Goal: Contribute content: Add original content to the website for others to see

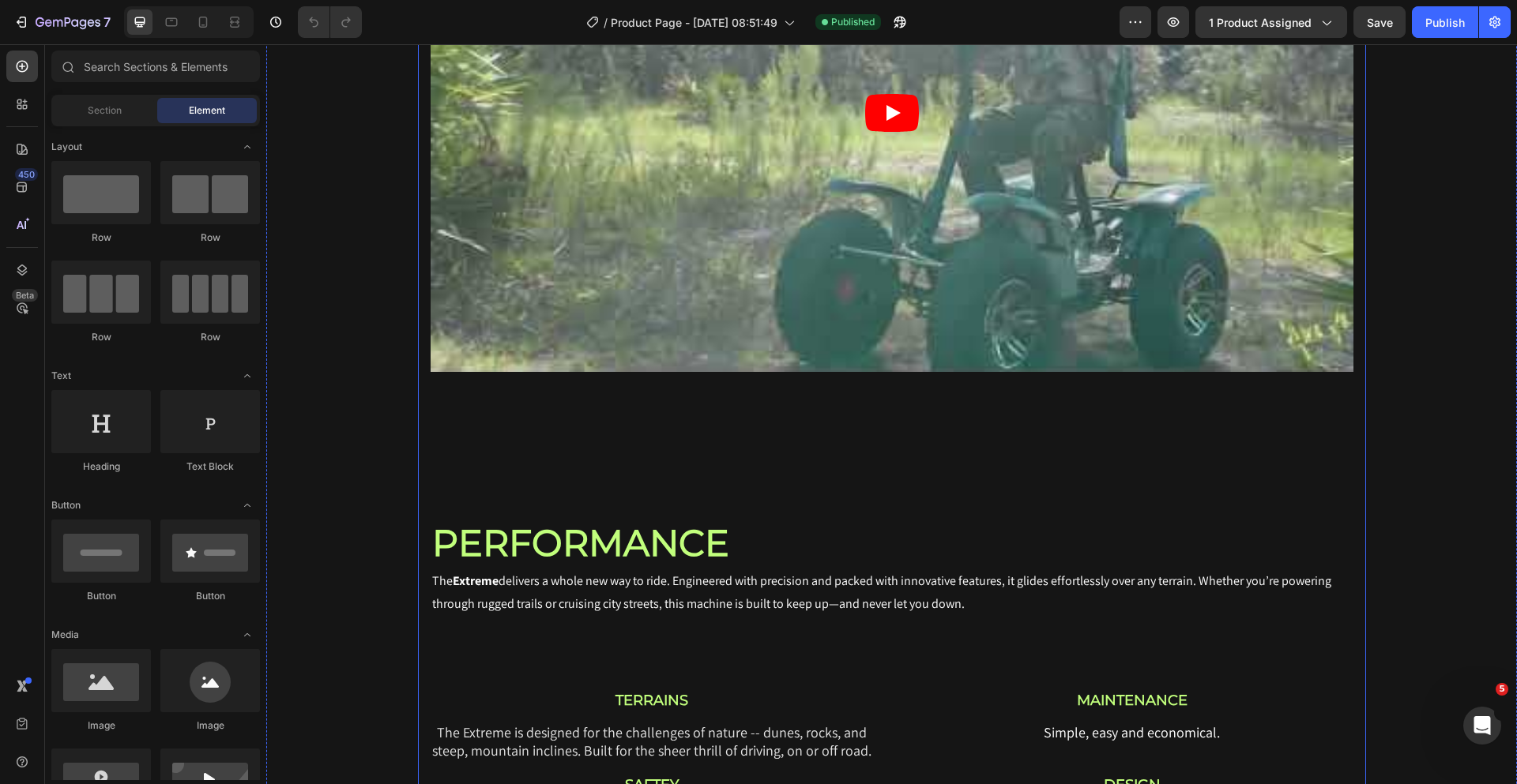
scroll to position [2271, 0]
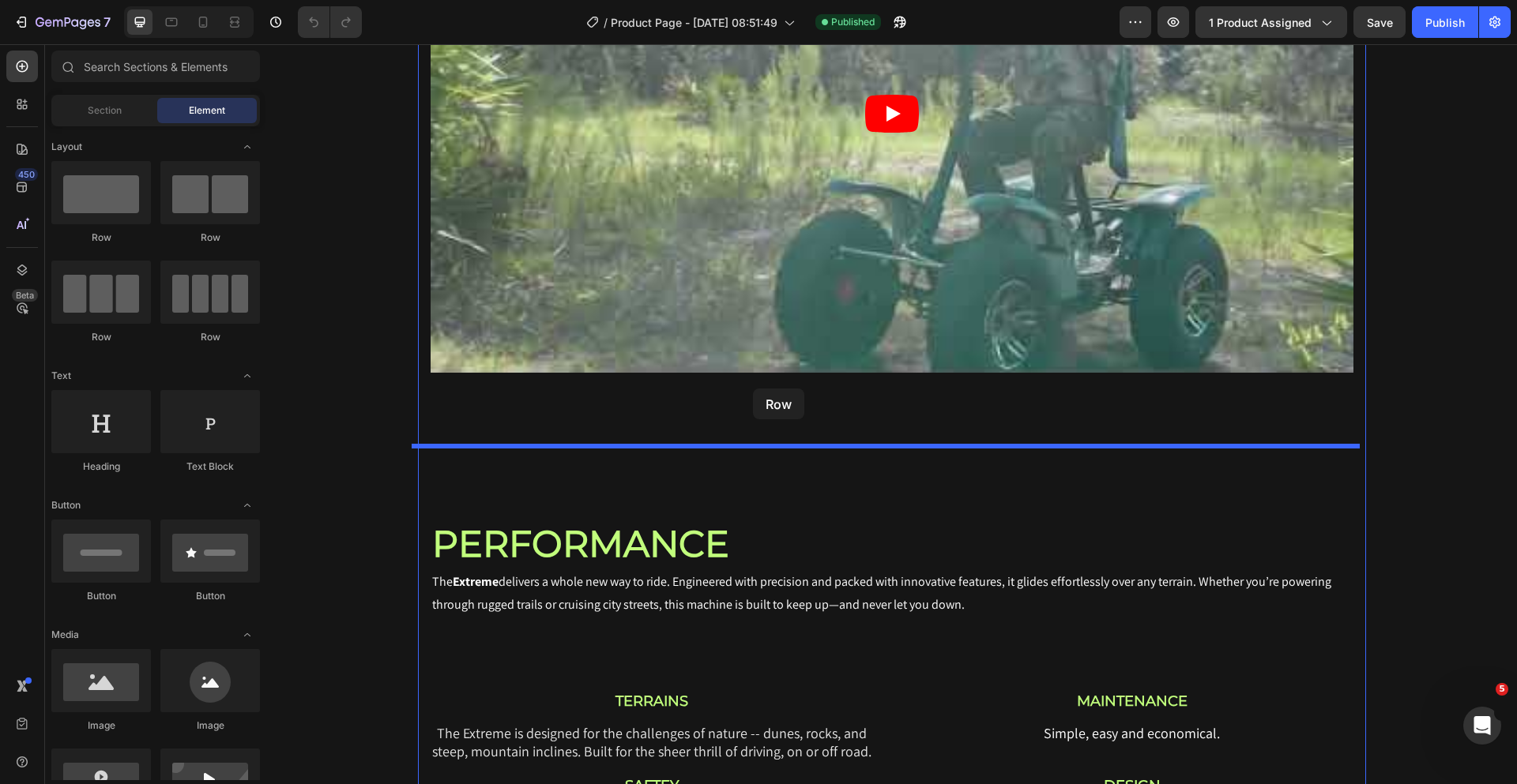
drag, startPoint x: 477, startPoint y: 248, endPoint x: 753, endPoint y: 389, distance: 309.9
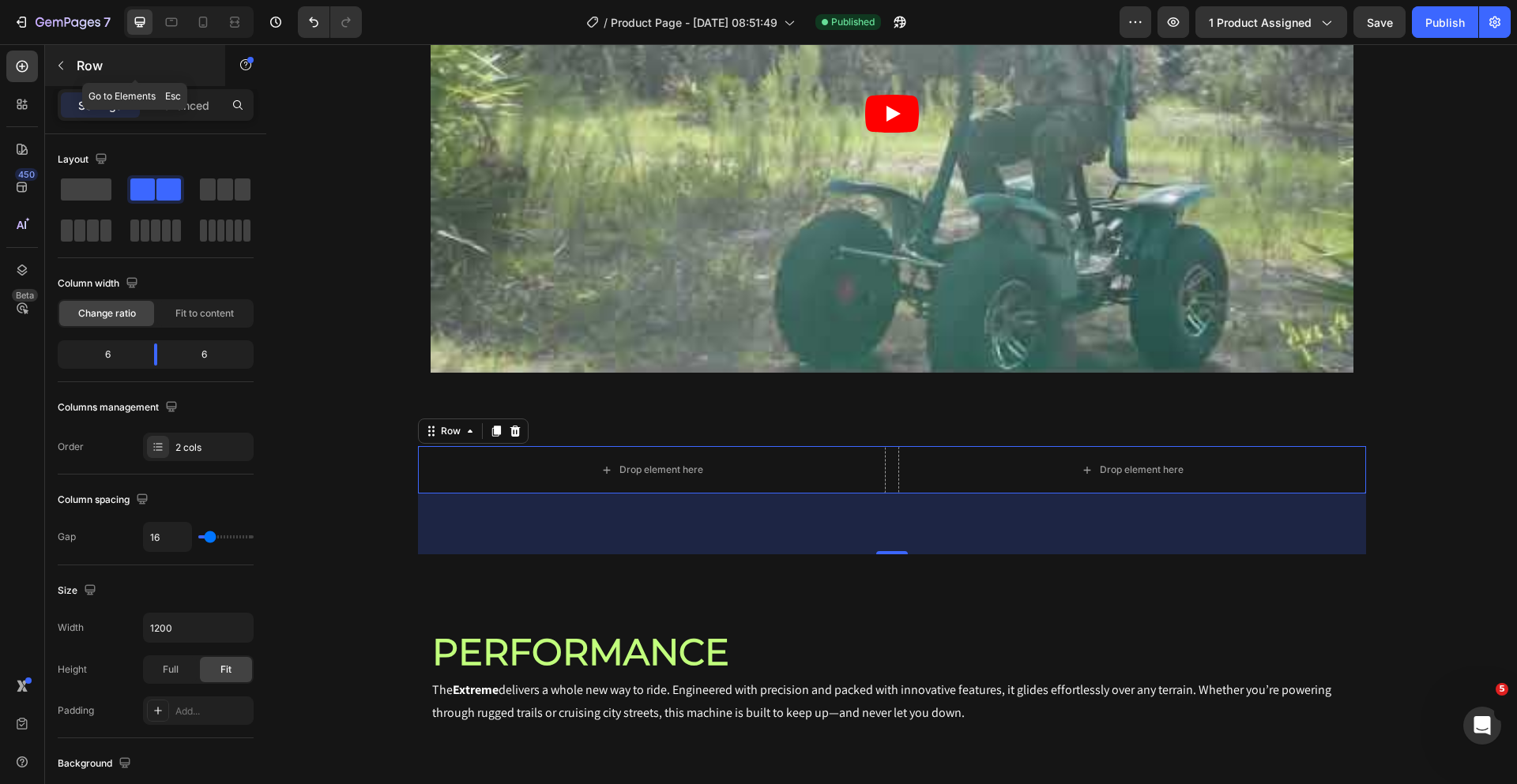
click at [78, 73] on p "Row" at bounding box center [144, 65] width 134 height 19
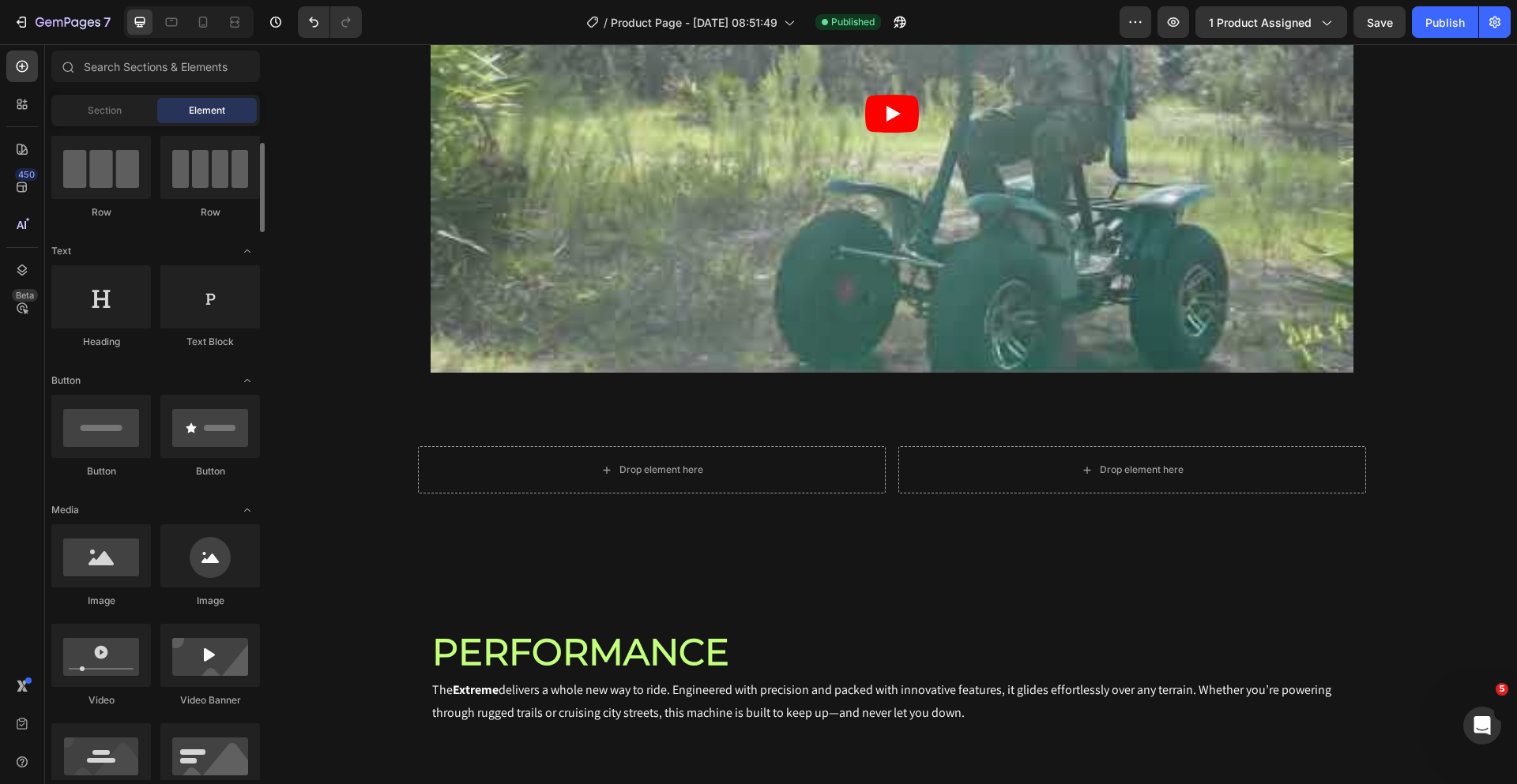
scroll to position [249, 0]
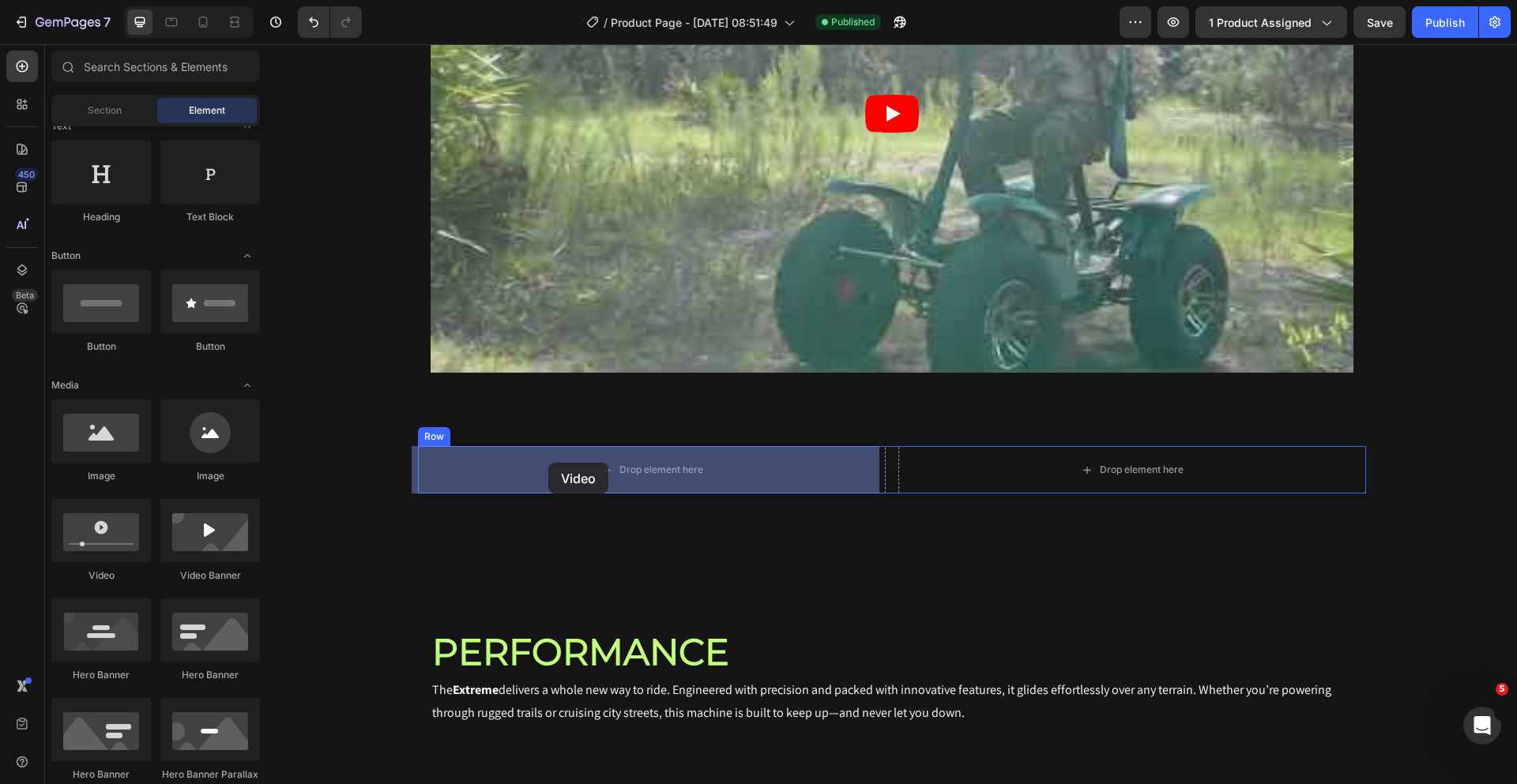
drag, startPoint x: 370, startPoint y: 578, endPoint x: 549, endPoint y: 463, distance: 212.8
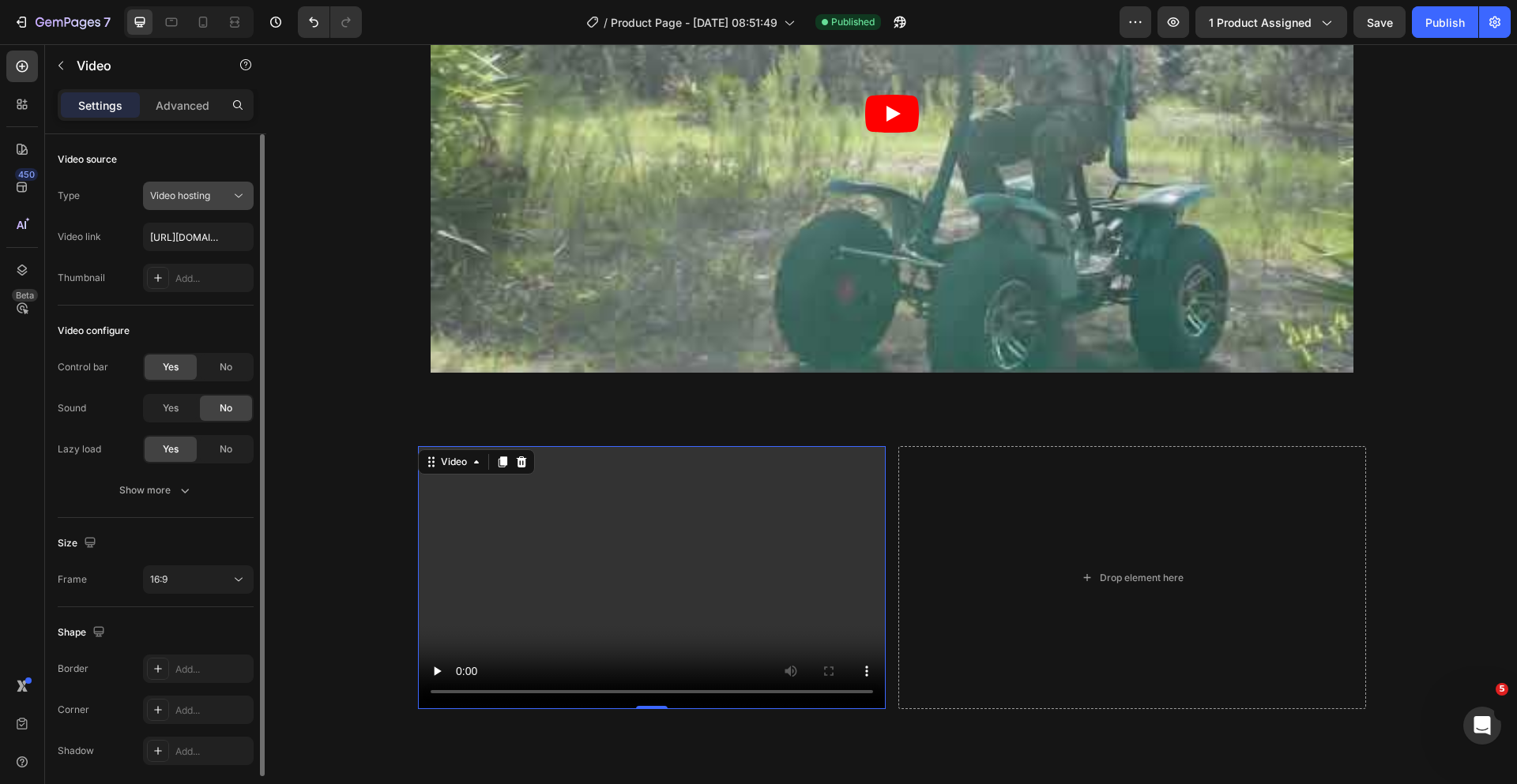
click at [203, 197] on span "Video hosting" at bounding box center [179, 195] width 60 height 12
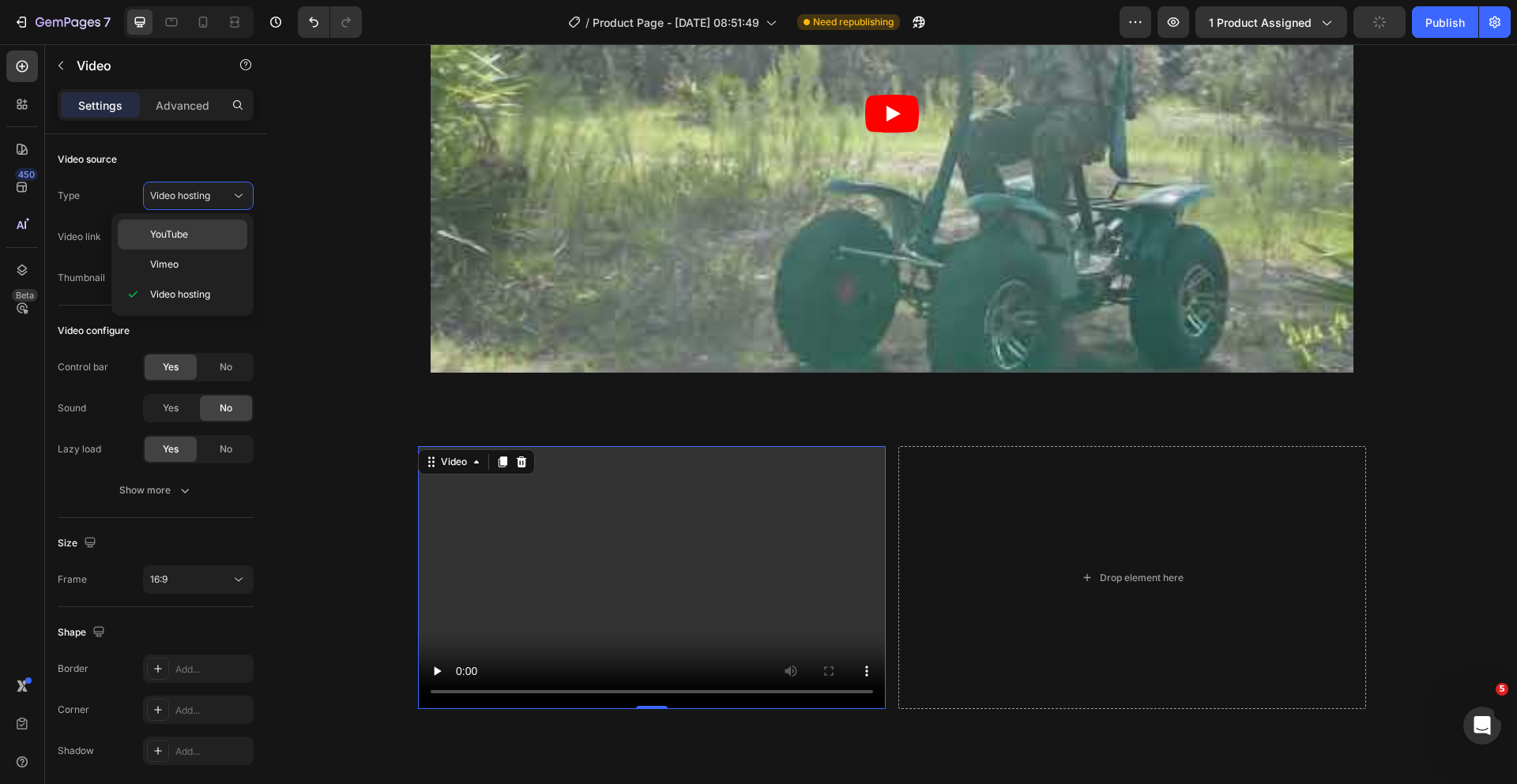
click at [202, 249] on div "YouTube" at bounding box center [182, 264] width 130 height 30
type input "[URL][DOMAIN_NAME]"
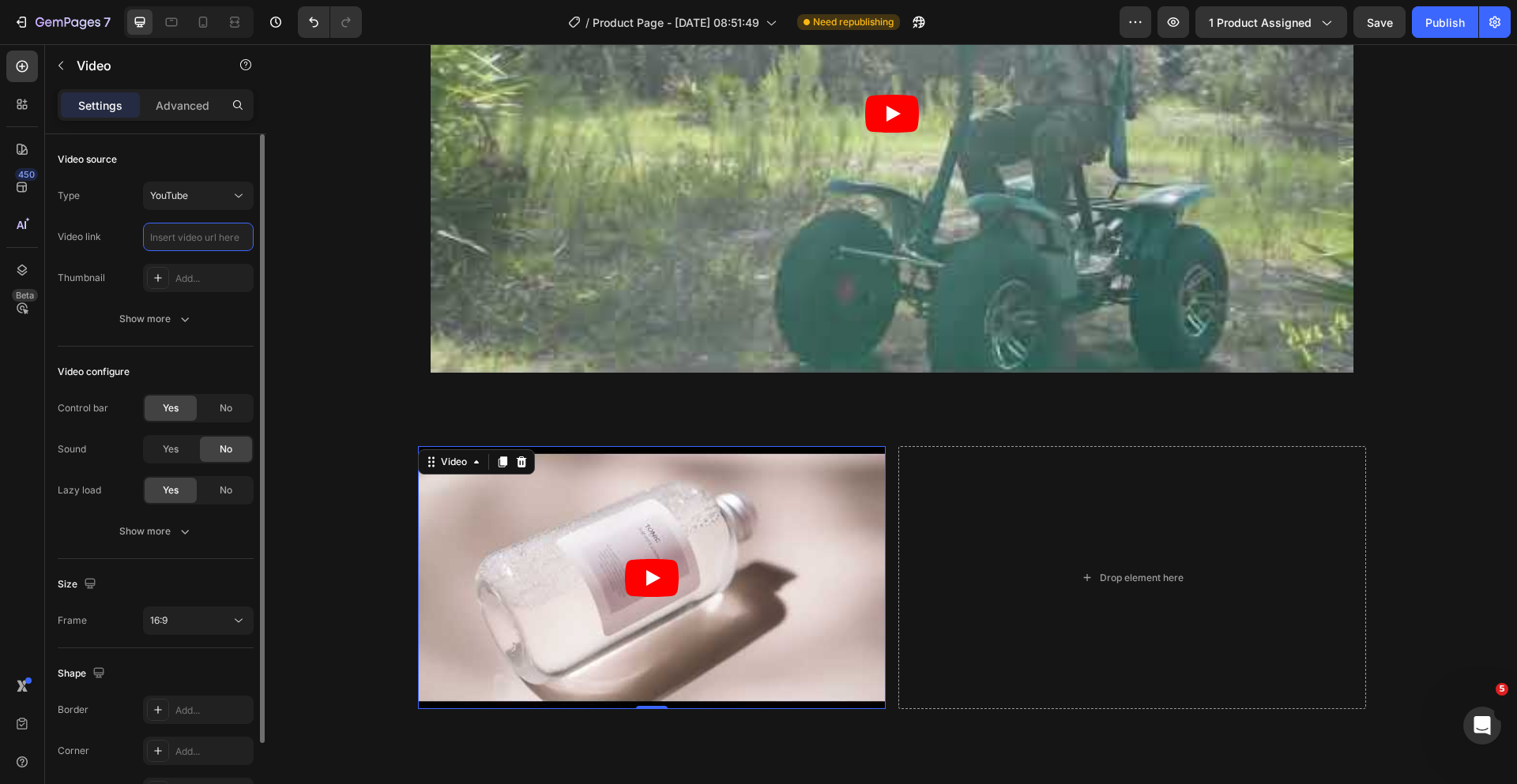
scroll to position [0, 0]
paste input "[URL][DOMAIN_NAME]"
type input "[URL][DOMAIN_NAME]"
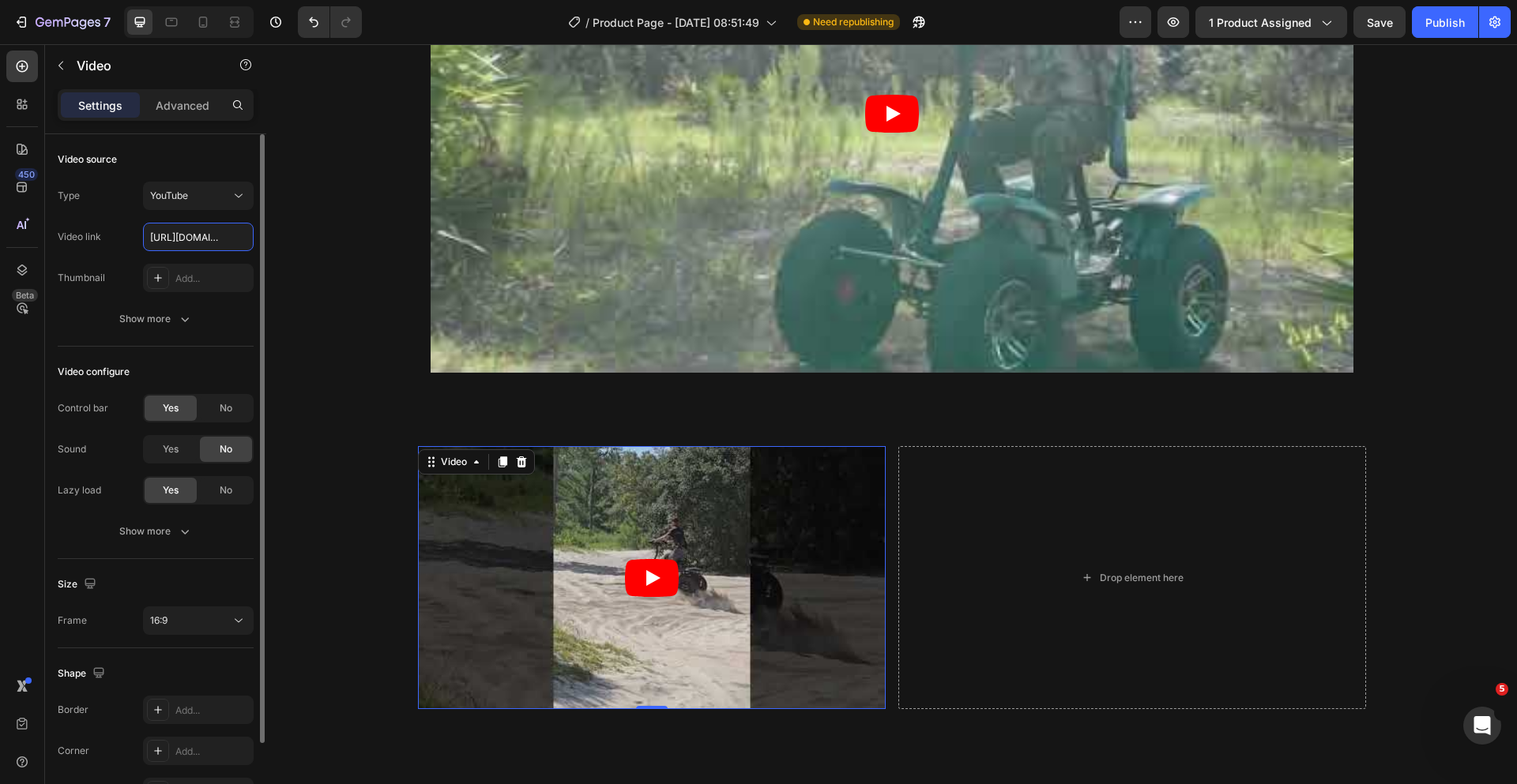
scroll to position [0, 184]
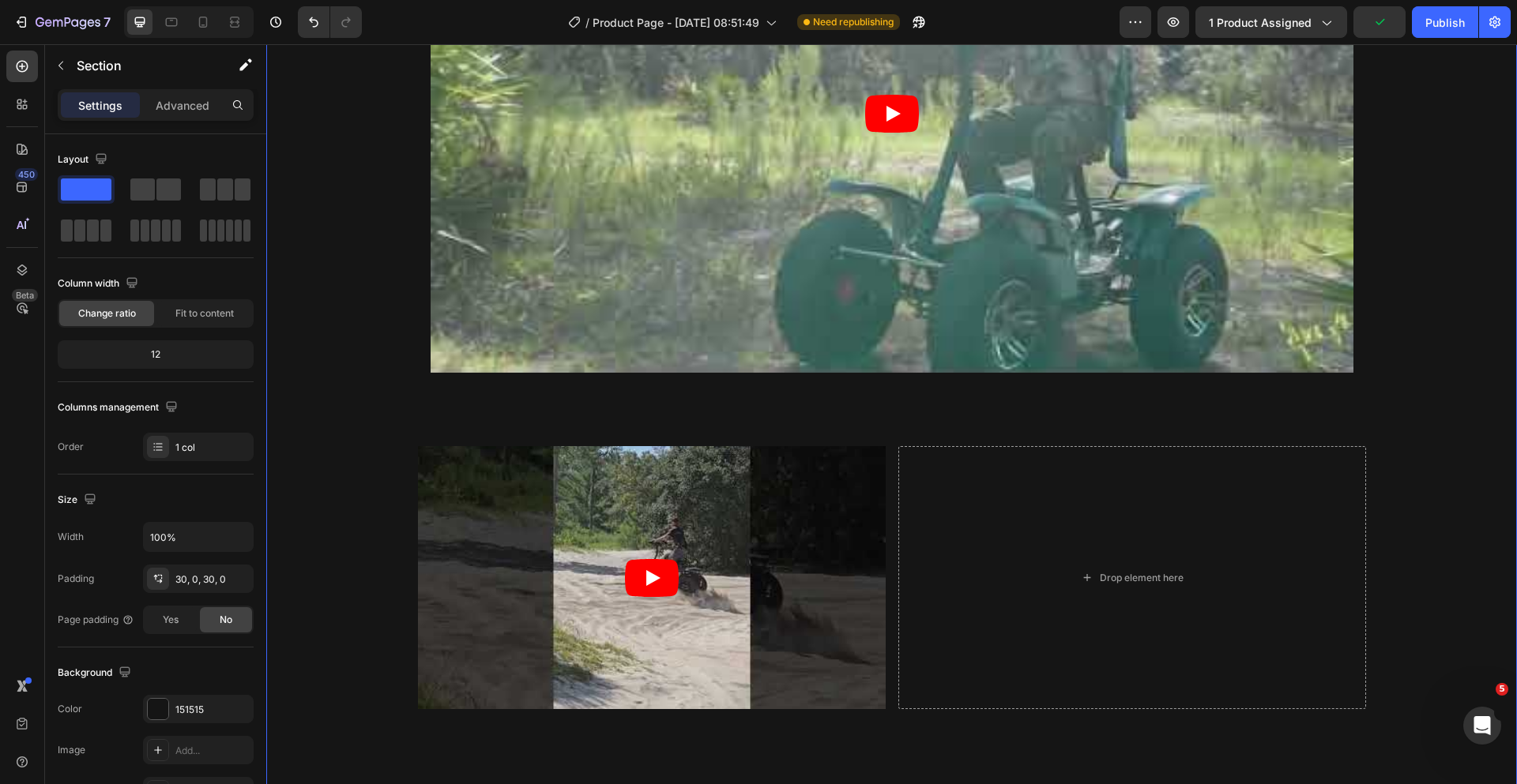
click at [326, 273] on div "Video Row Video Drop element here Row PERFORMANCE Heading The Extreme delivers …" at bounding box center [891, 520] width 1251 height 1358
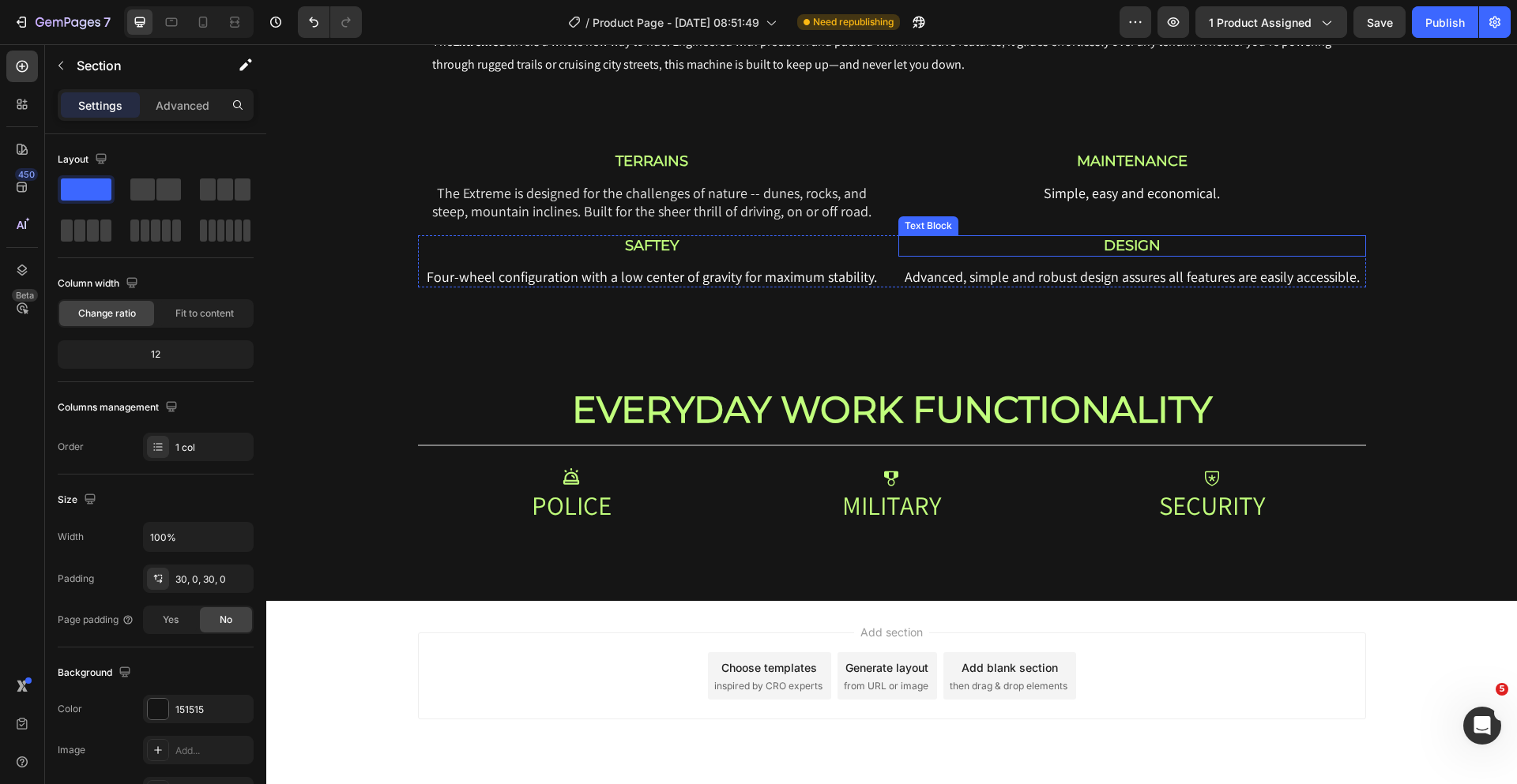
scroll to position [3179, 0]
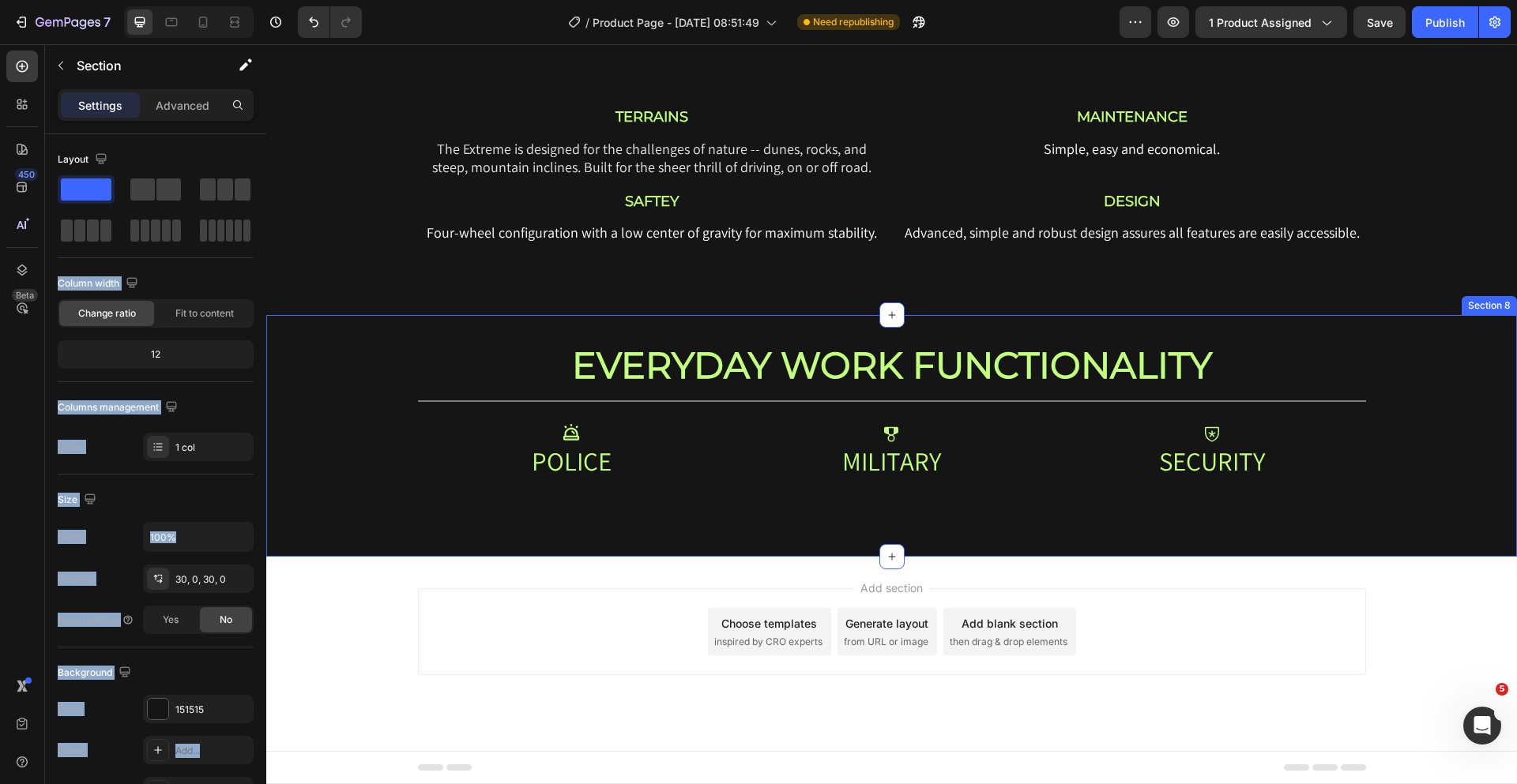
drag, startPoint x: 424, startPoint y: 233, endPoint x: 575, endPoint y: 493, distance: 300.7
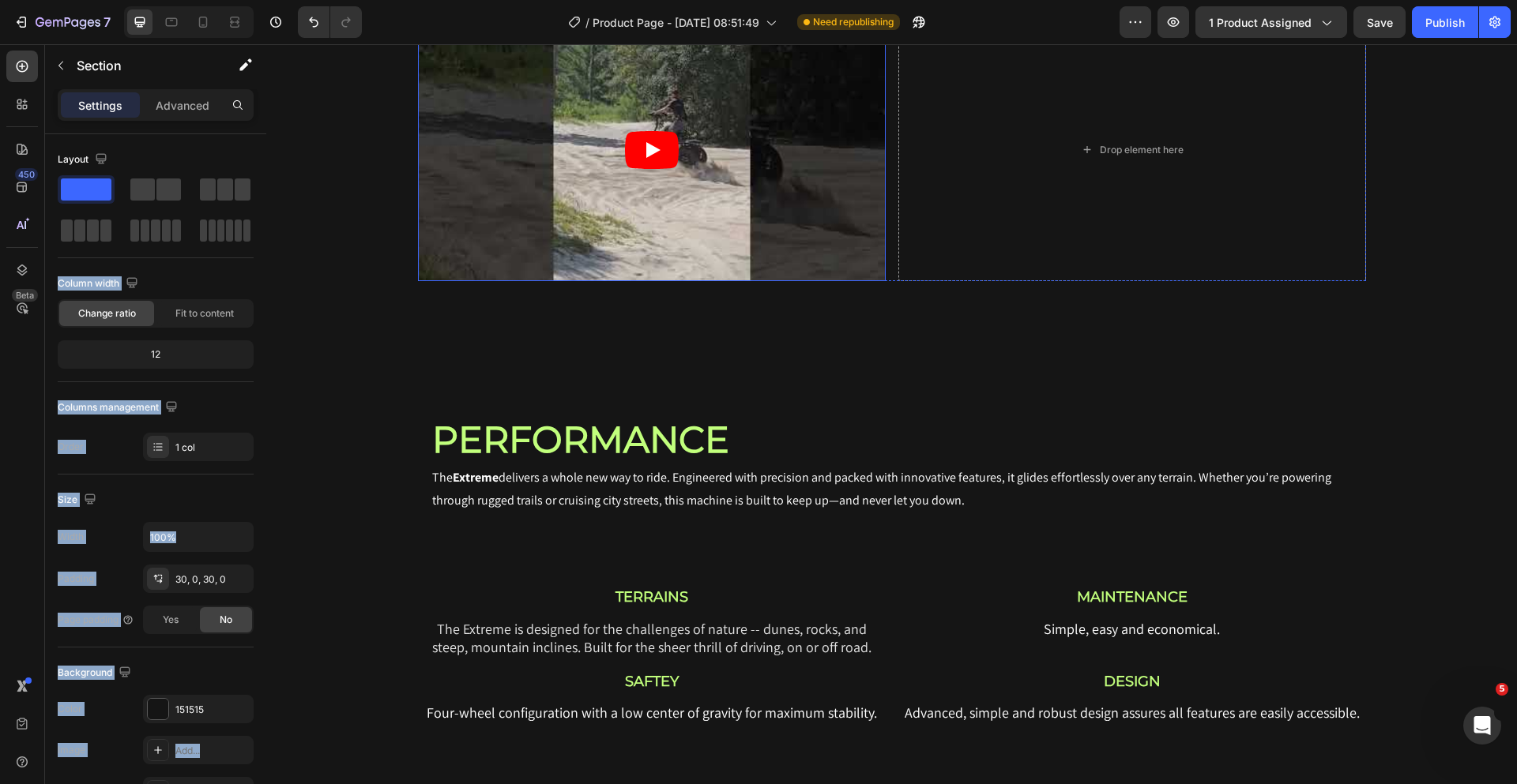
scroll to position [2797, 0]
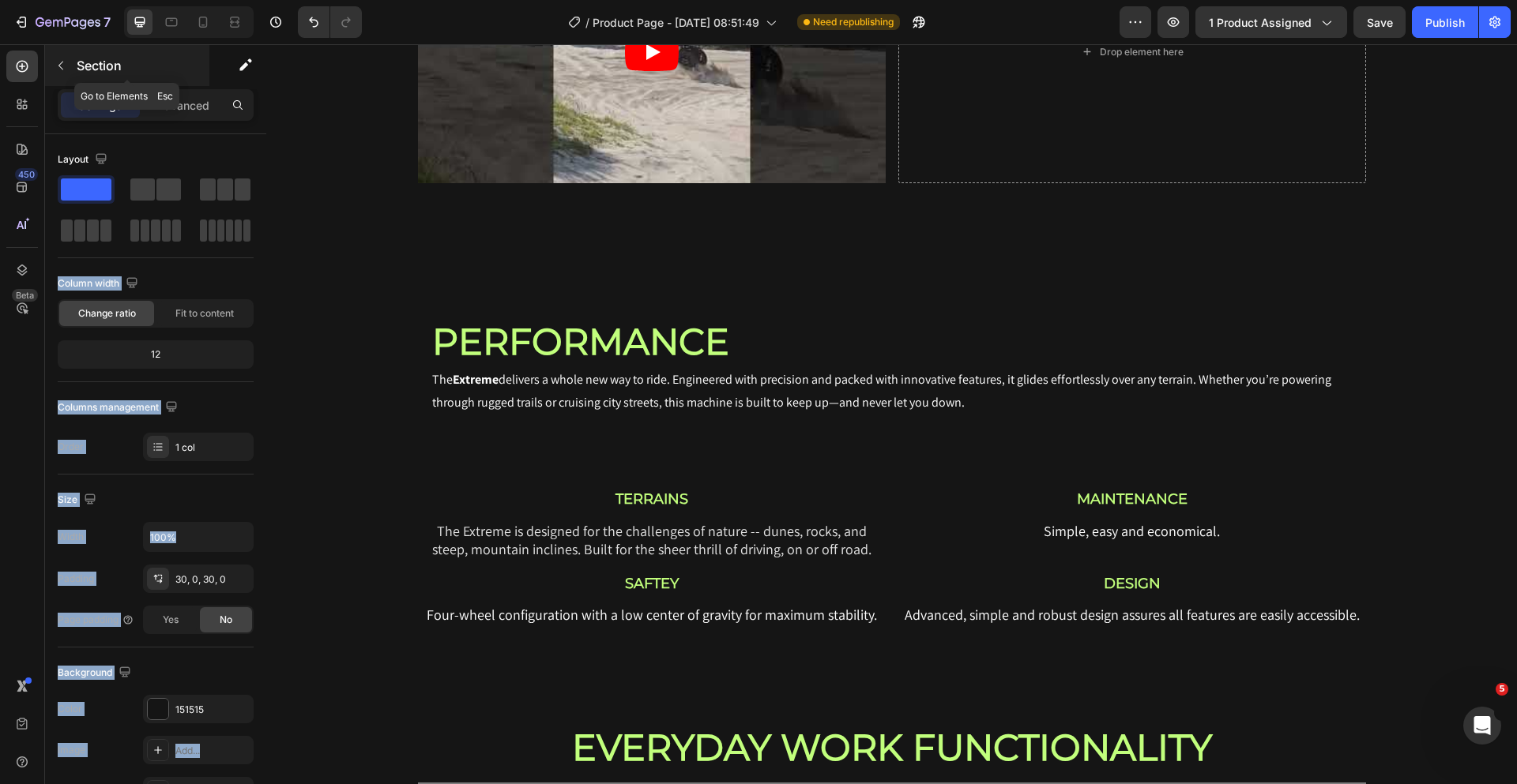
click at [103, 73] on p "Section" at bounding box center [142, 65] width 130 height 19
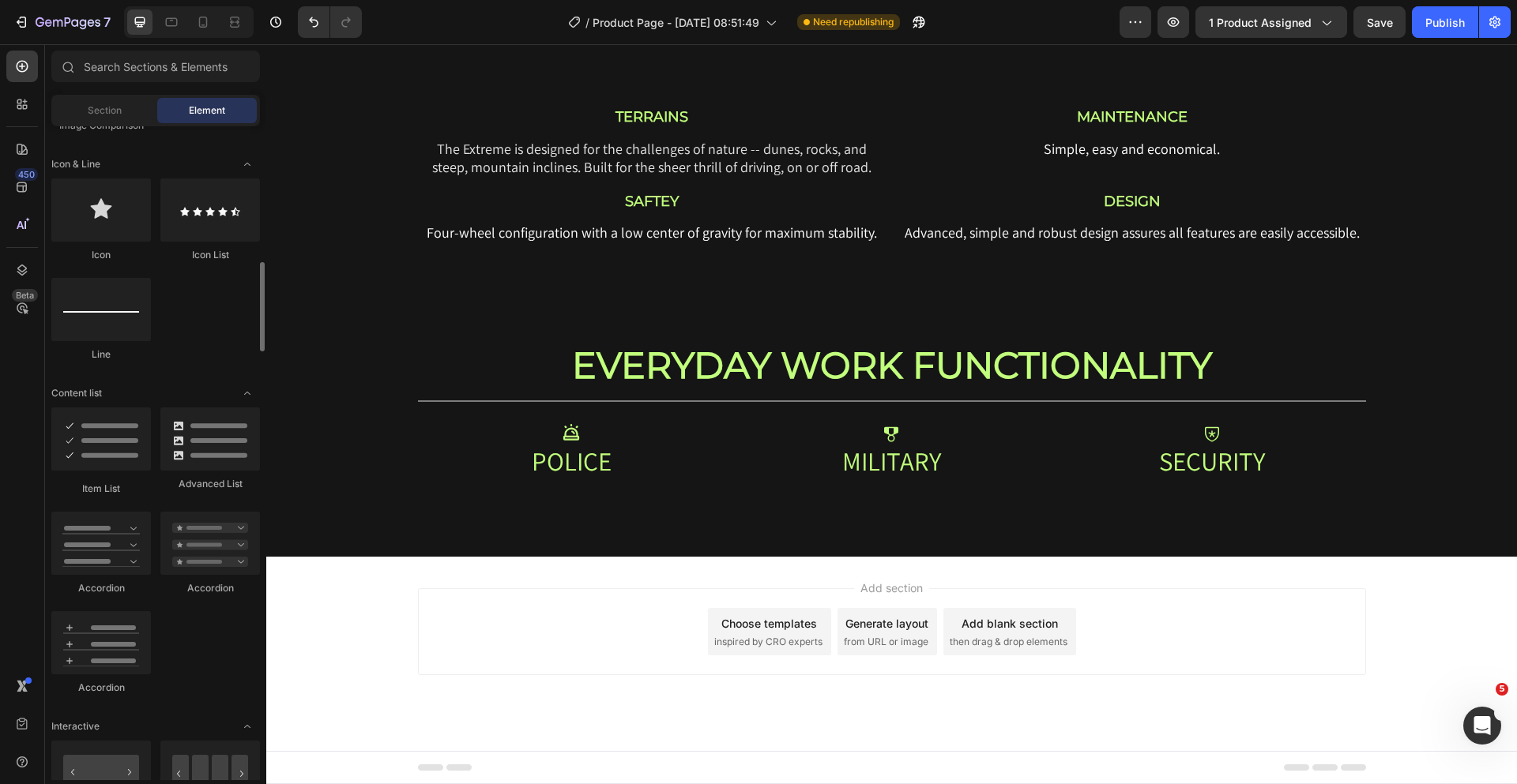
scroll to position [0, 0]
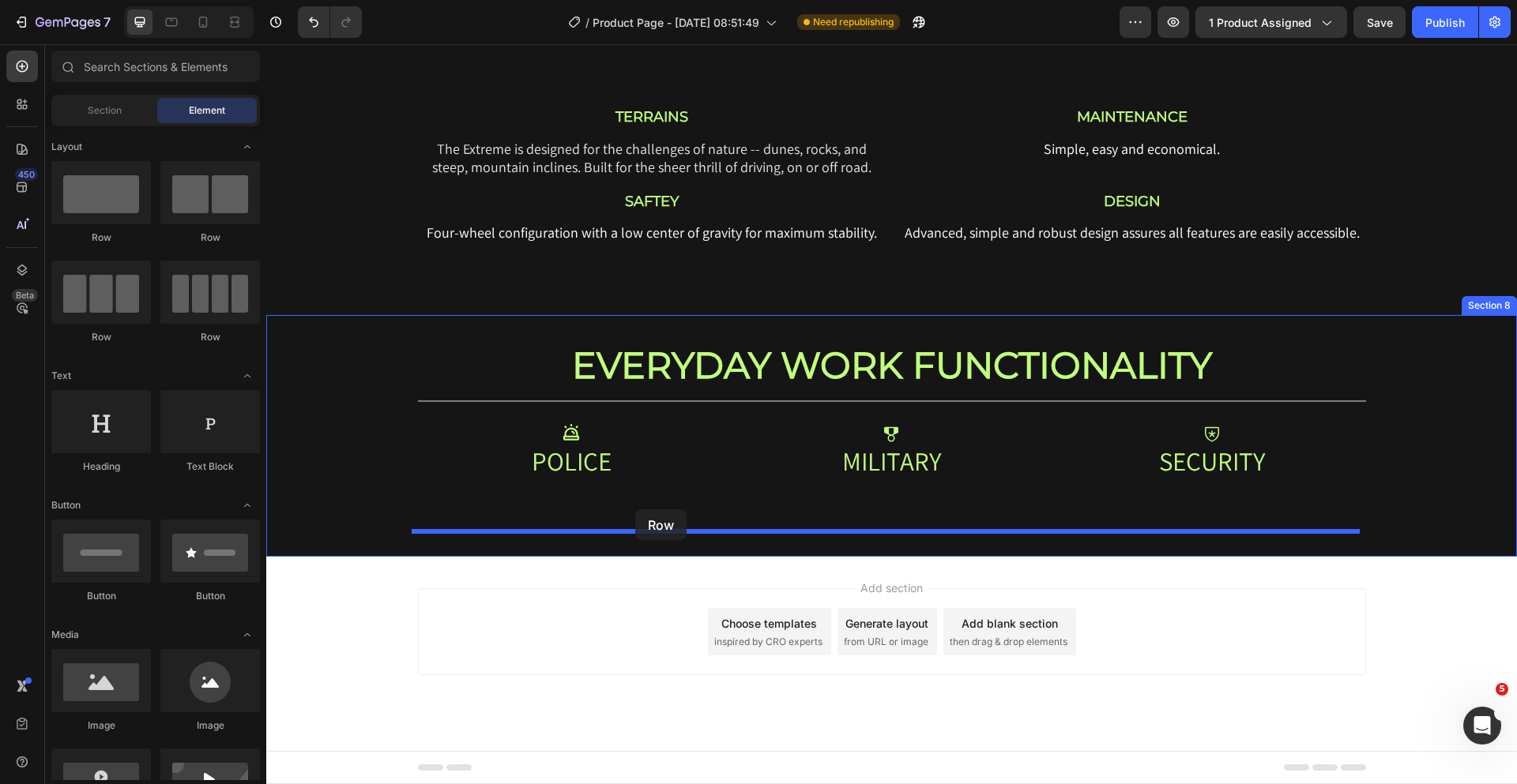
drag, startPoint x: 456, startPoint y: 245, endPoint x: 635, endPoint y: 509, distance: 319.0
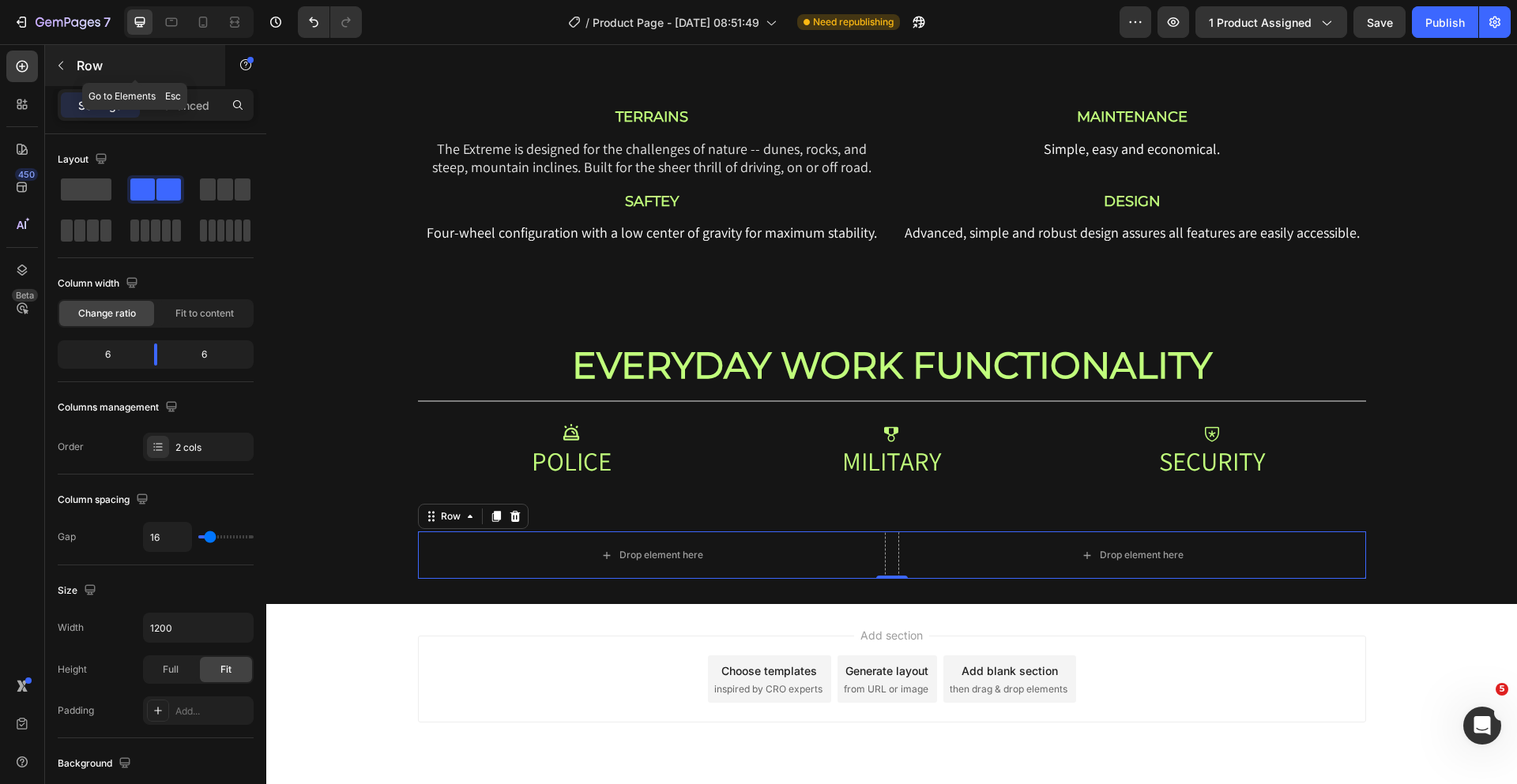
click at [88, 72] on p "Row" at bounding box center [144, 65] width 134 height 19
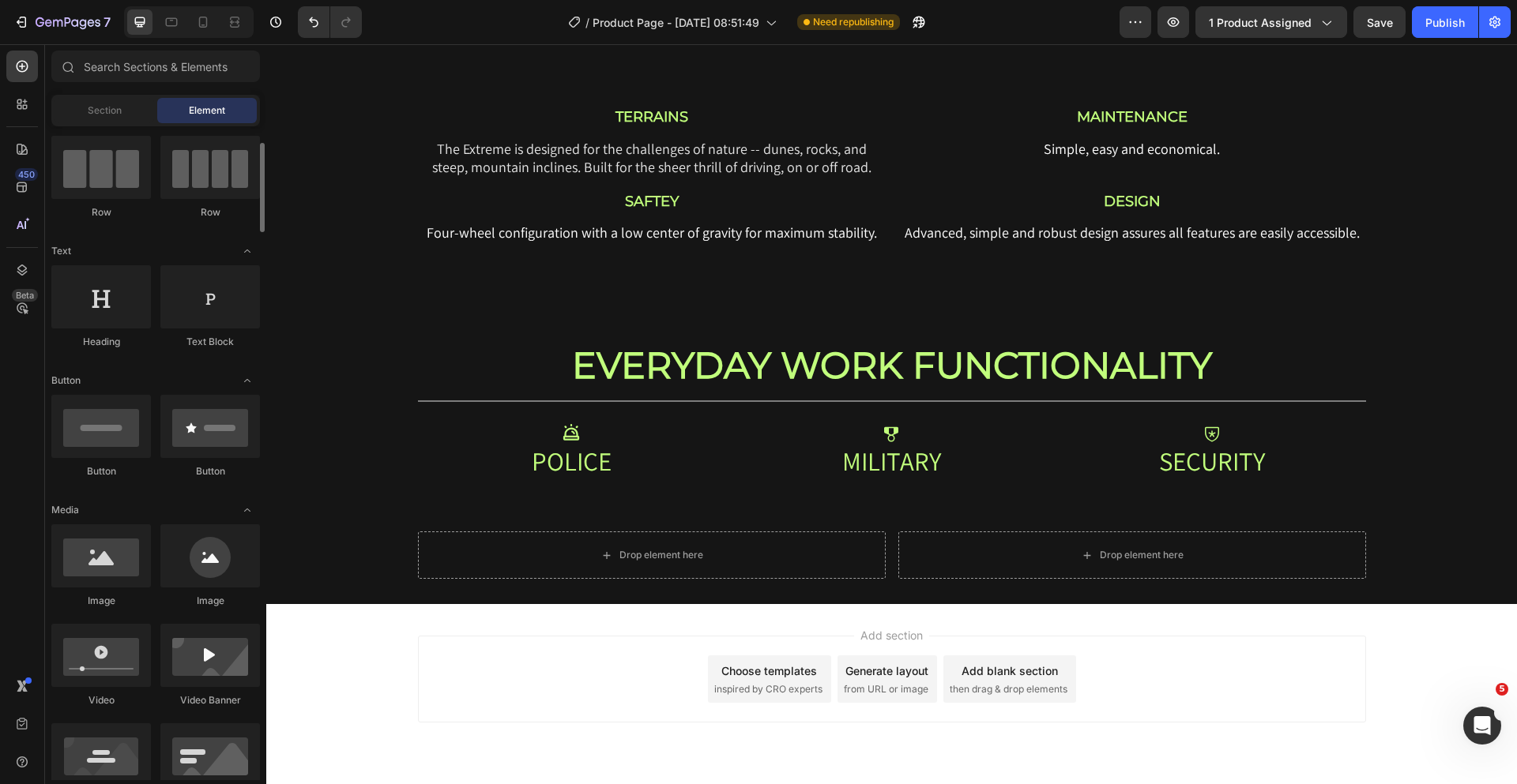
scroll to position [417, 0]
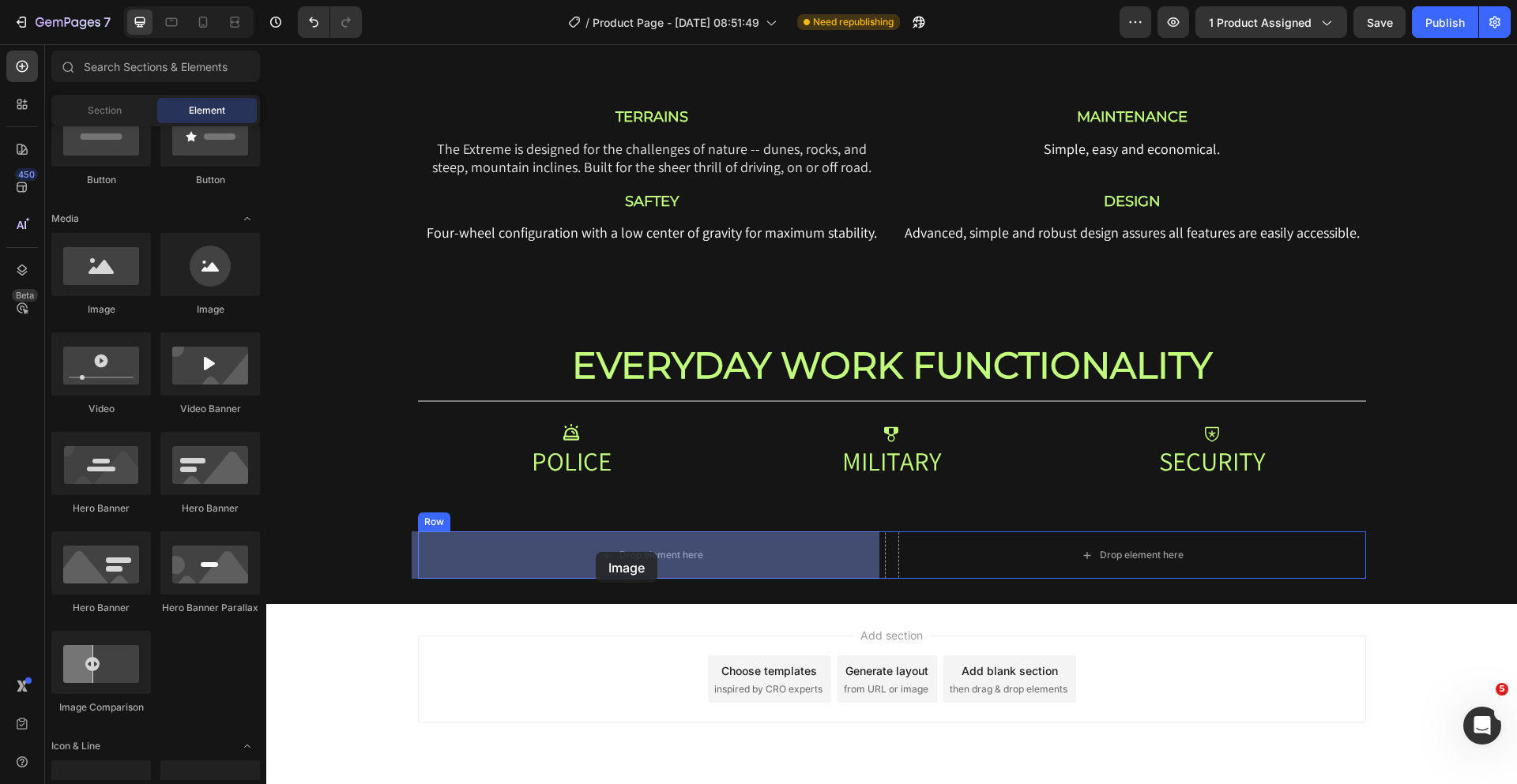
drag, startPoint x: 372, startPoint y: 324, endPoint x: 596, endPoint y: 553, distance: 320.3
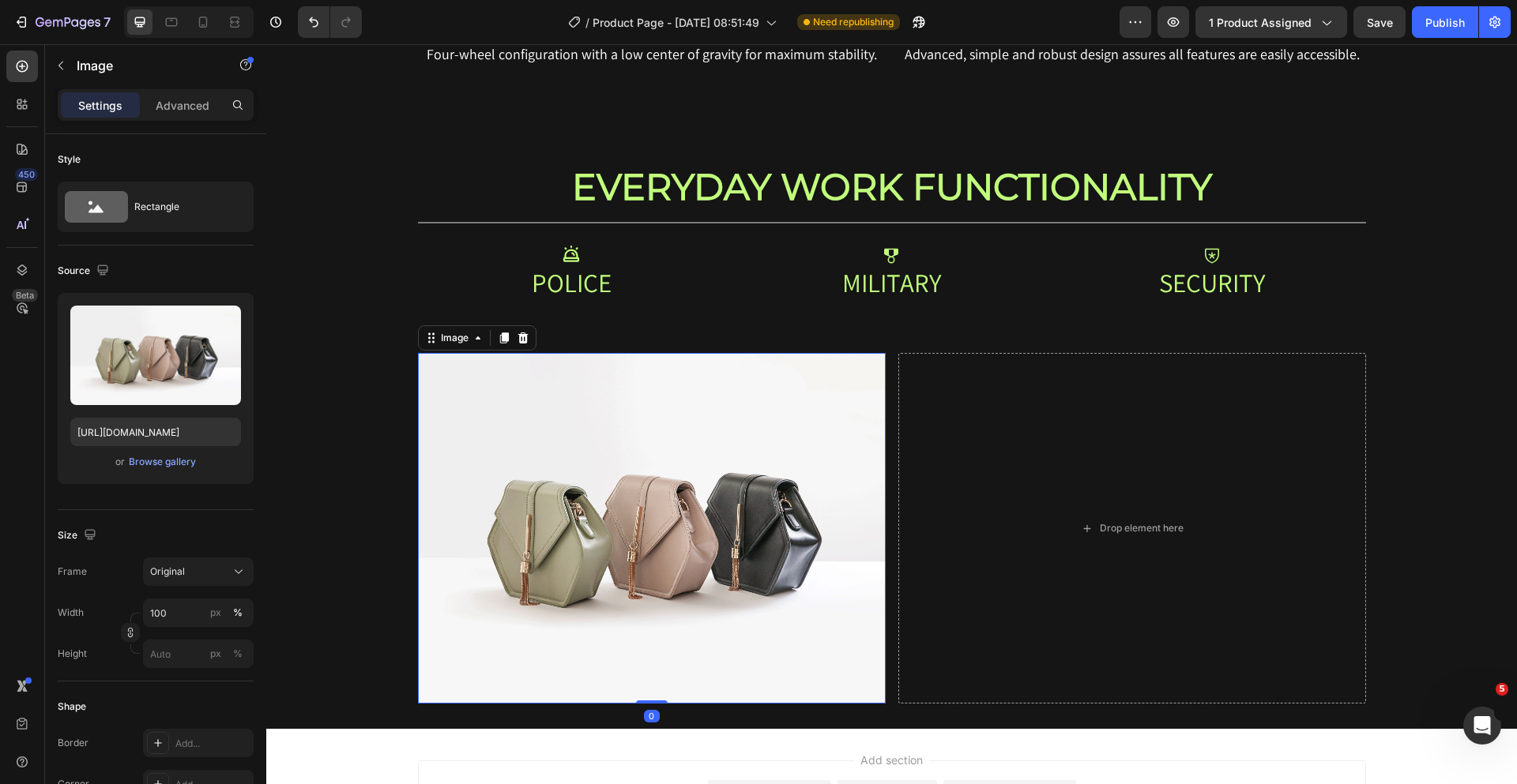
scroll to position [3484, 0]
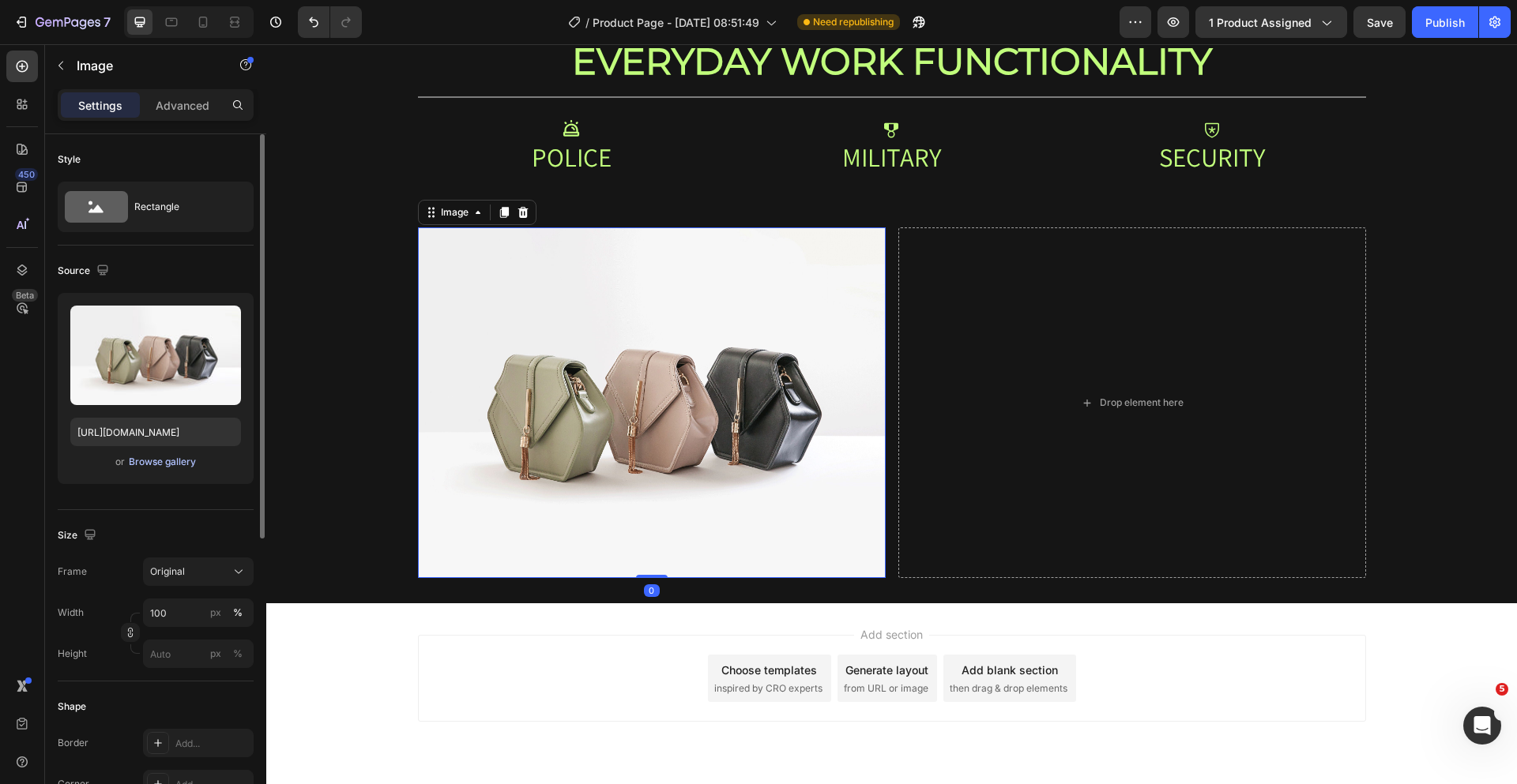
click at [170, 463] on div "Browse gallery" at bounding box center [163, 462] width 67 height 14
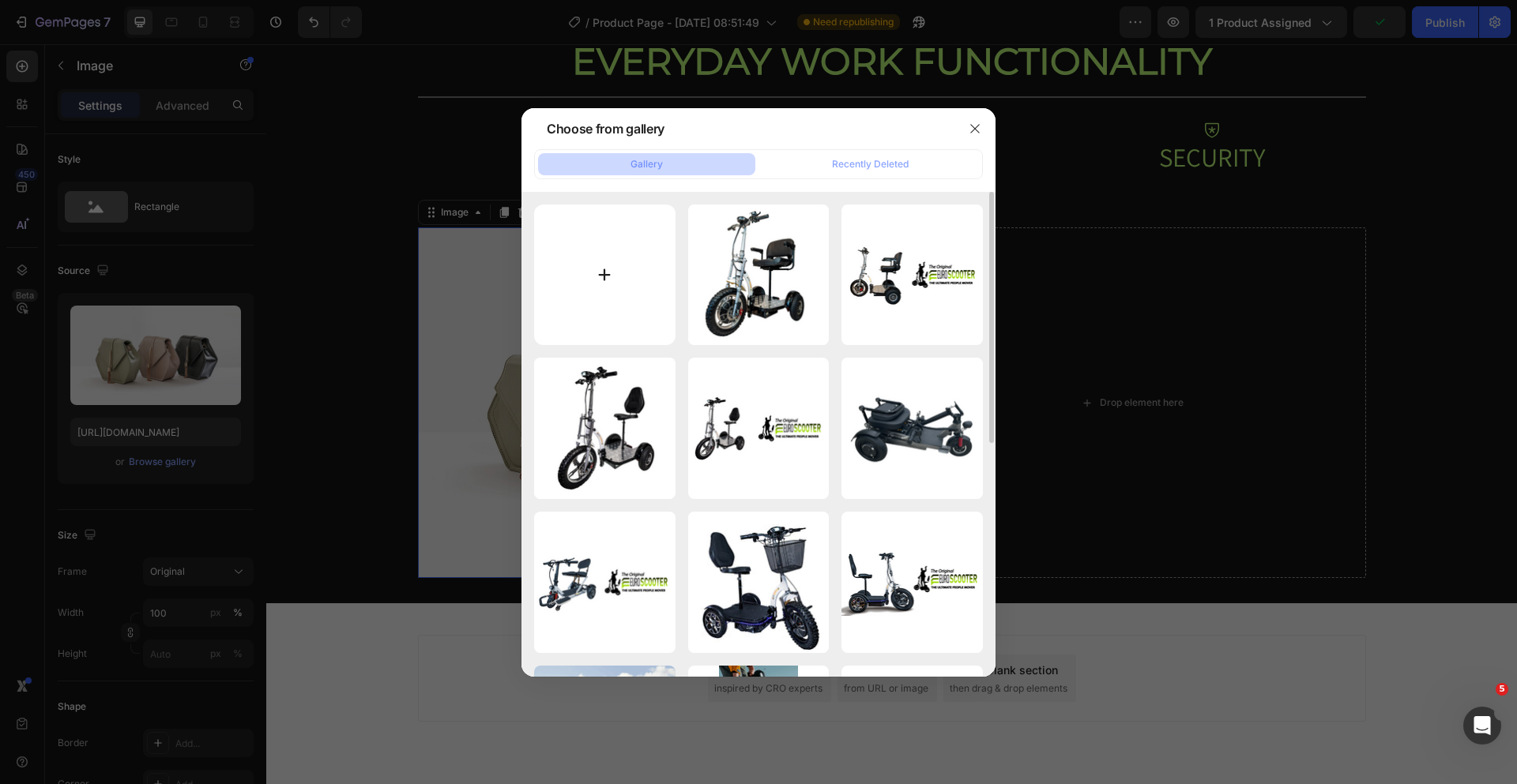
click at [617, 253] on input "file" at bounding box center [605, 276] width 142 height 142
type input "C:\fakepath\DSC05785.png"
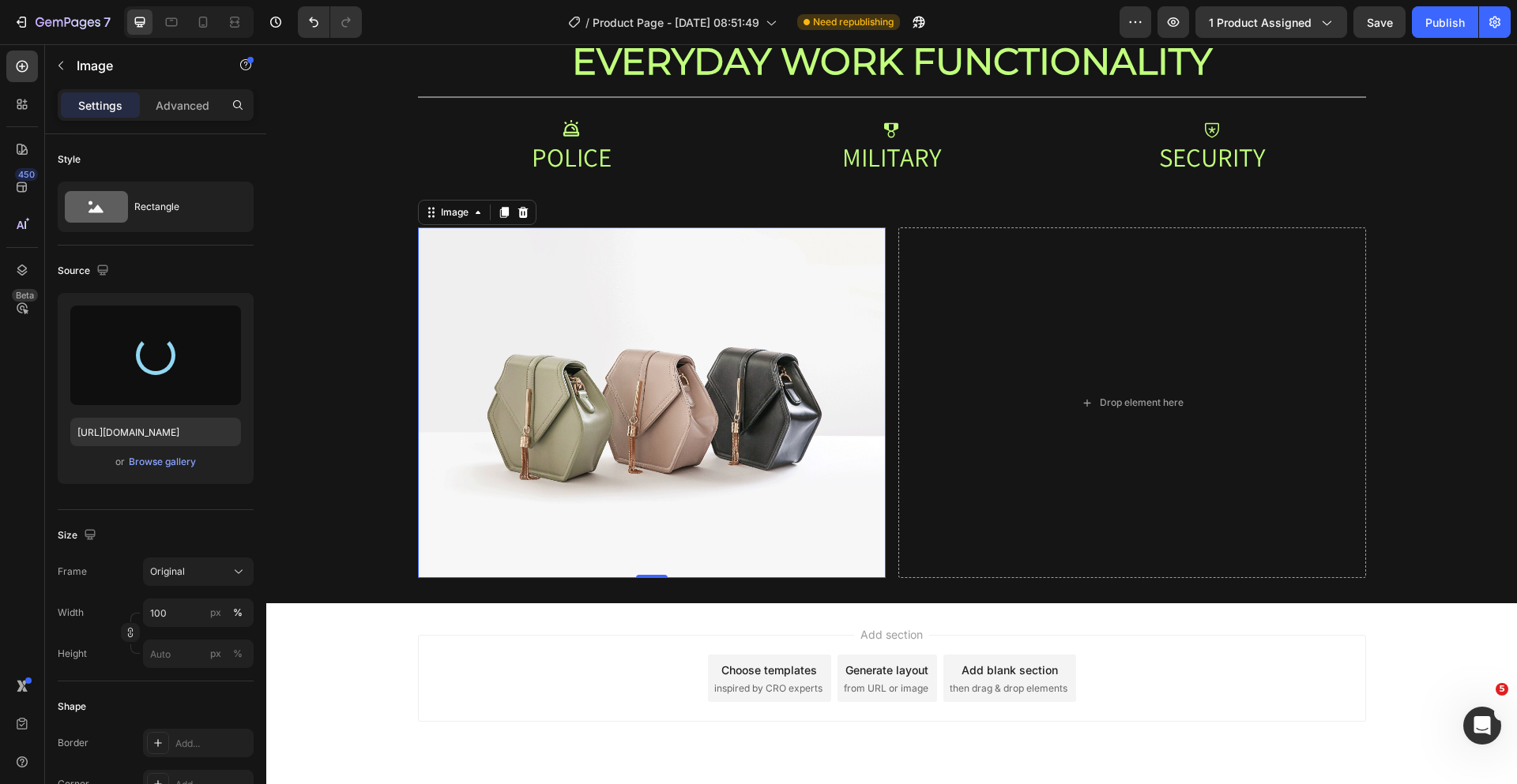
type input "[URL][DOMAIN_NAME]"
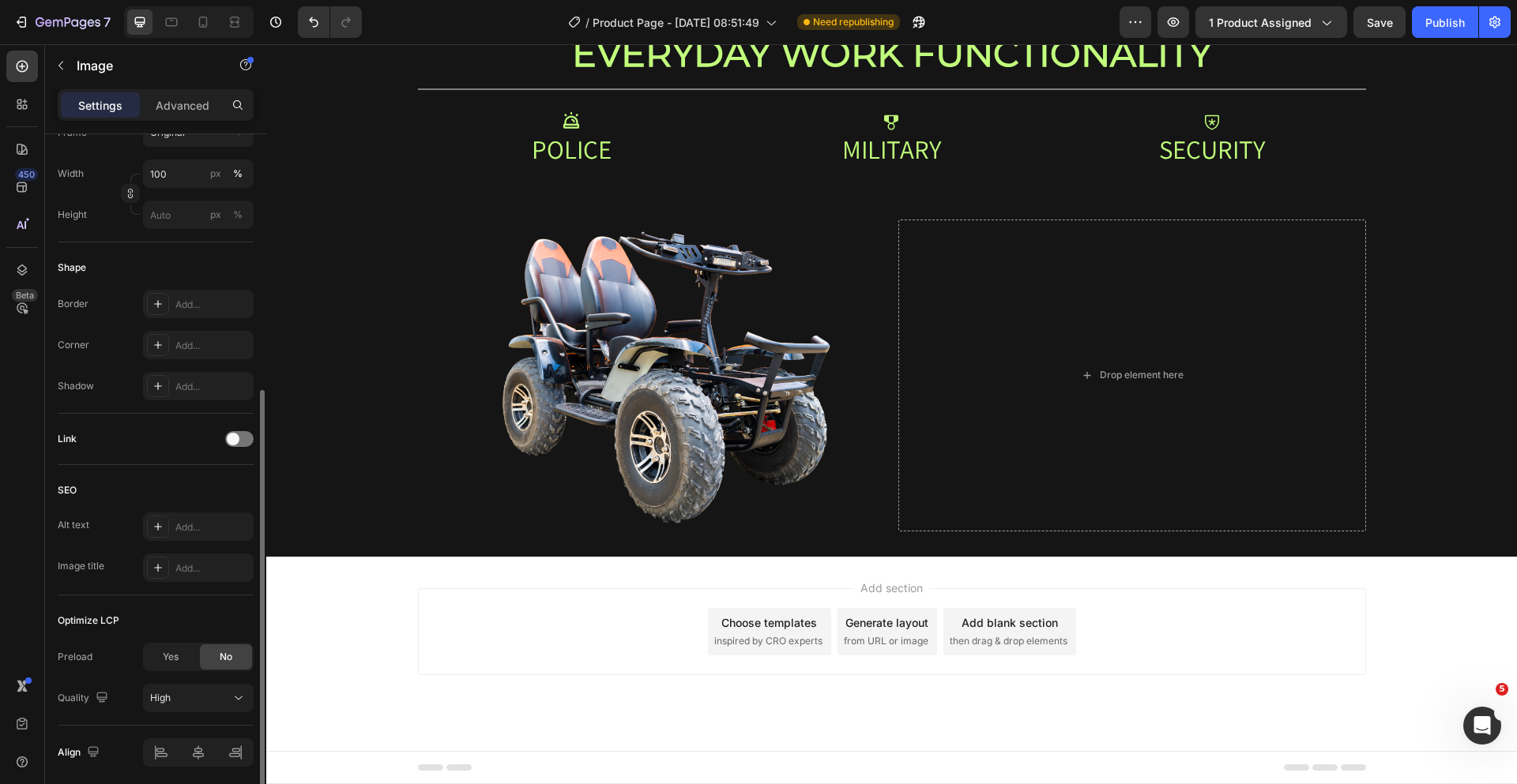
scroll to position [0, 0]
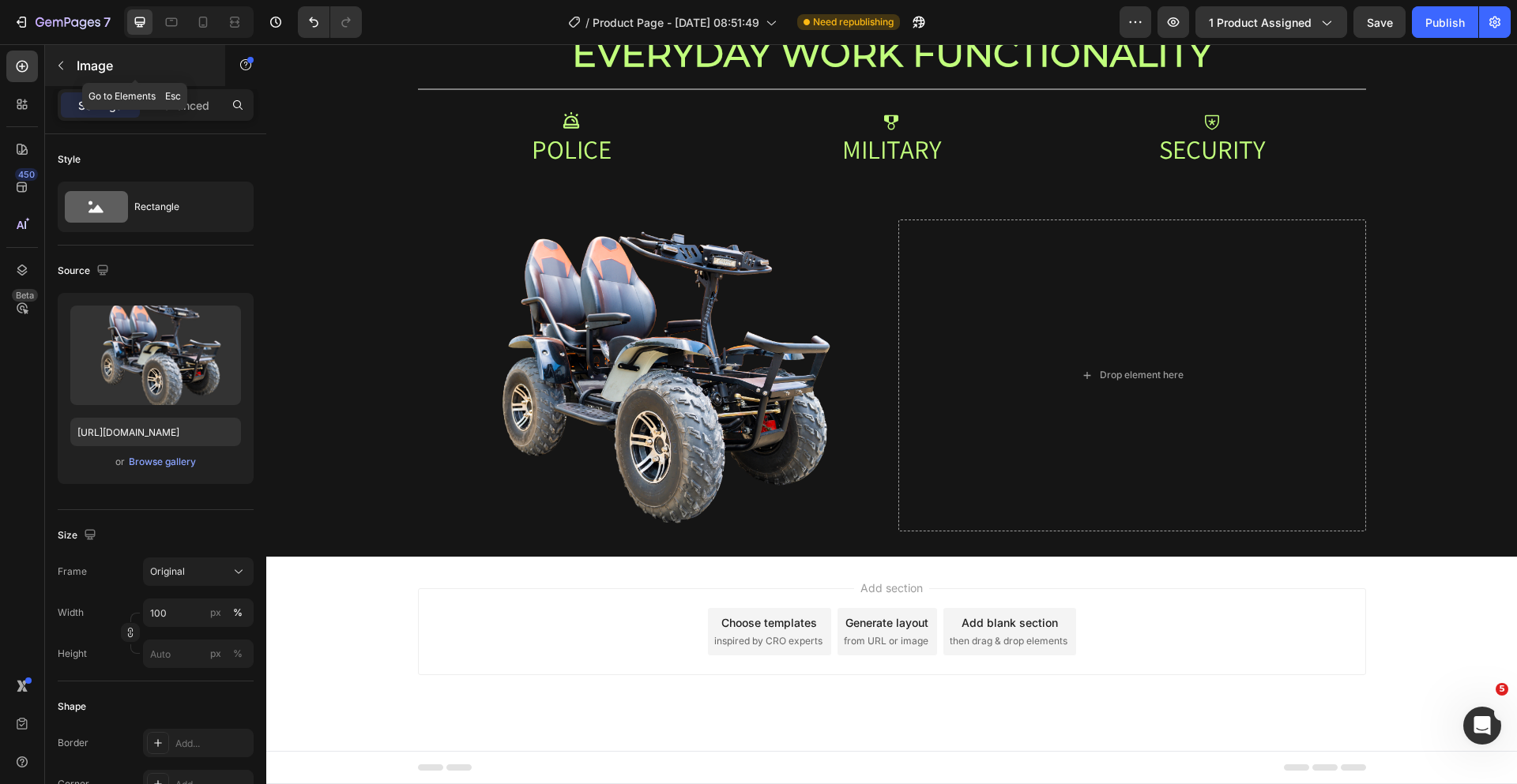
click at [84, 69] on p "Image" at bounding box center [144, 65] width 134 height 19
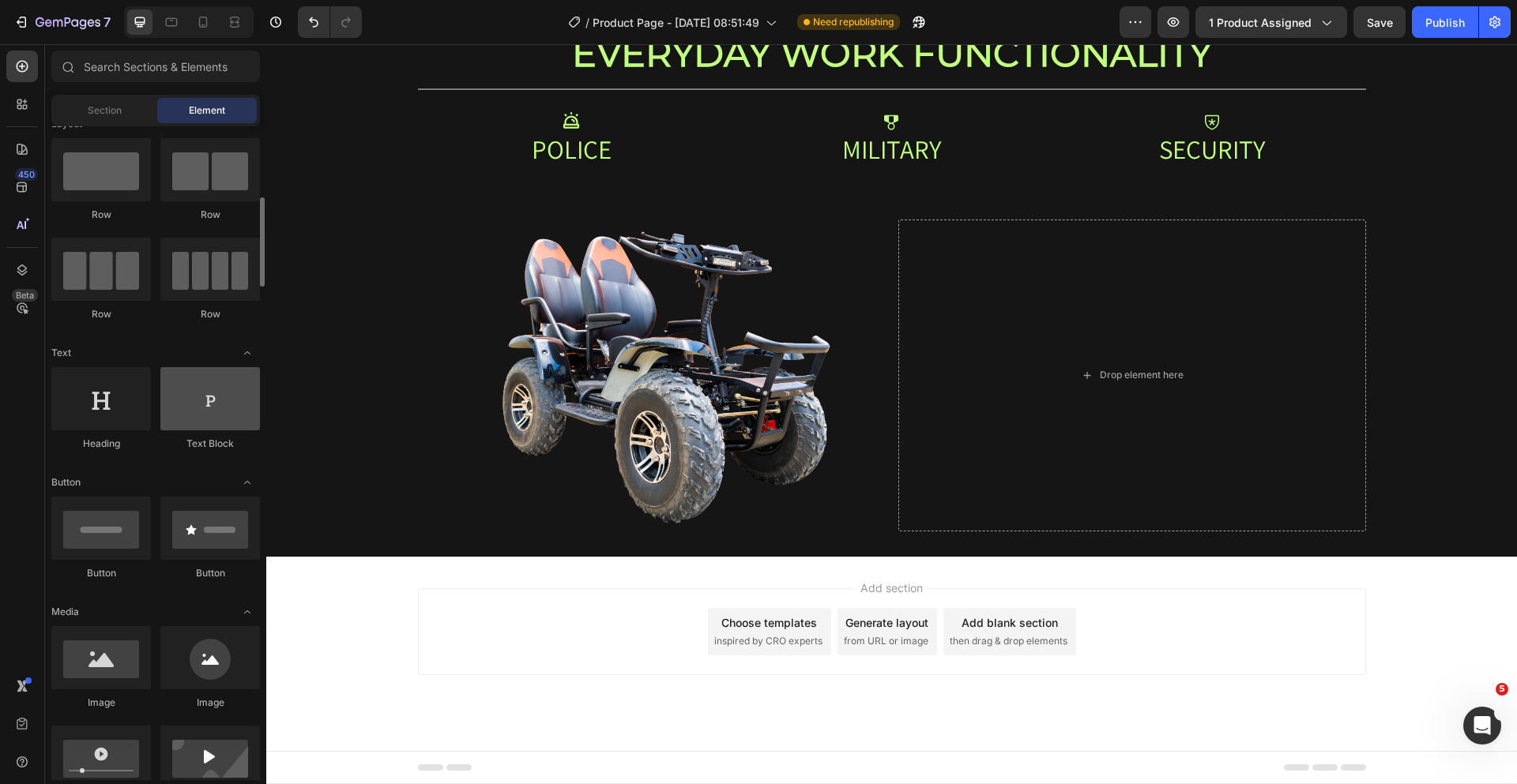
scroll to position [83, 0]
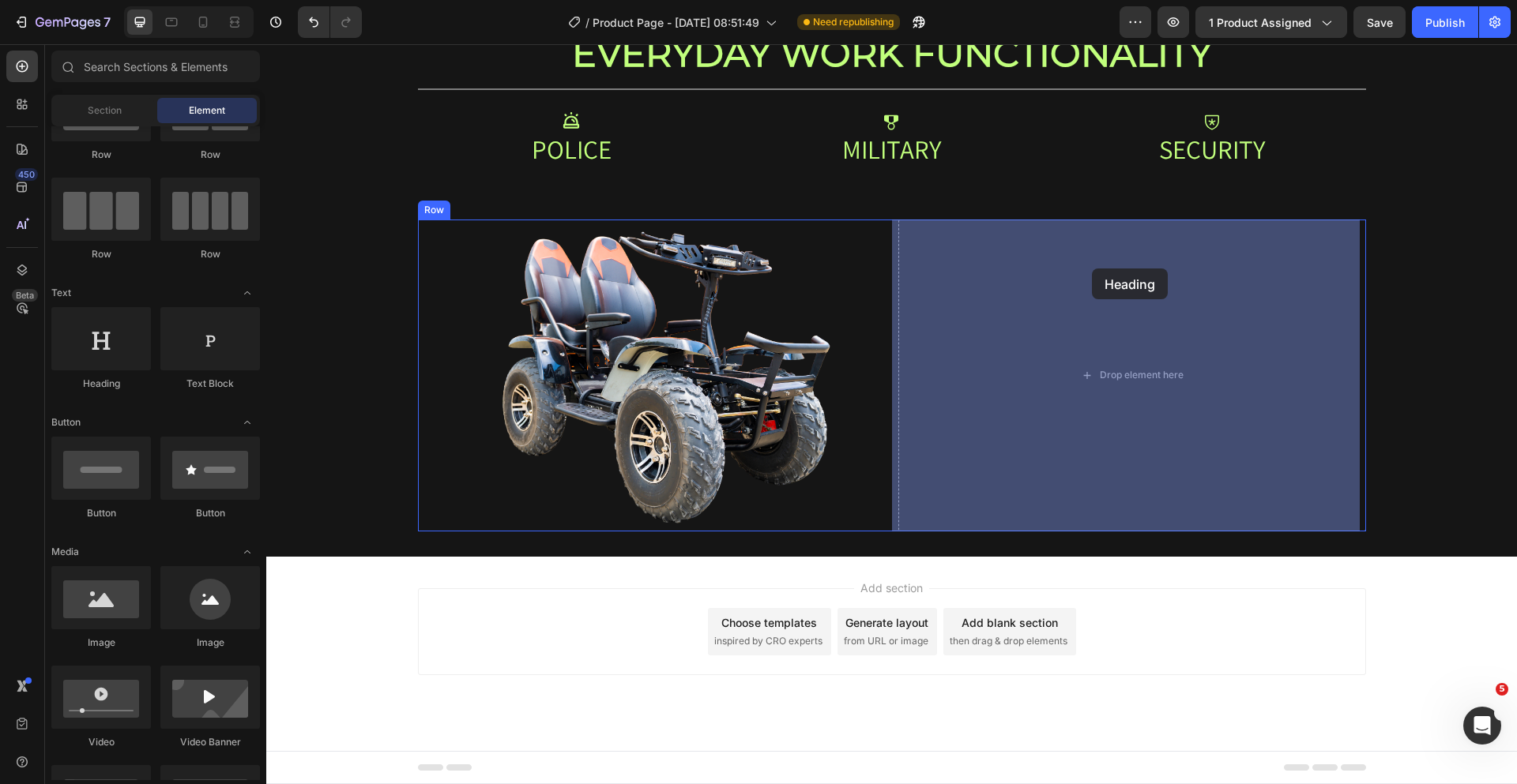
drag, startPoint x: 380, startPoint y: 383, endPoint x: 1091, endPoint y: 269, distance: 720.1
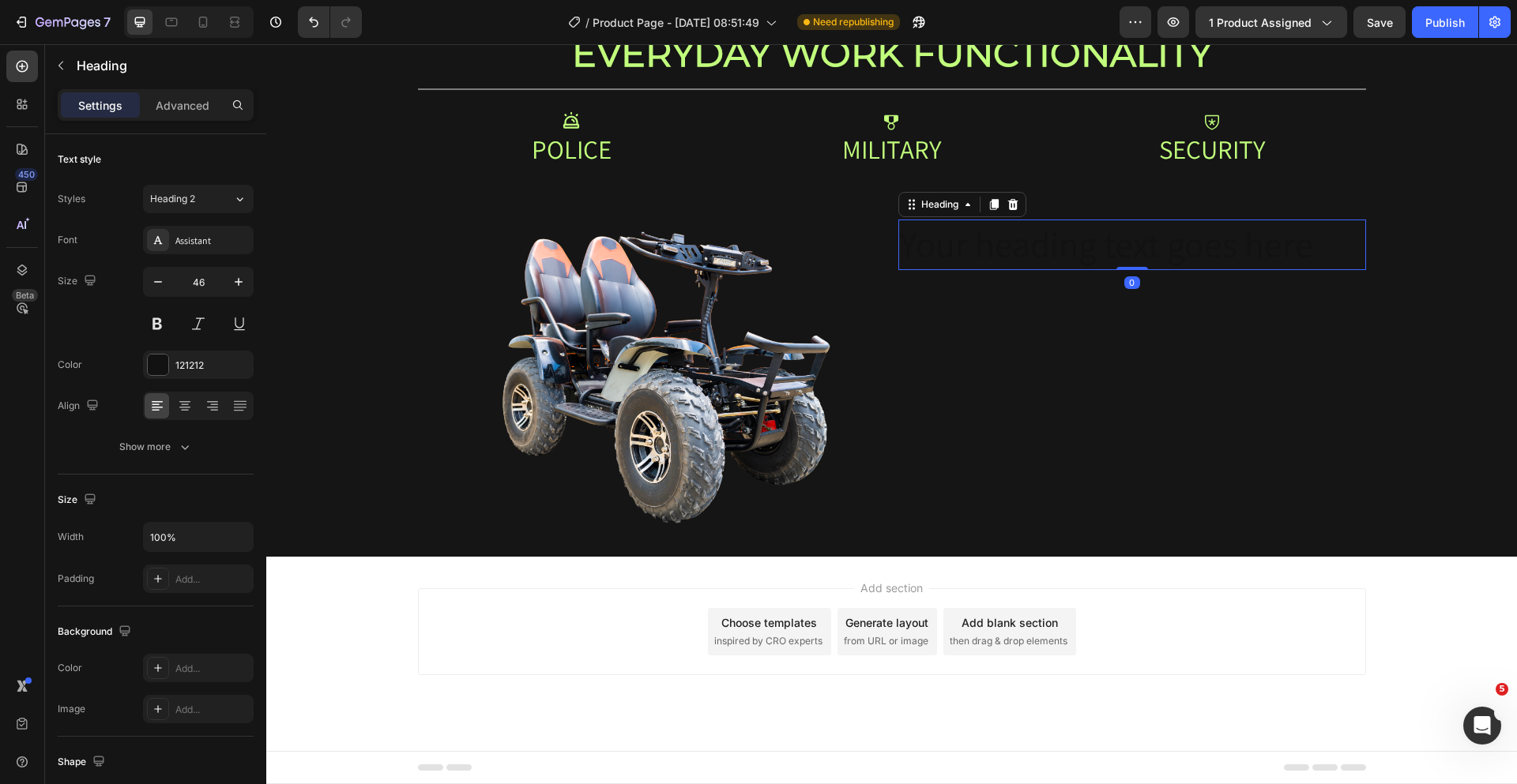
click at [1088, 250] on h2 "Your heading text goes here" at bounding box center [1132, 244] width 468 height 50
click at [1088, 250] on p "Your heading text goes here" at bounding box center [1132, 245] width 465 height 47
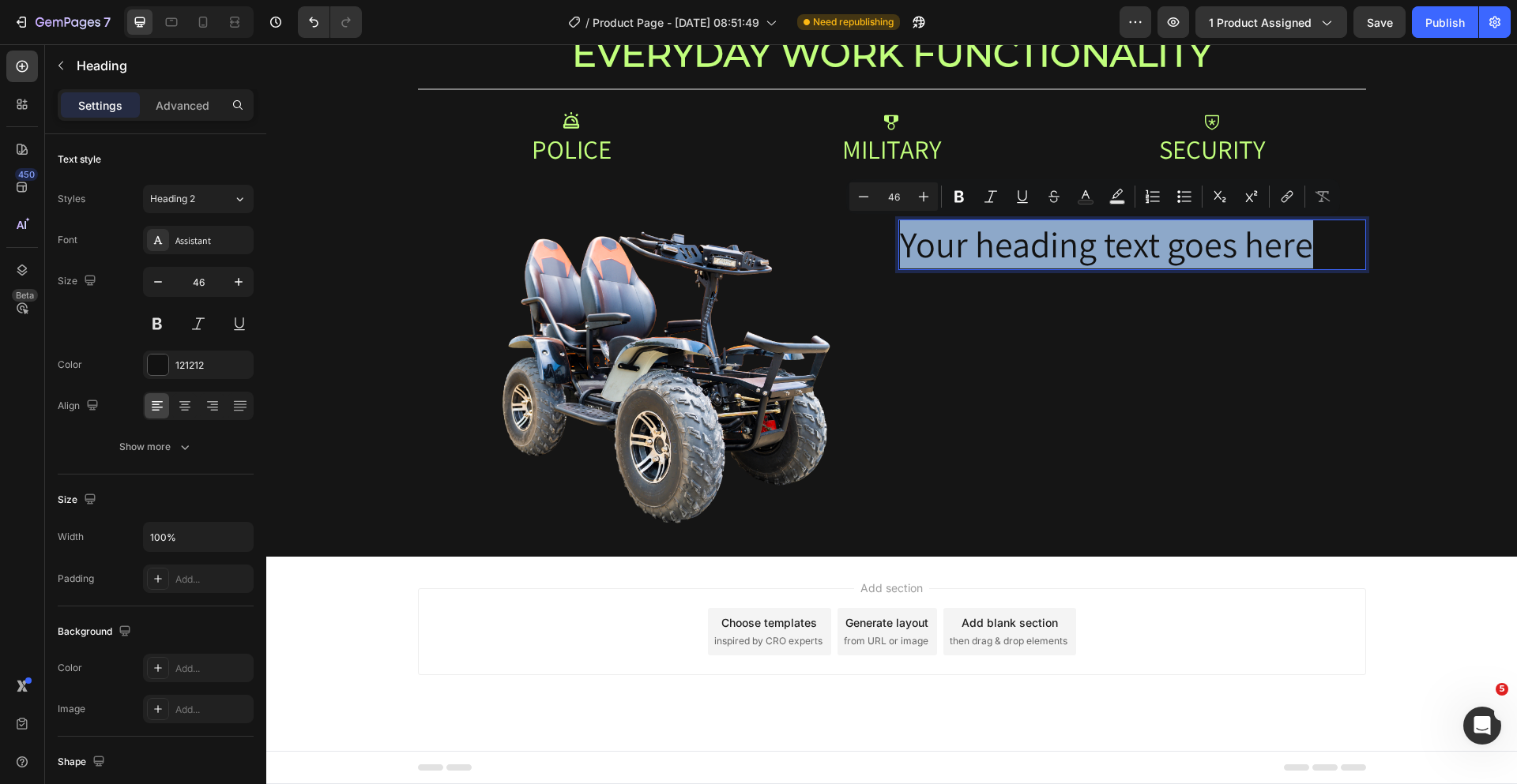
click at [1088, 250] on p "Your heading text goes here" at bounding box center [1132, 245] width 465 height 47
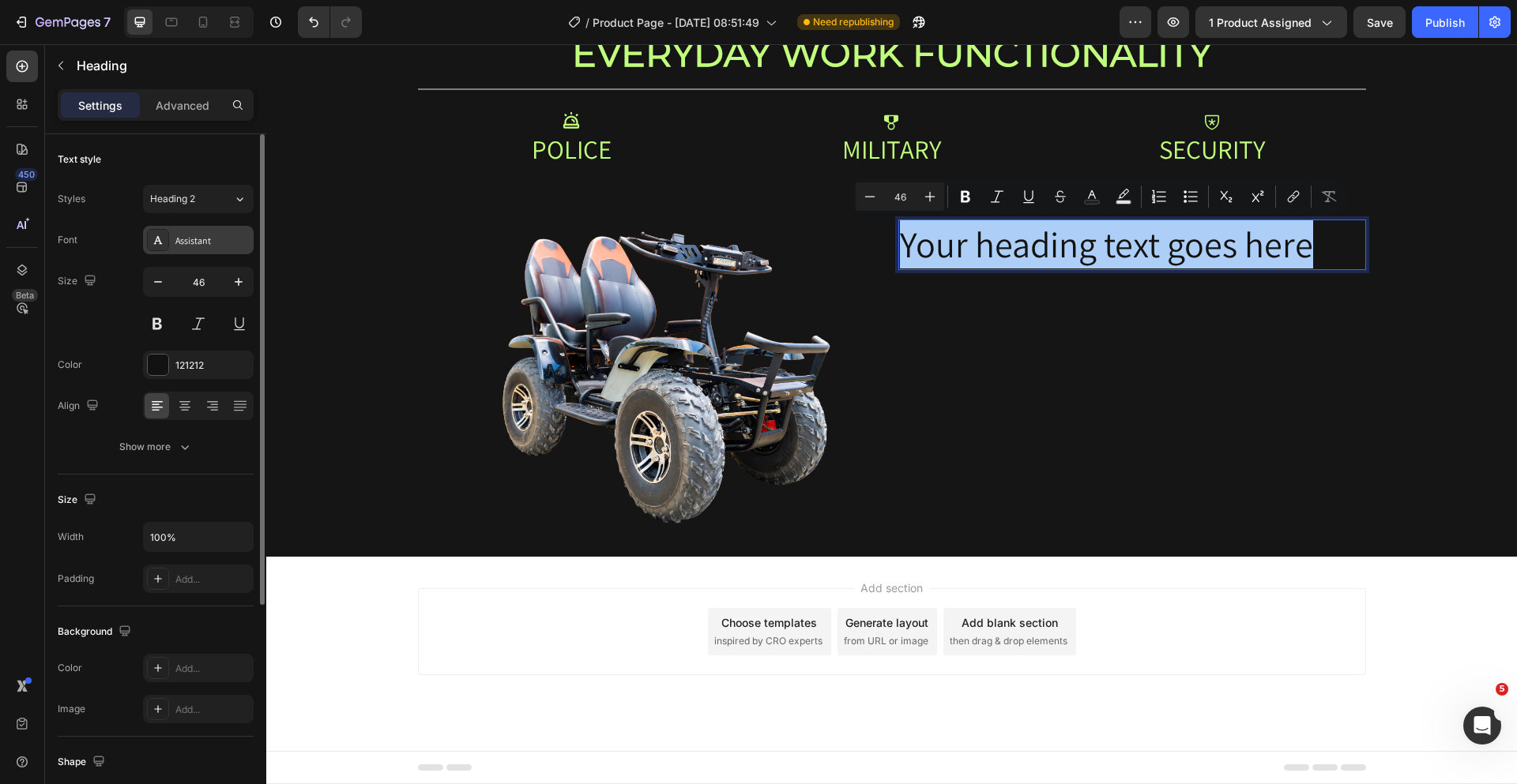
click at [193, 237] on div "Assistant" at bounding box center [212, 240] width 74 height 14
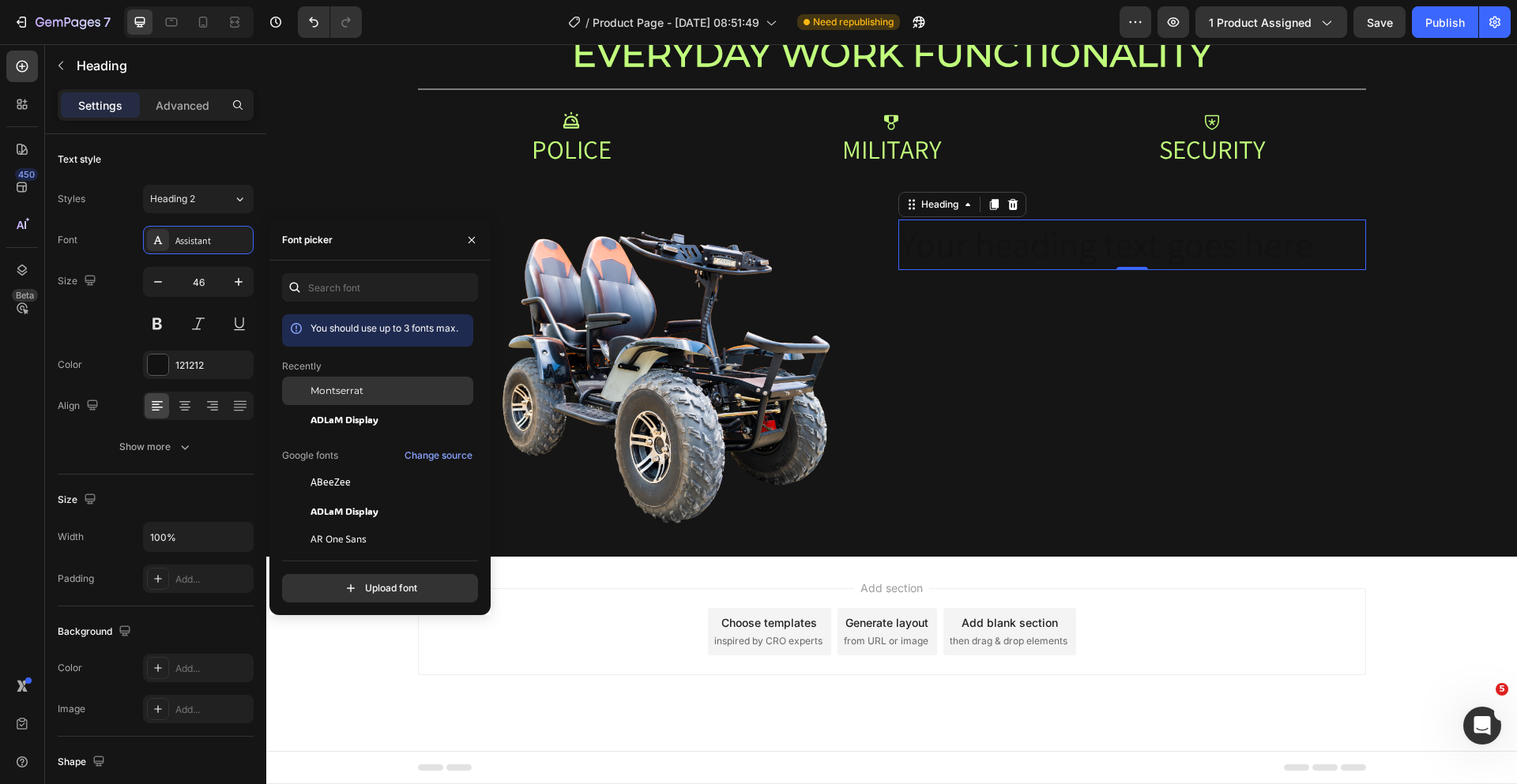
click at [352, 393] on span "Montserrat" at bounding box center [337, 391] width 53 height 14
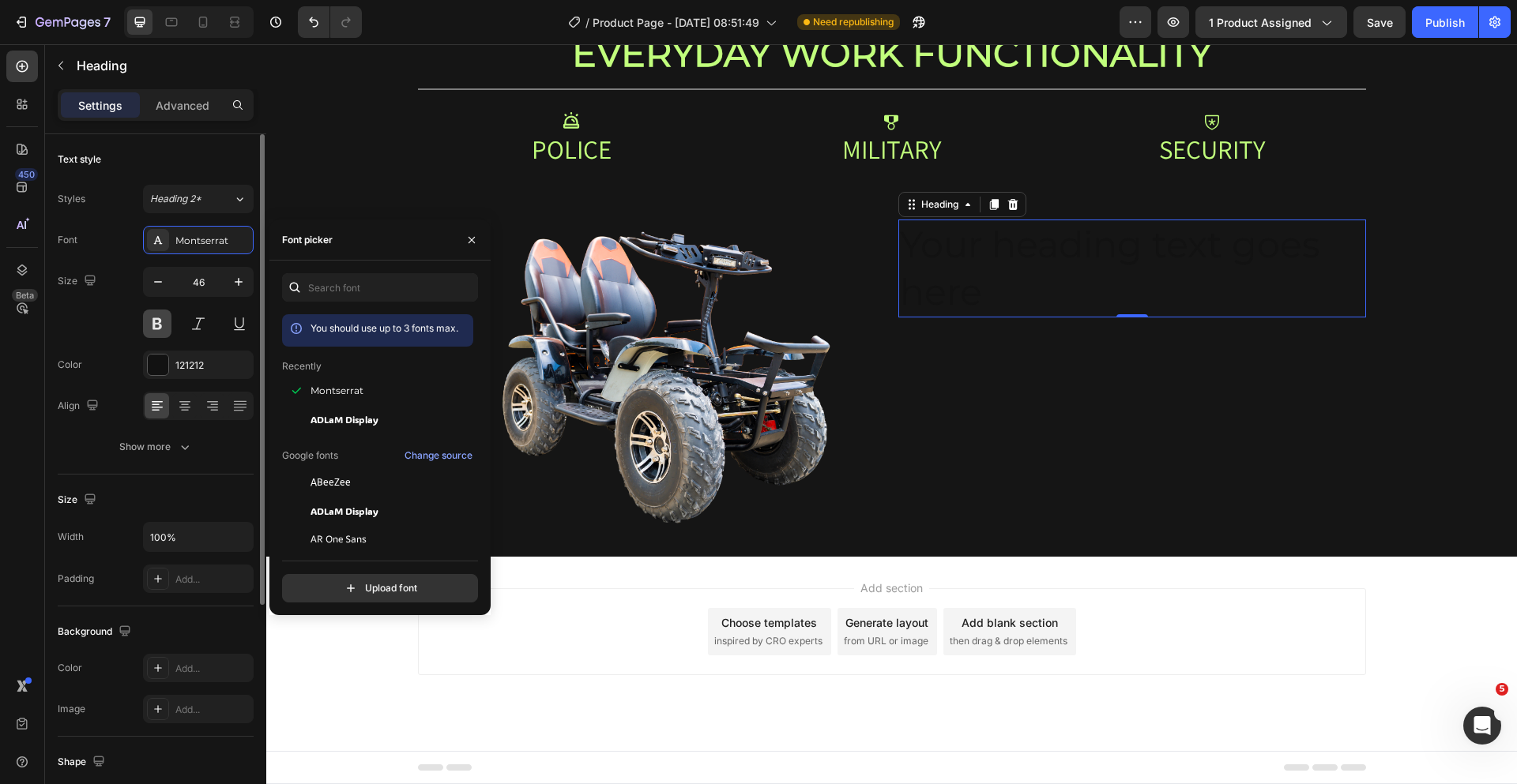
click at [158, 326] on button at bounding box center [157, 323] width 29 height 29
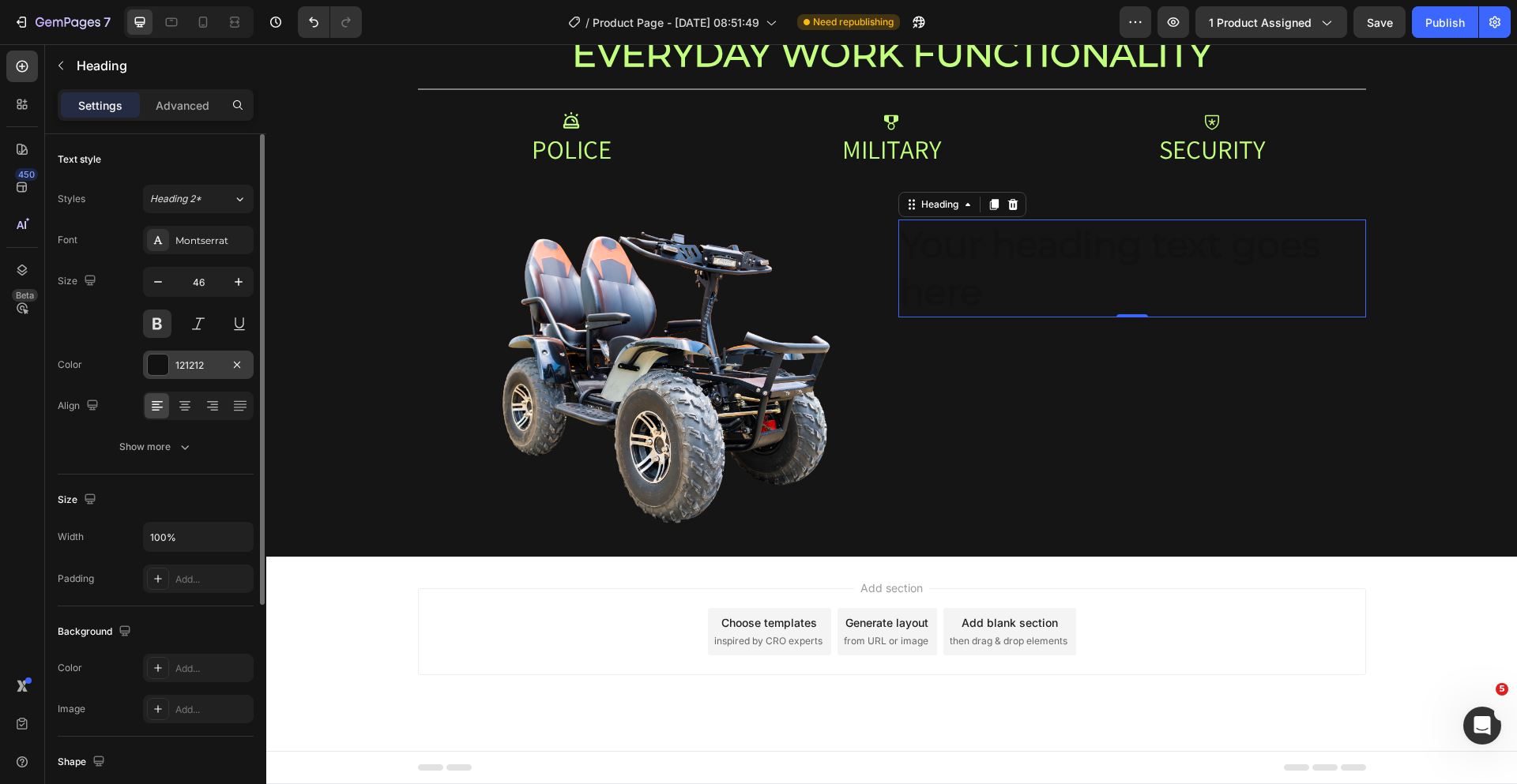
click at [163, 368] on div at bounding box center [158, 364] width 21 height 21
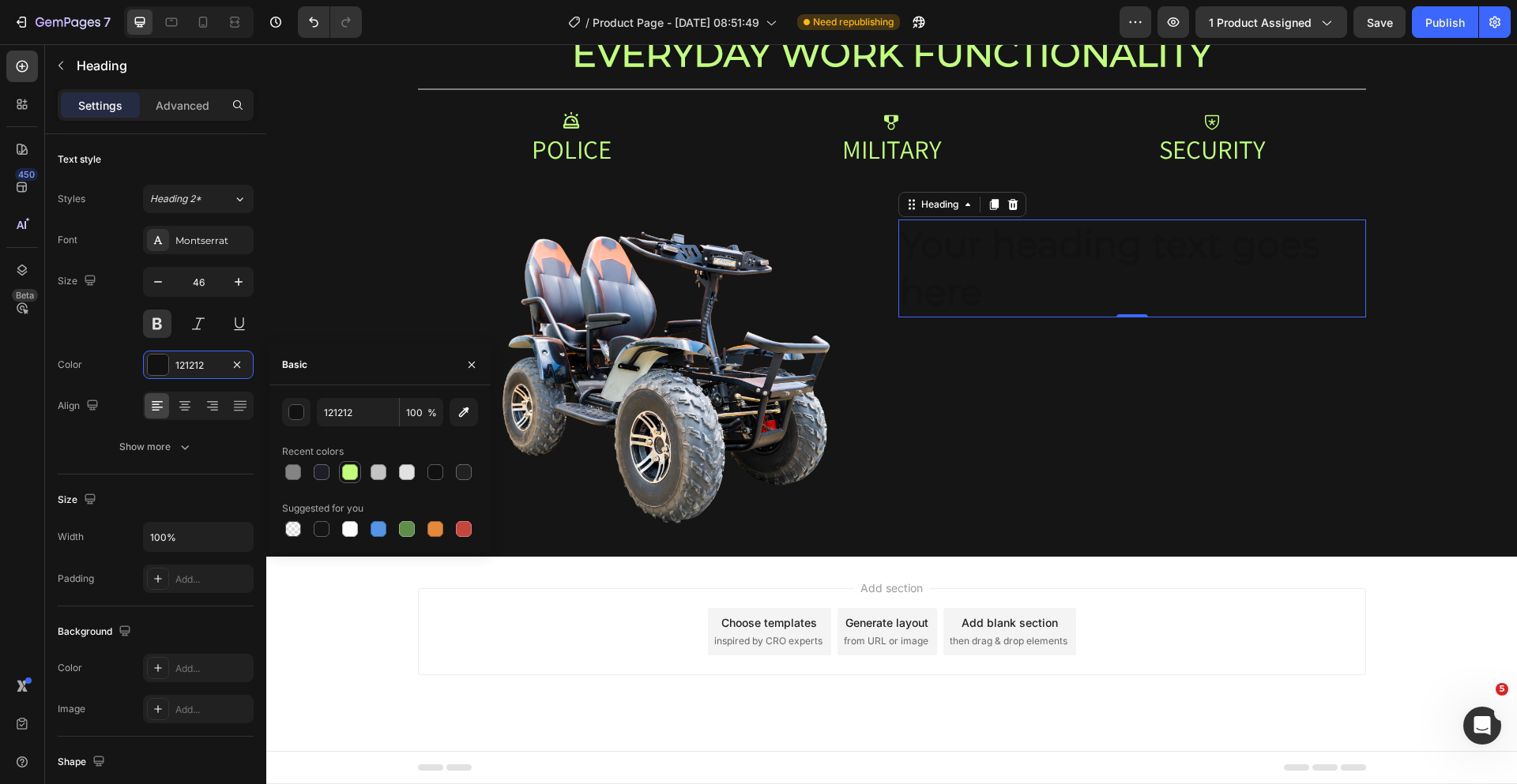
click at [347, 469] on div at bounding box center [350, 473] width 16 height 16
type input "C1FF7C"
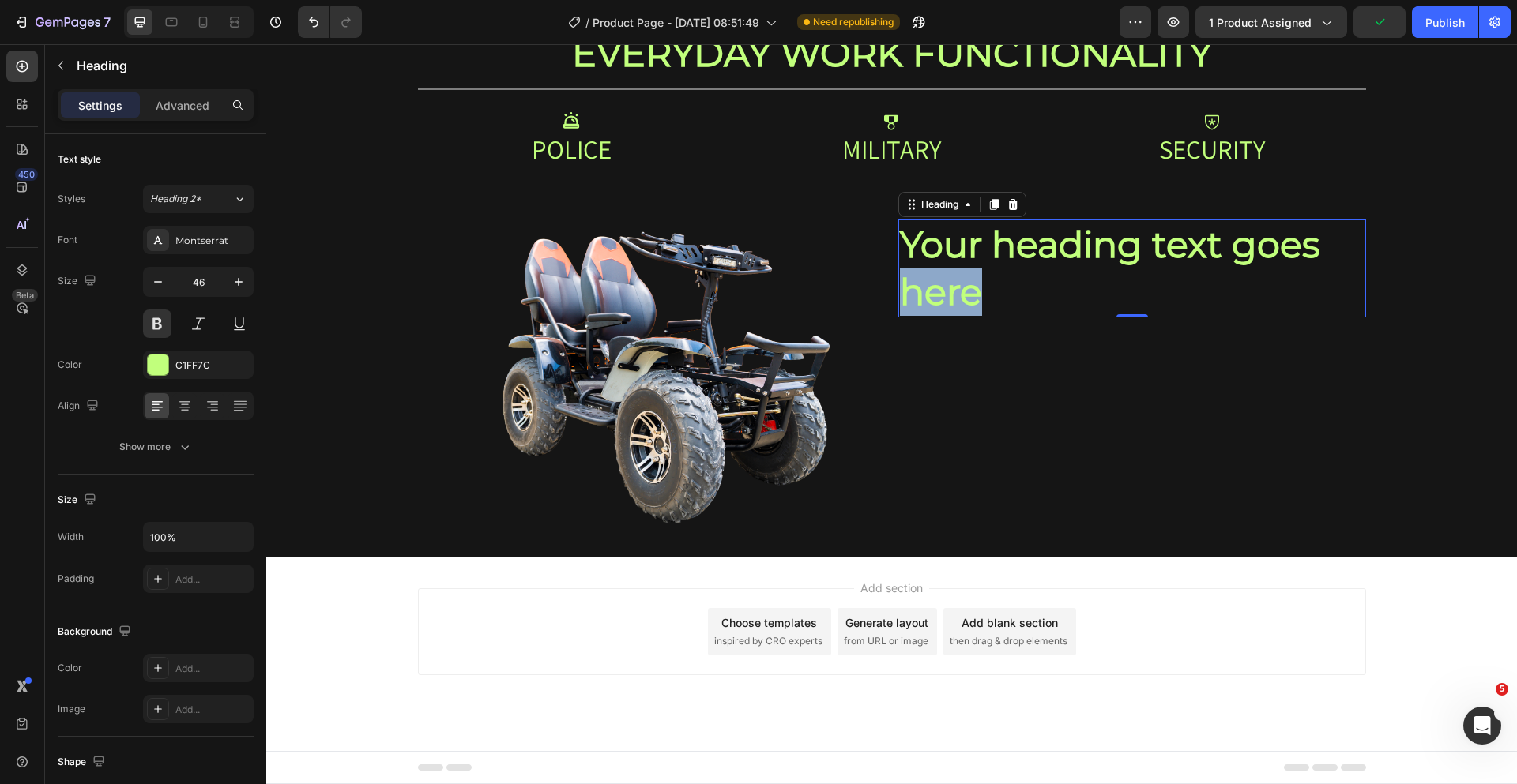
click at [956, 305] on p "Your heading text goes here" at bounding box center [1132, 269] width 465 height 95
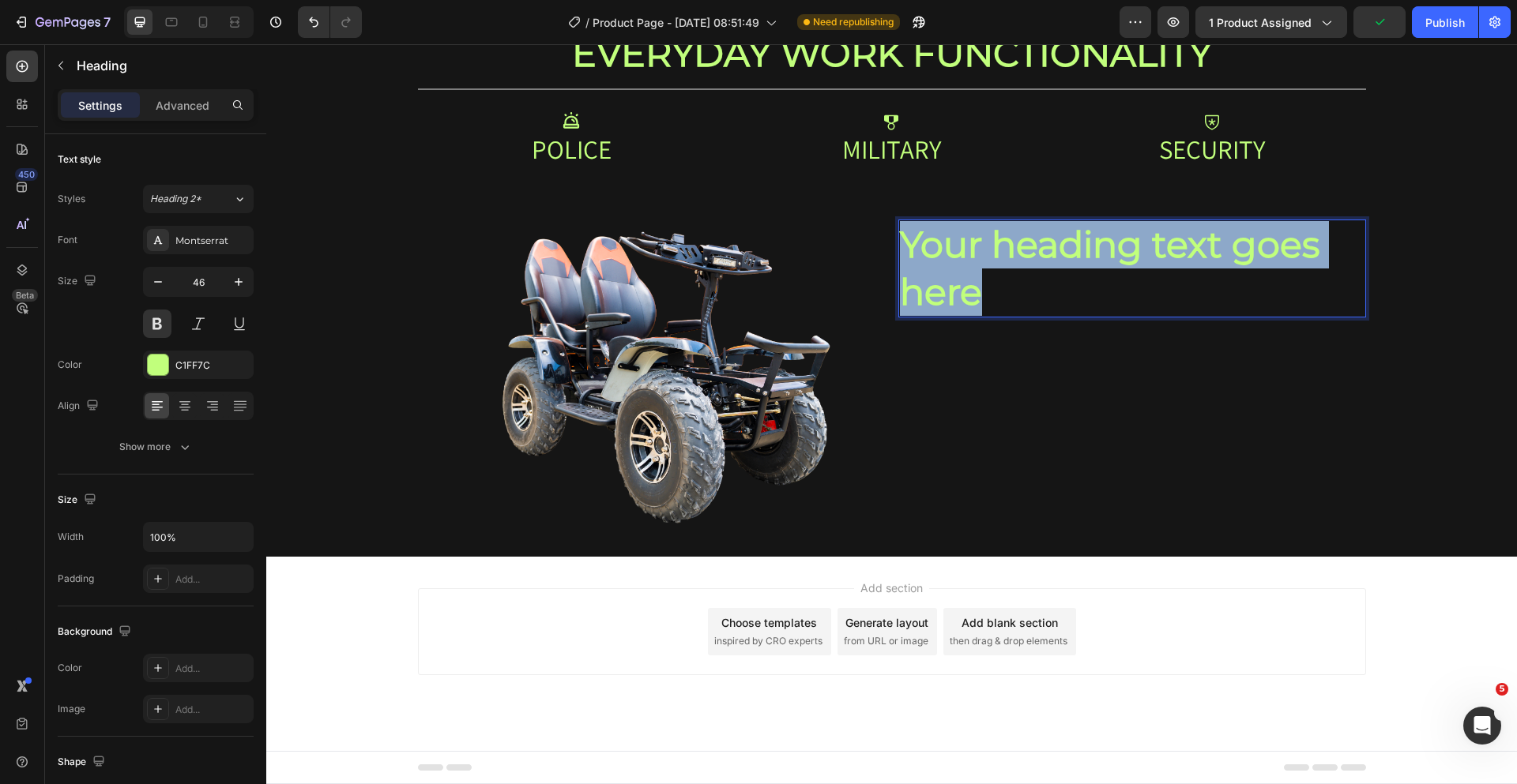
click at [956, 305] on p "Your heading text goes here" at bounding box center [1132, 269] width 465 height 95
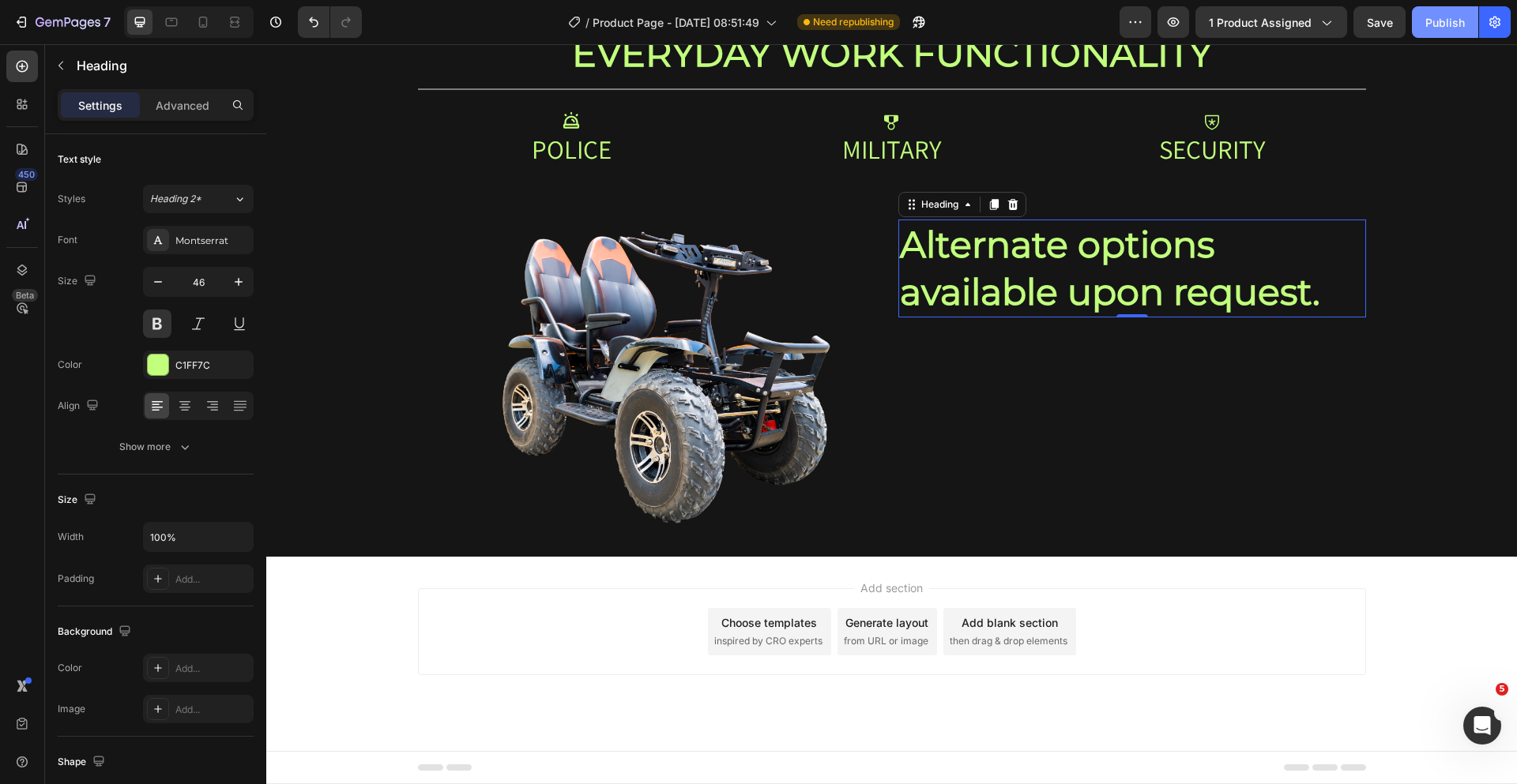
click at [1433, 25] on div "Publish" at bounding box center [1445, 22] width 39 height 17
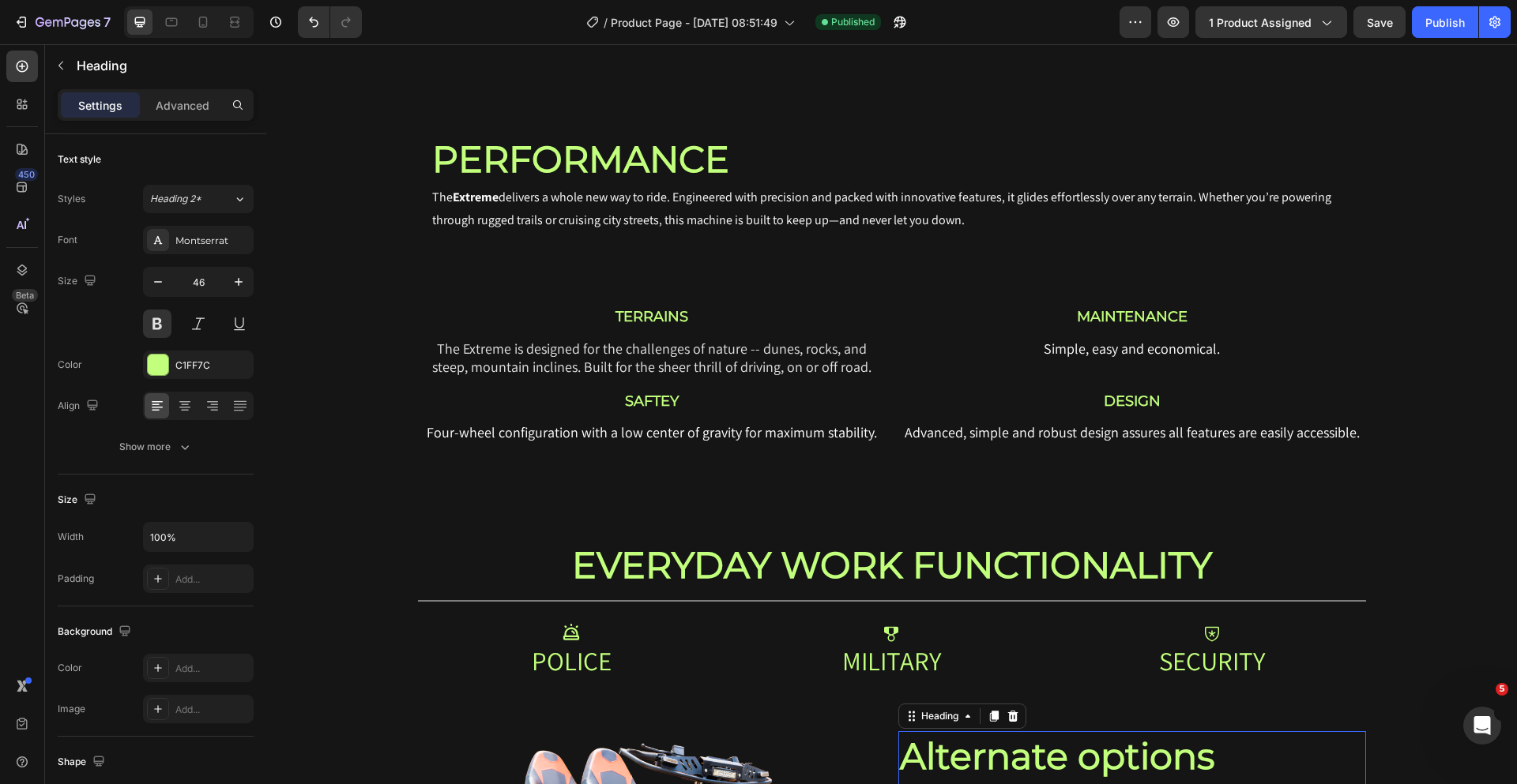
scroll to position [3315, 0]
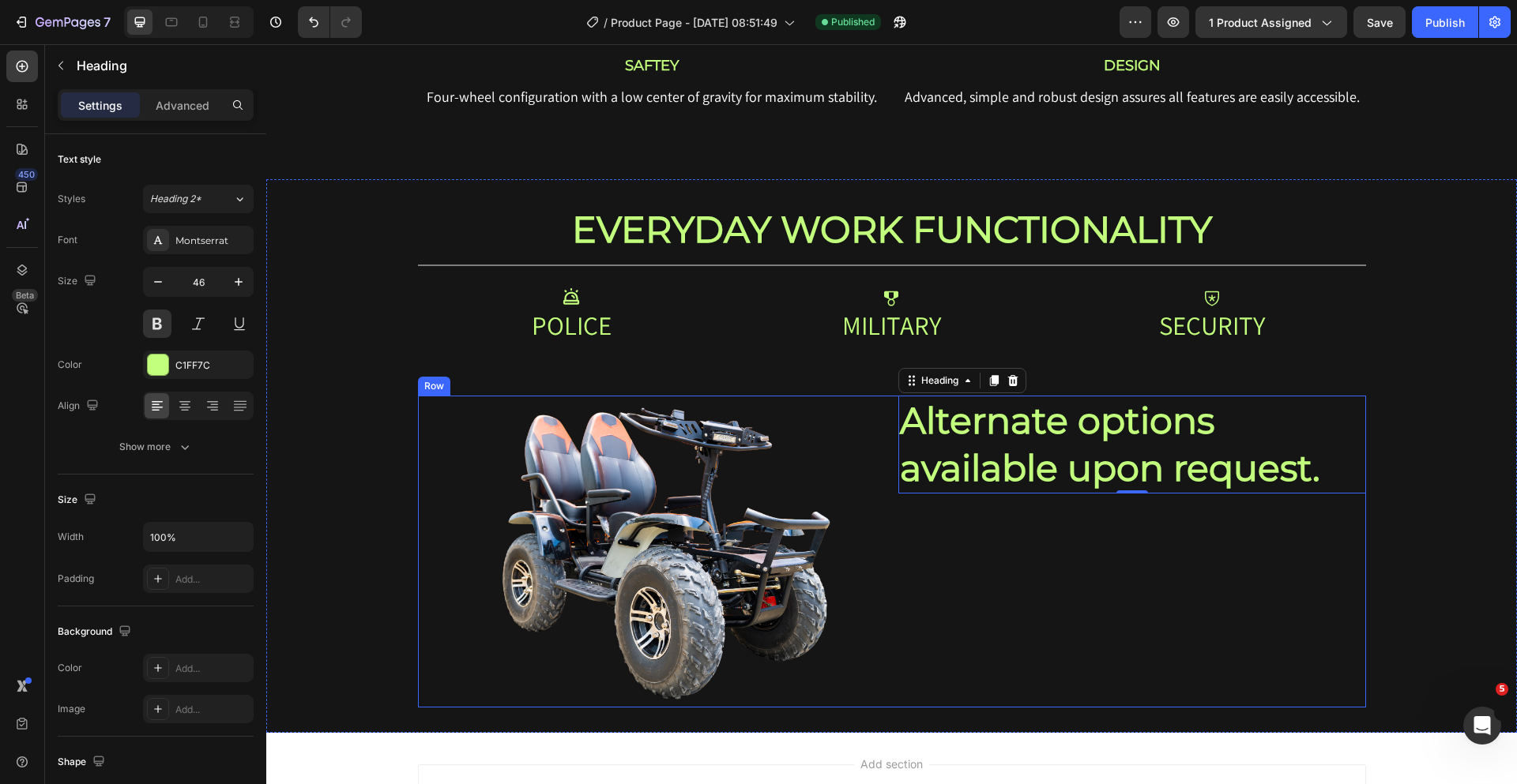
click at [886, 418] on div "Image Alternate options available upon request. Heading 0 Row" at bounding box center [891, 552] width 948 height 312
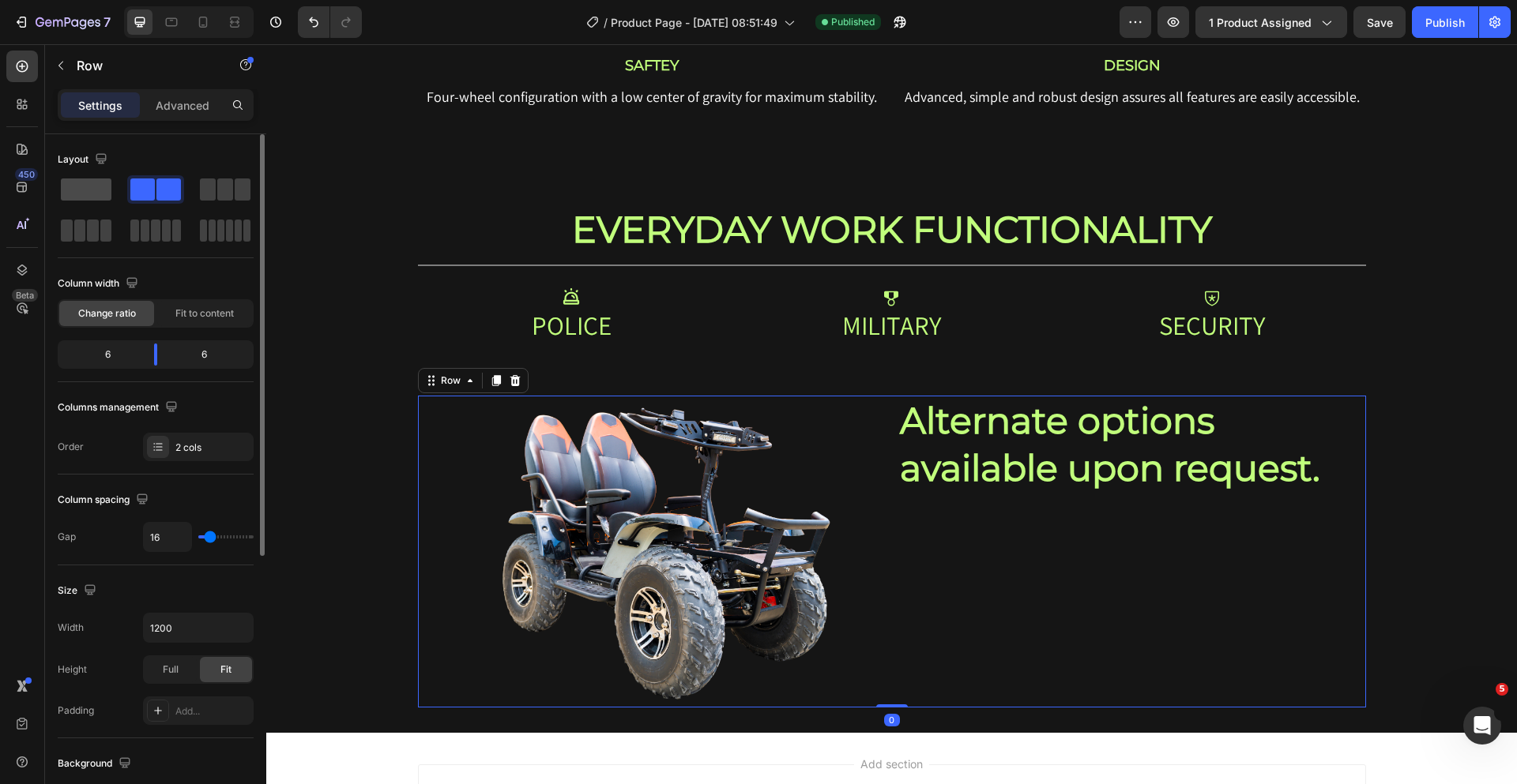
click at [99, 193] on span at bounding box center [86, 189] width 50 height 22
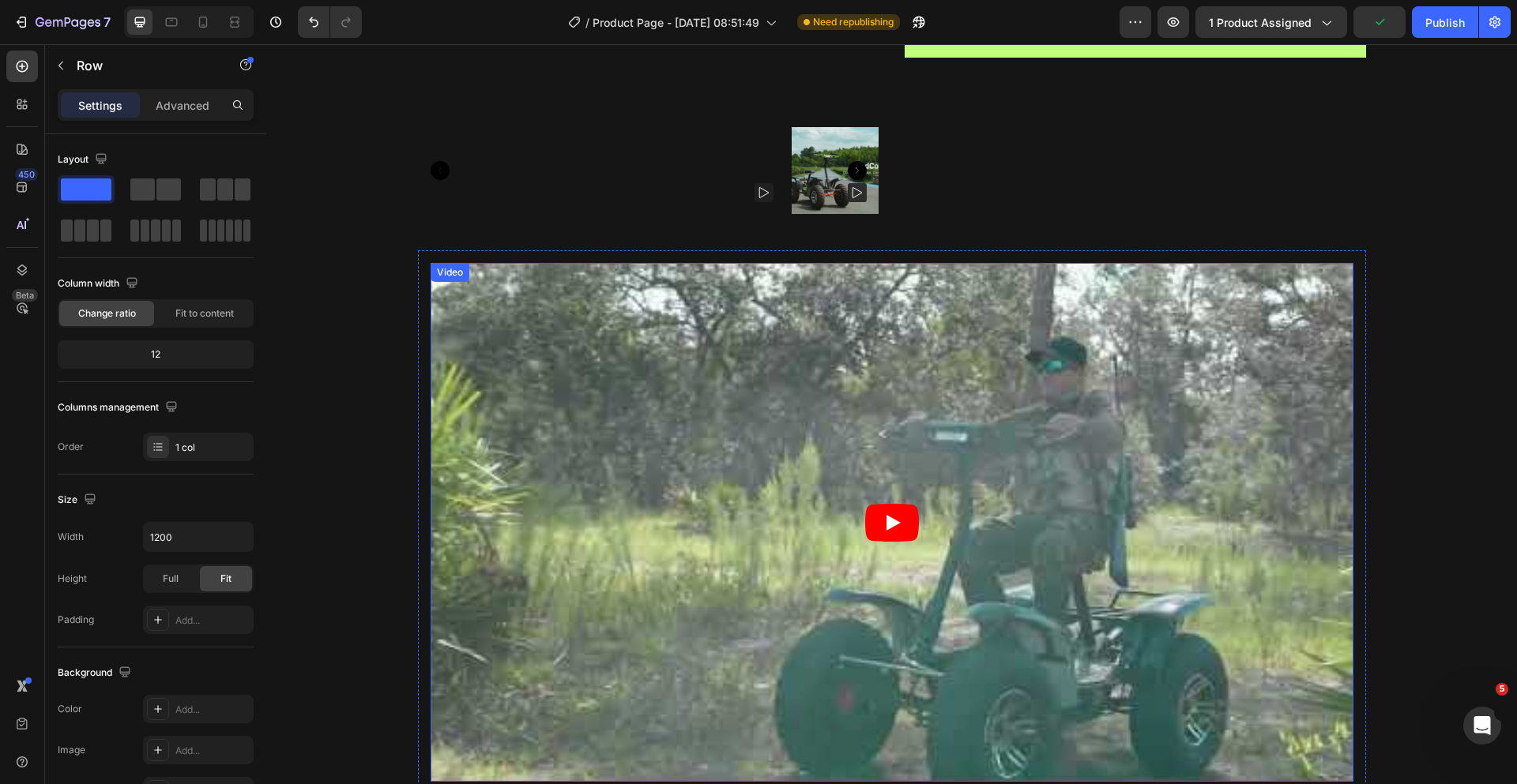
scroll to position [1795, 0]
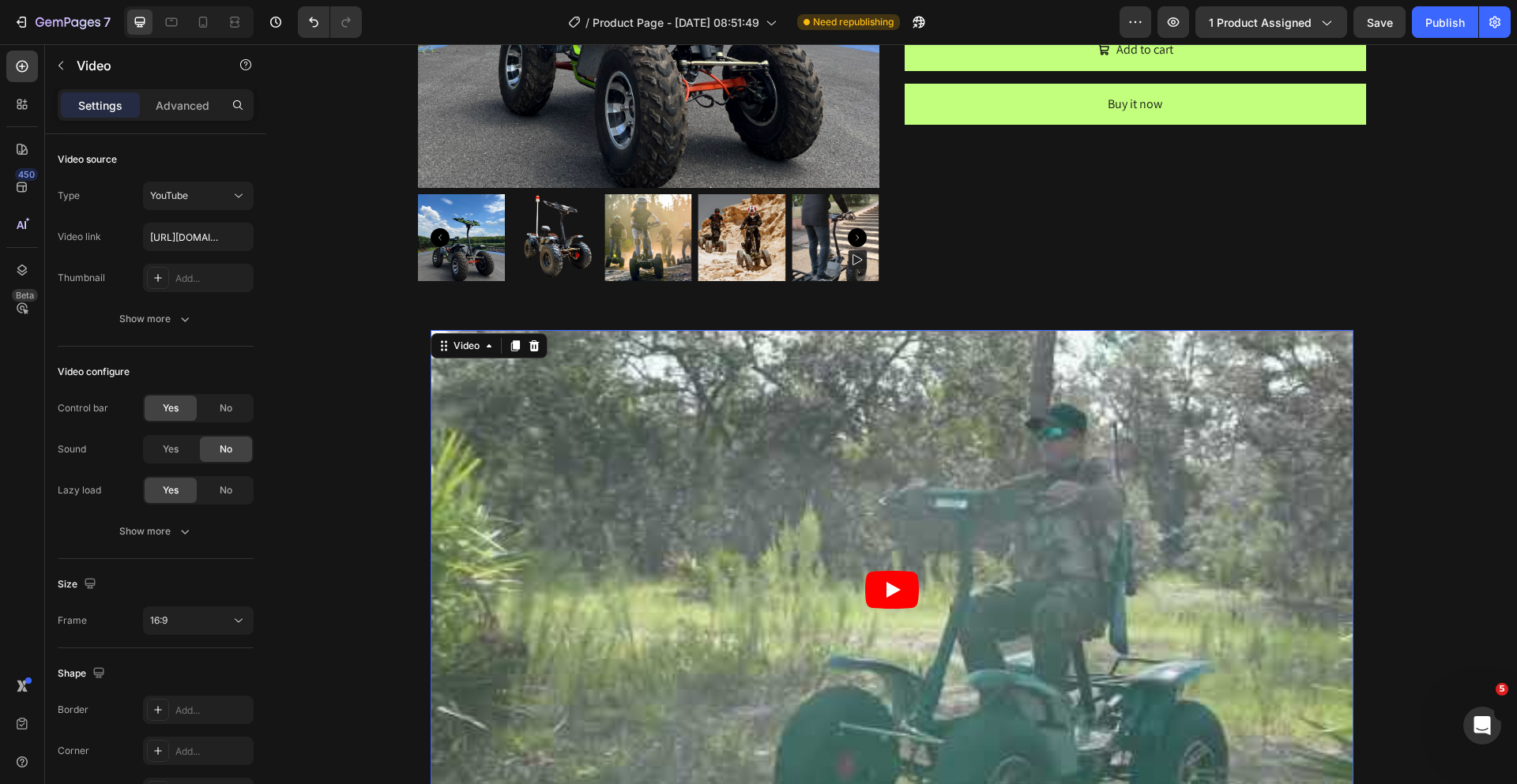
click at [705, 402] on article at bounding box center [891, 589] width 923 height 519
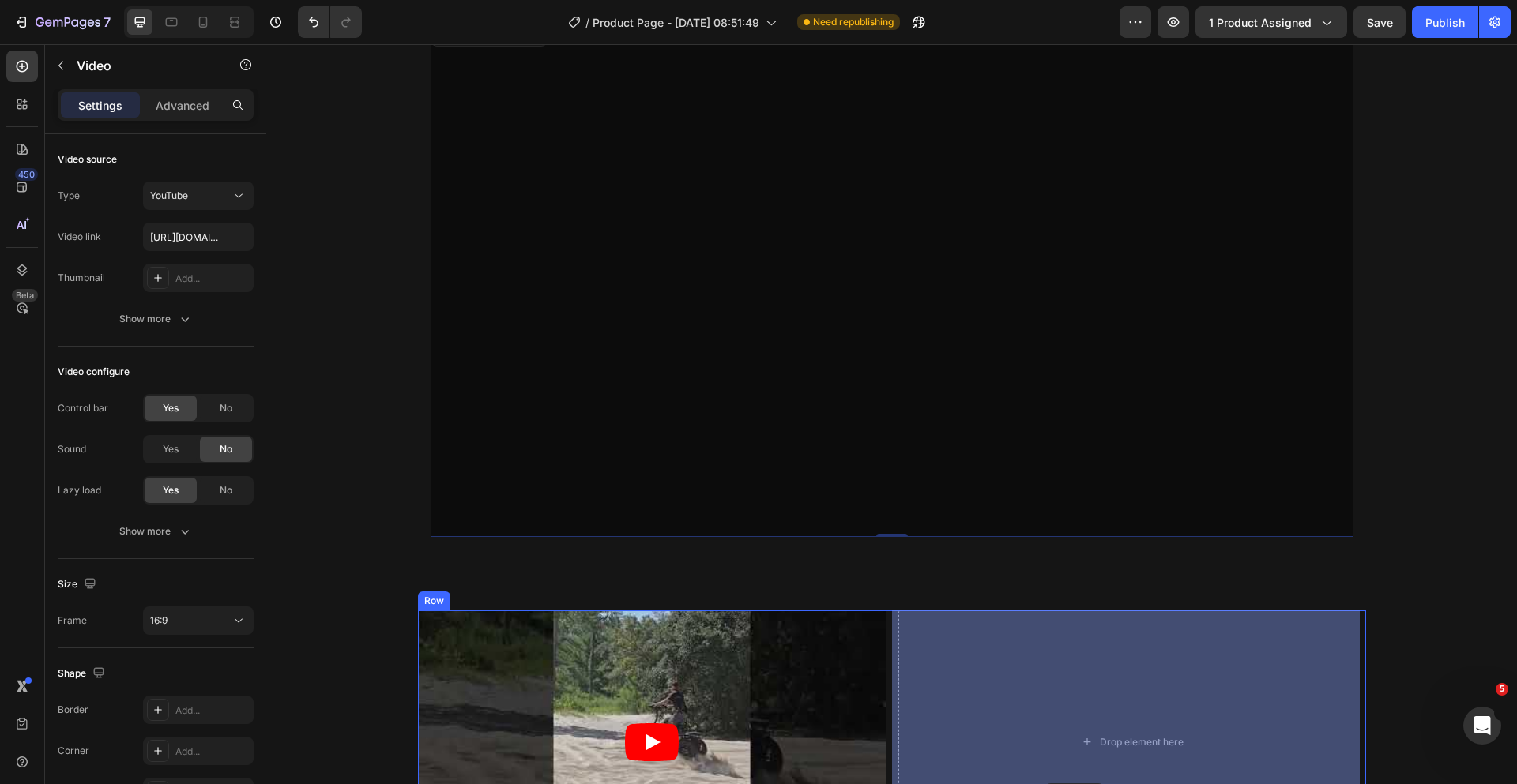
scroll to position [2164, 0]
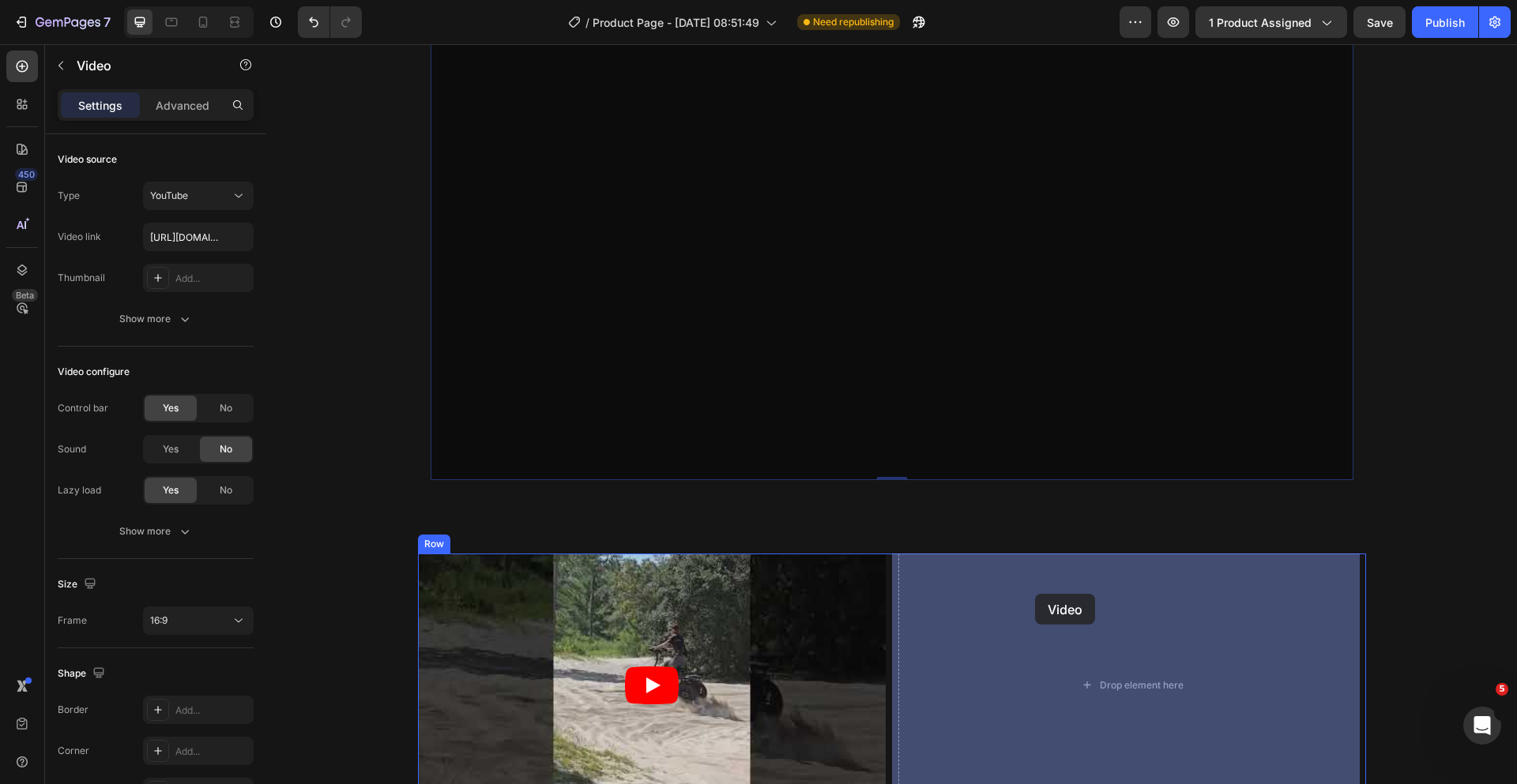
drag, startPoint x: 448, startPoint y: 348, endPoint x: 1035, endPoint y: 600, distance: 638.8
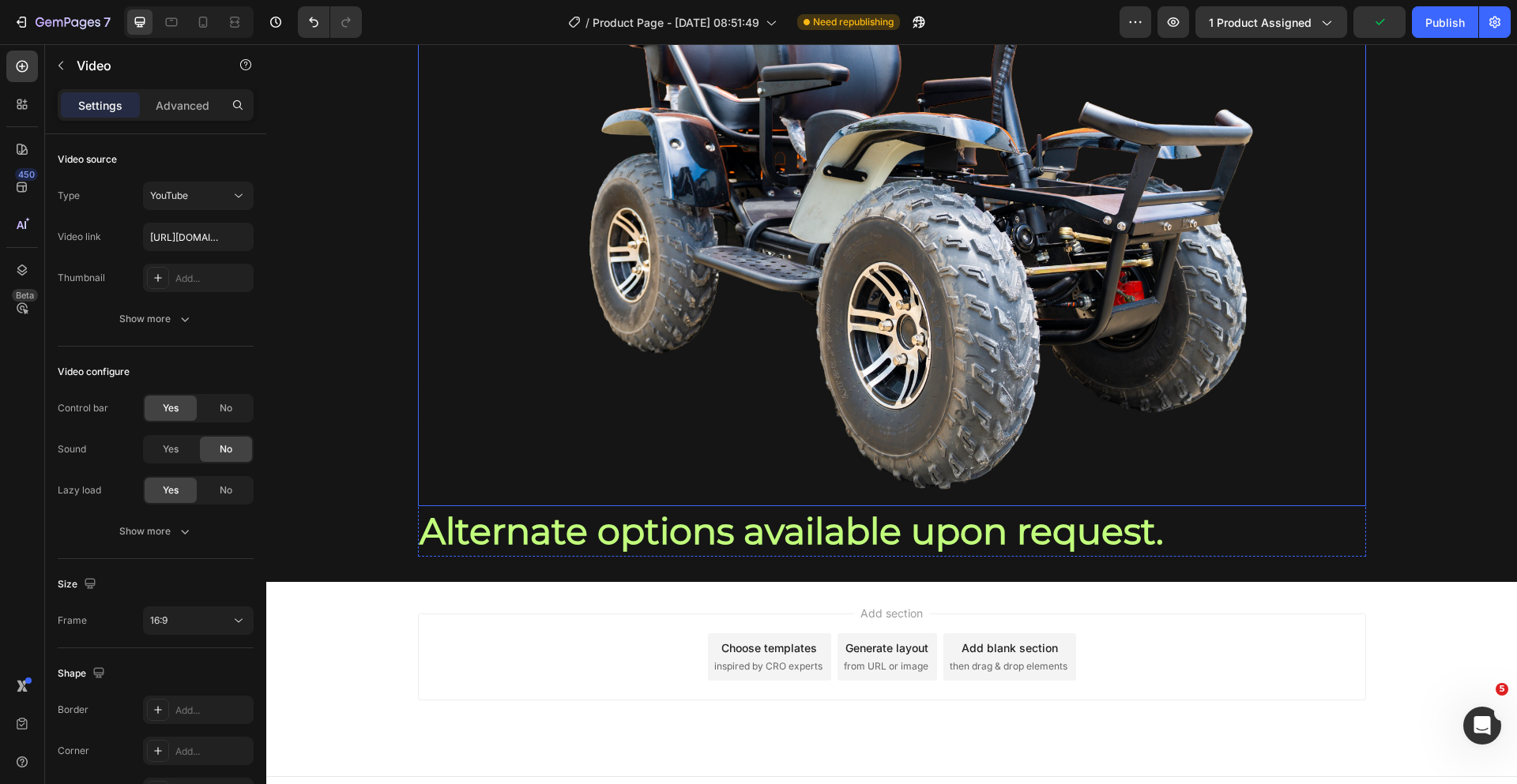
scroll to position [3390, 0]
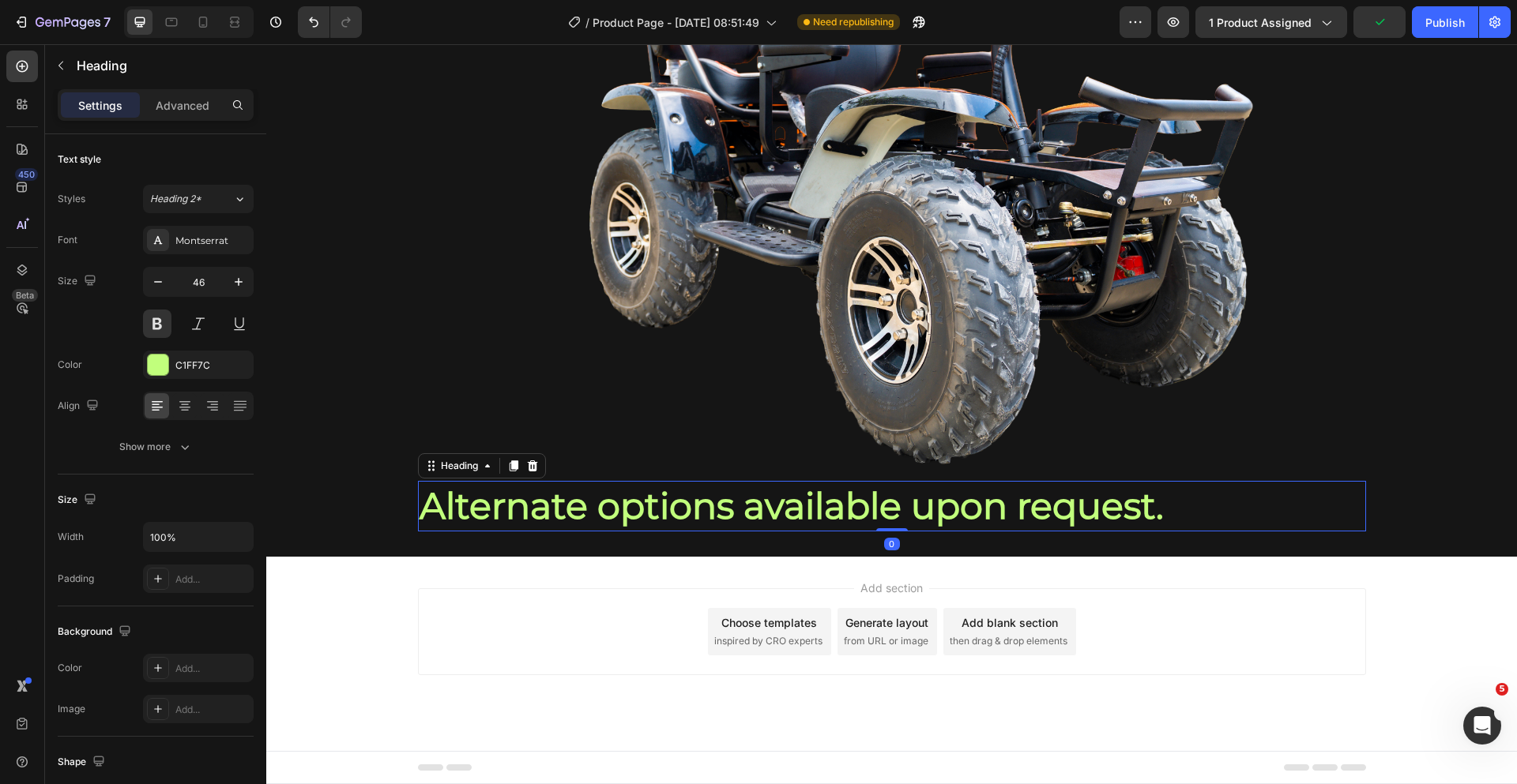
click at [858, 509] on h2 "Alternate options available upon request." at bounding box center [891, 505] width 948 height 50
click at [177, 404] on icon at bounding box center [185, 406] width 16 height 16
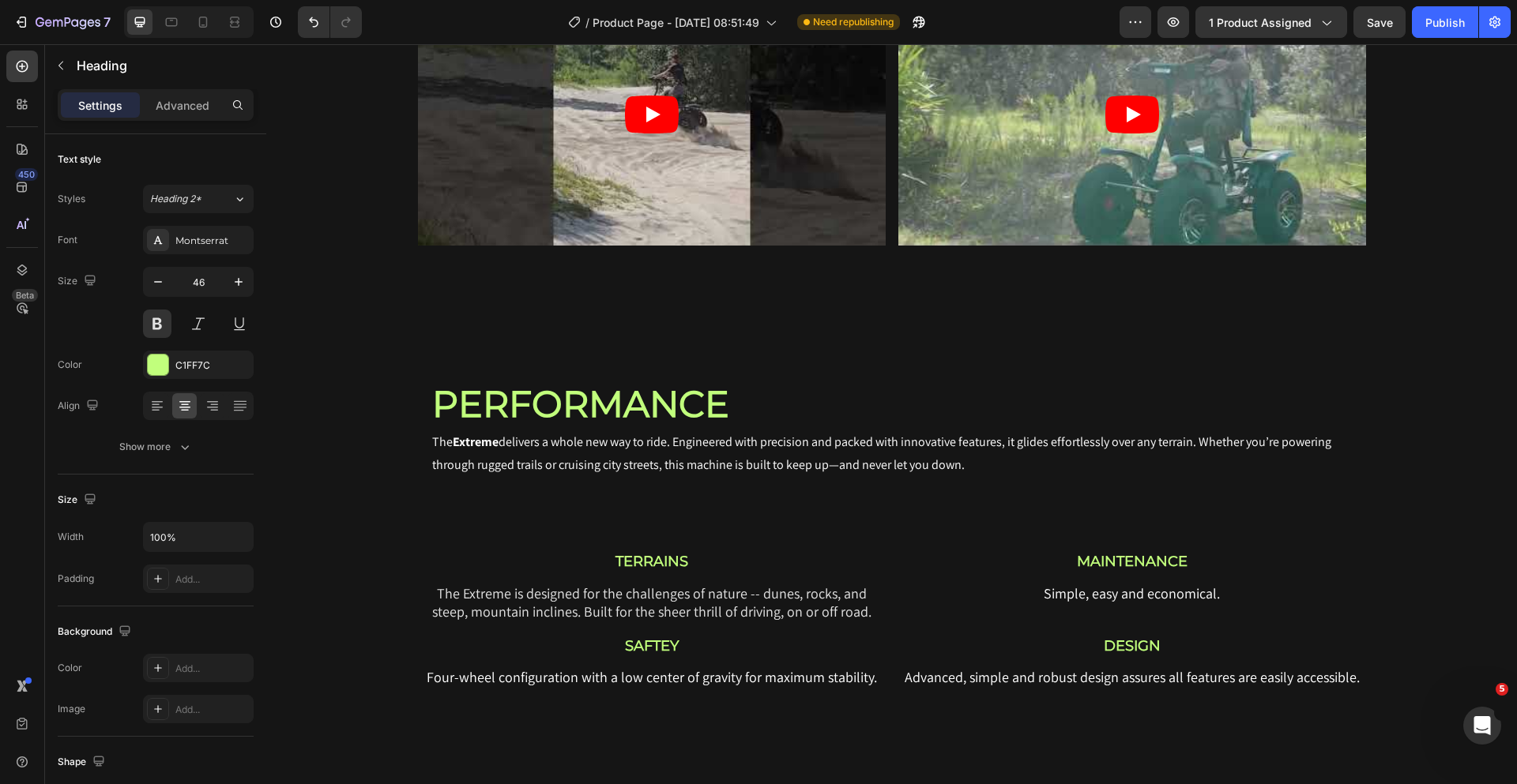
scroll to position [1959, 0]
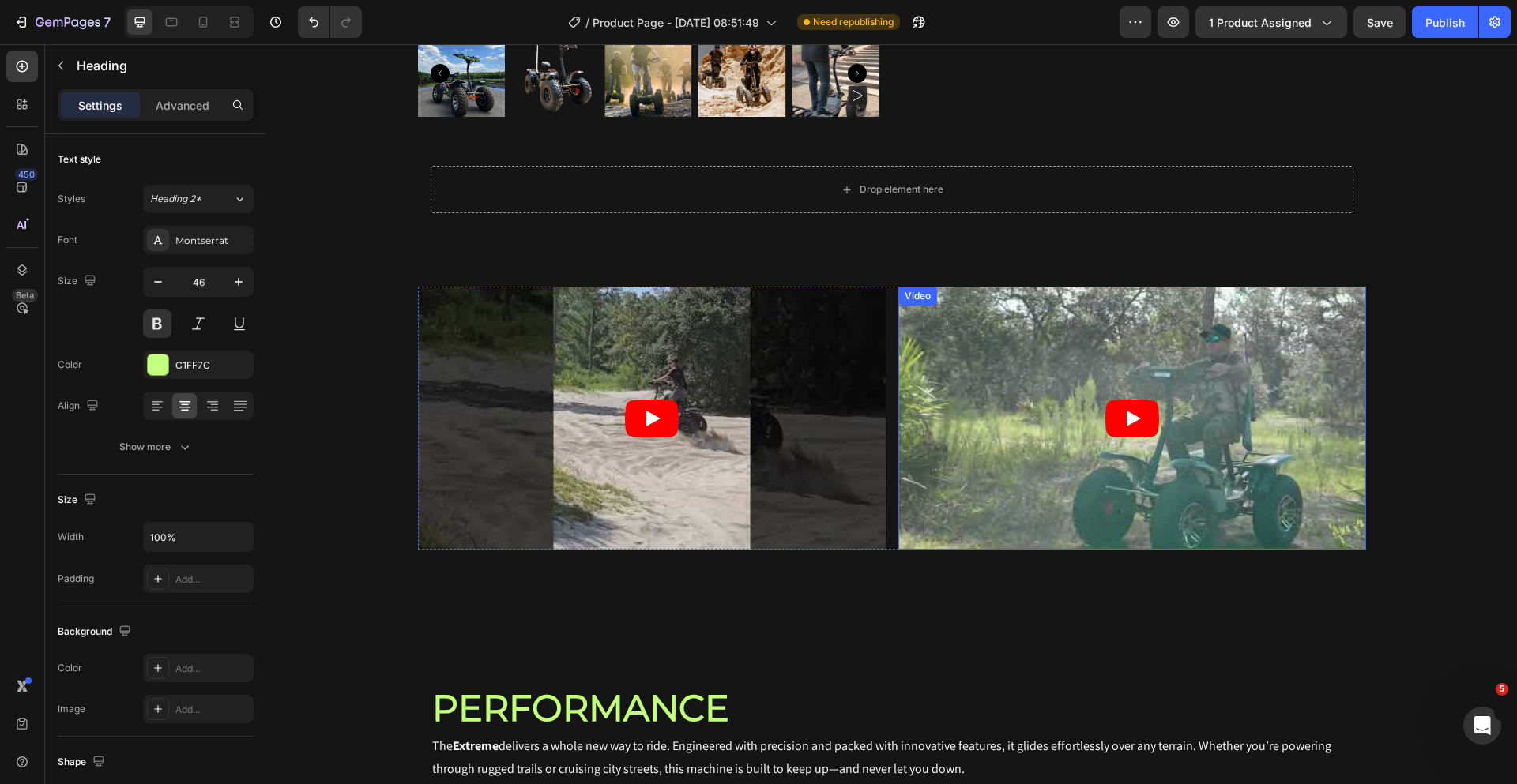
click at [993, 309] on div "Video" at bounding box center [1132, 418] width 468 height 263
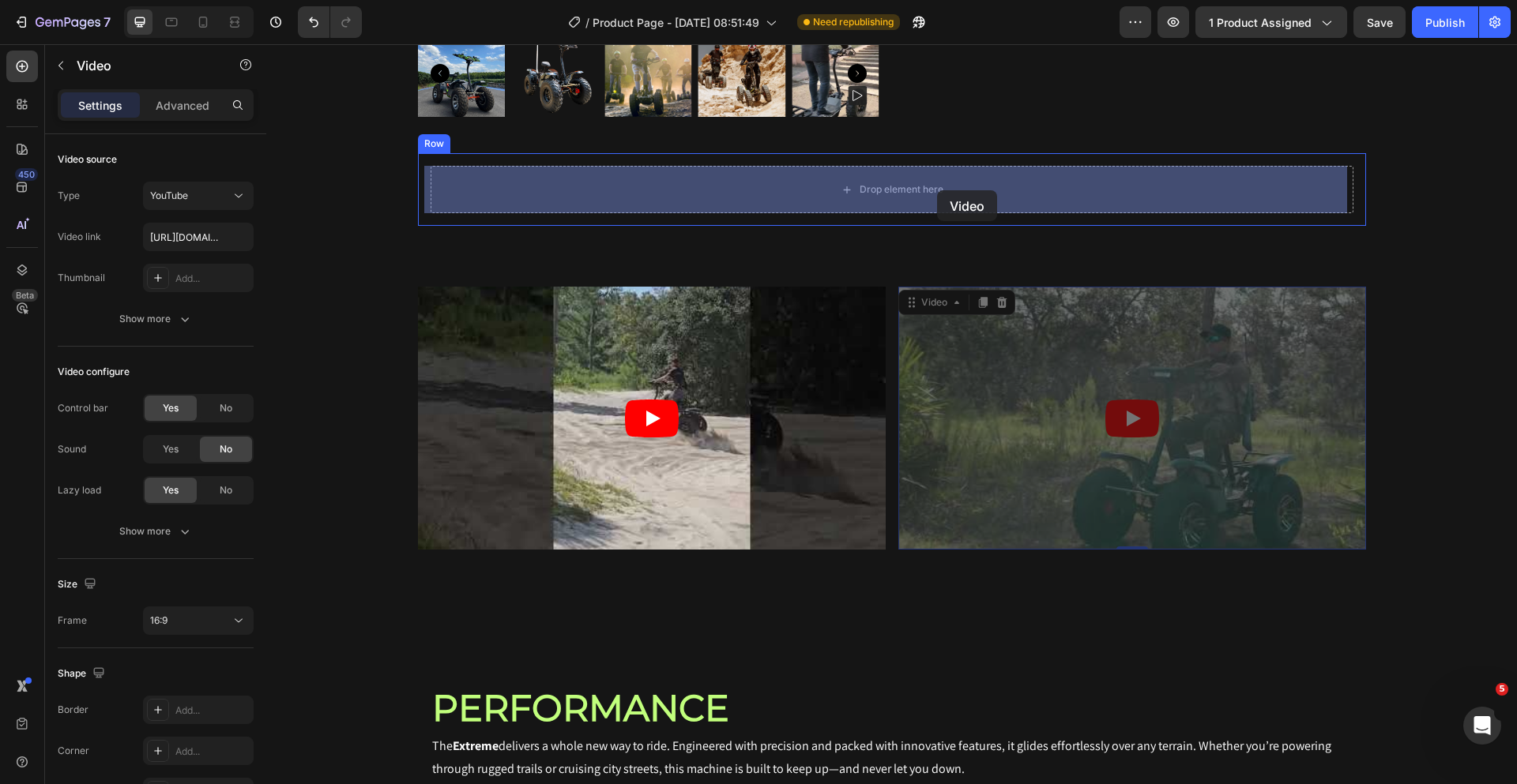
drag, startPoint x: 1093, startPoint y: 352, endPoint x: 937, endPoint y: 190, distance: 224.9
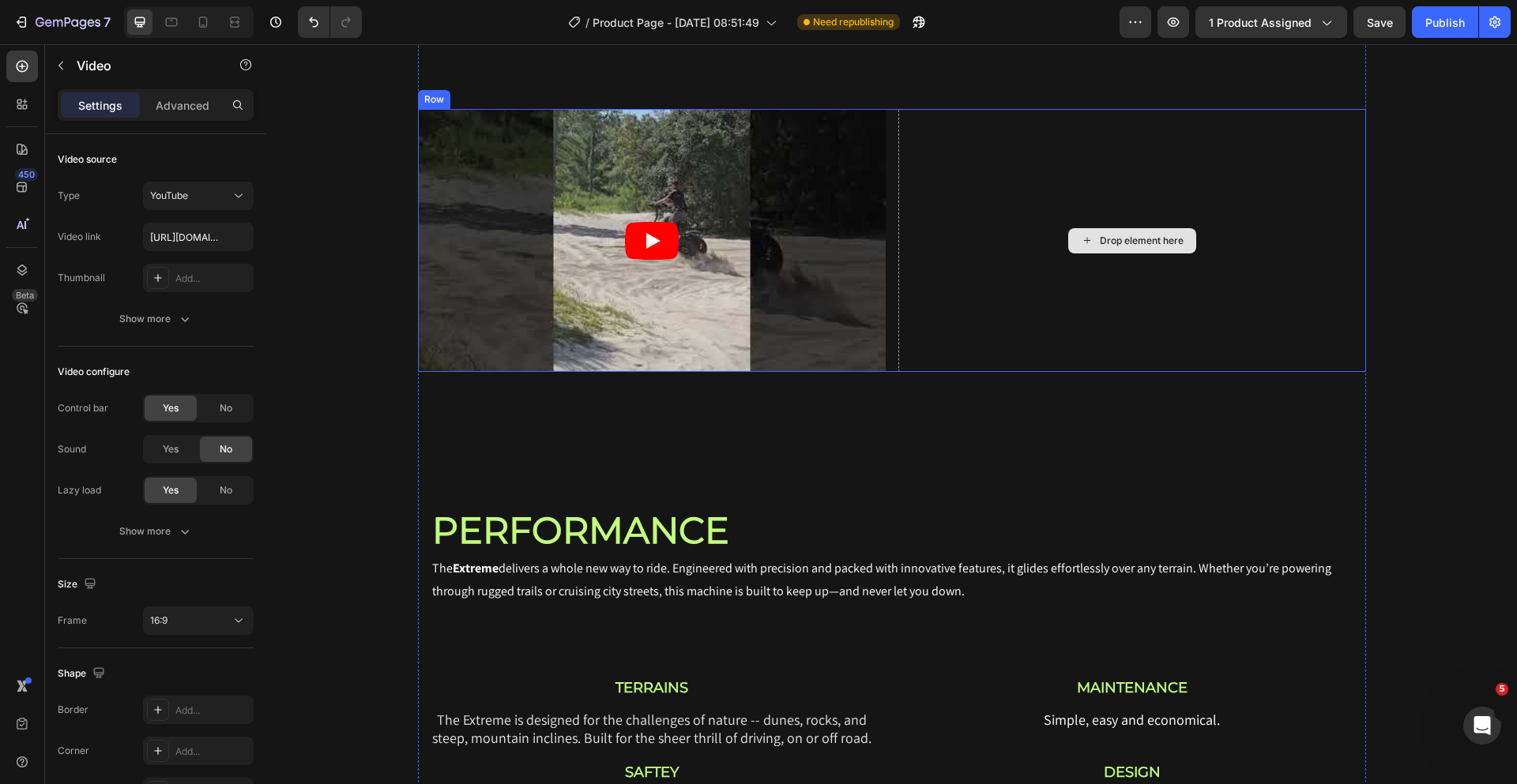
scroll to position [2612, 0]
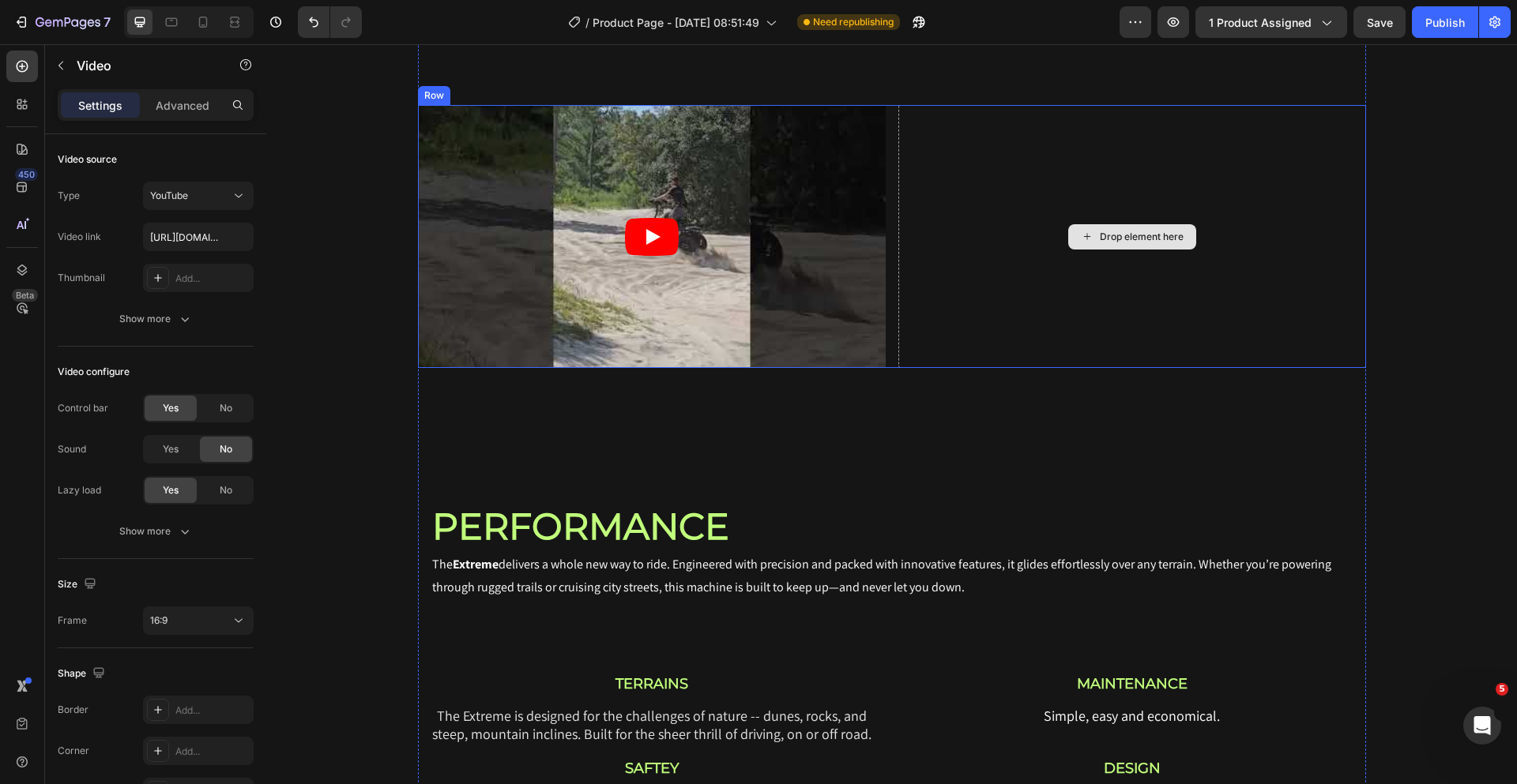
click at [1068, 236] on div "Drop element here" at bounding box center [1132, 237] width 128 height 26
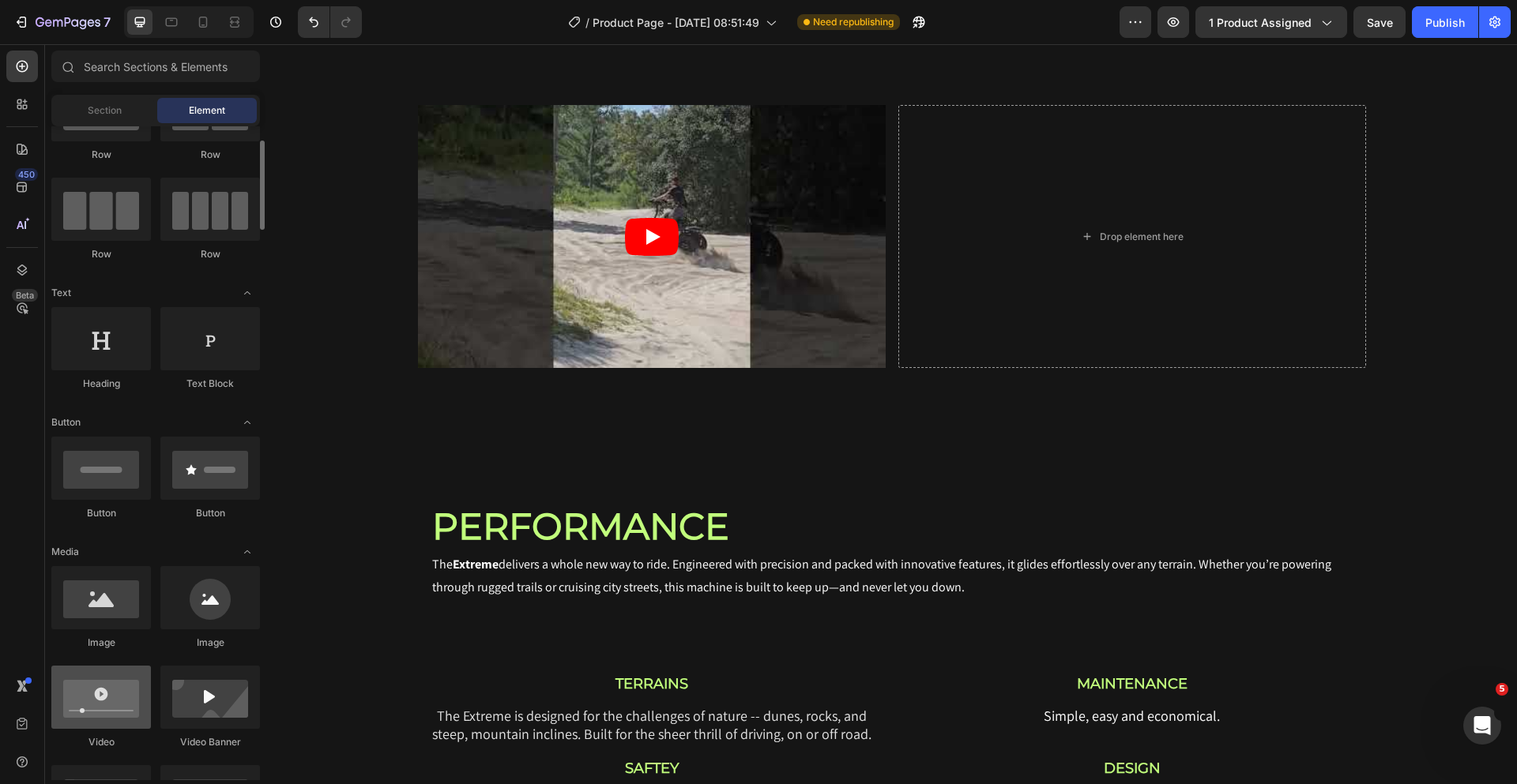
scroll to position [208, 0]
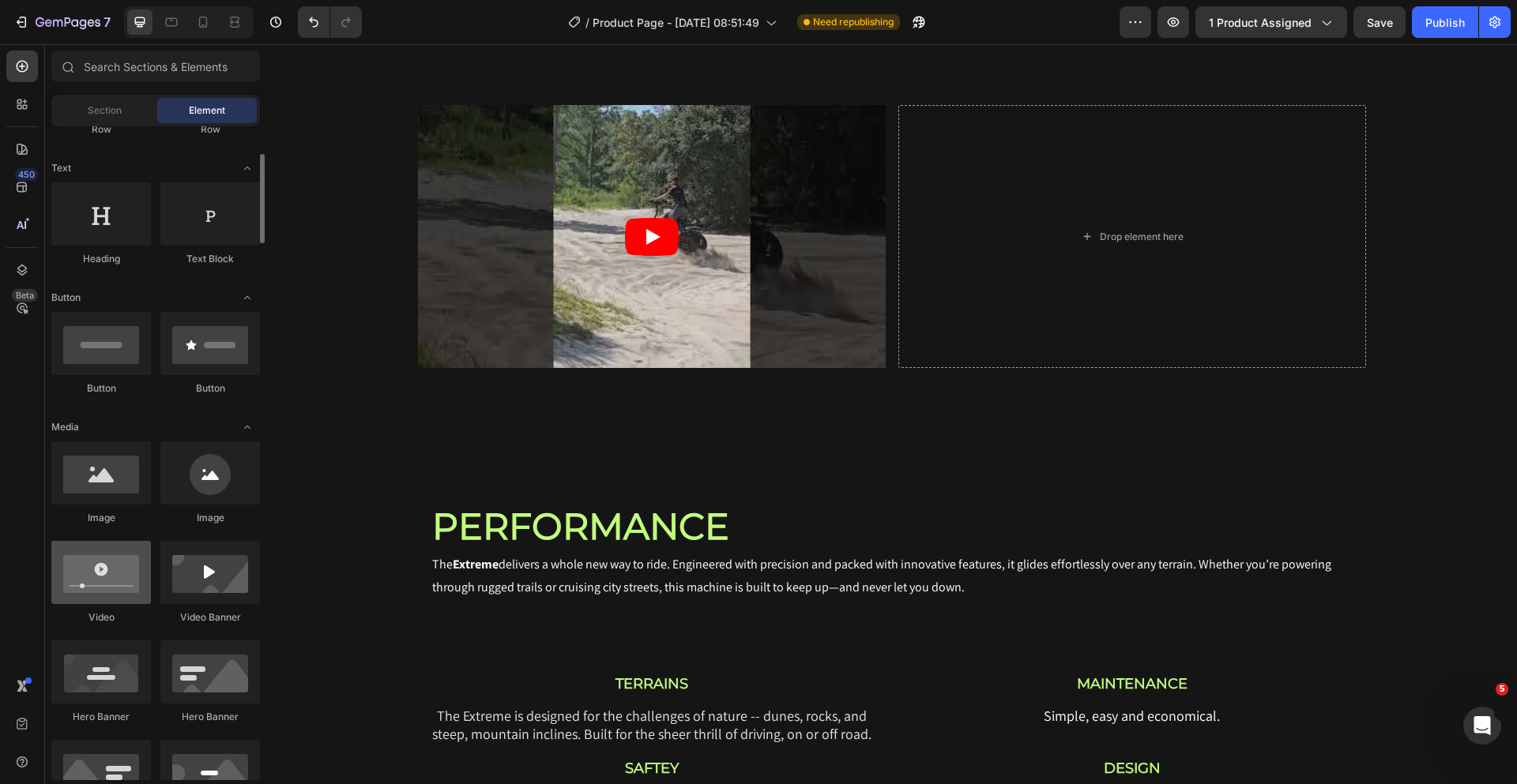
click at [110, 576] on div at bounding box center [100, 572] width 99 height 63
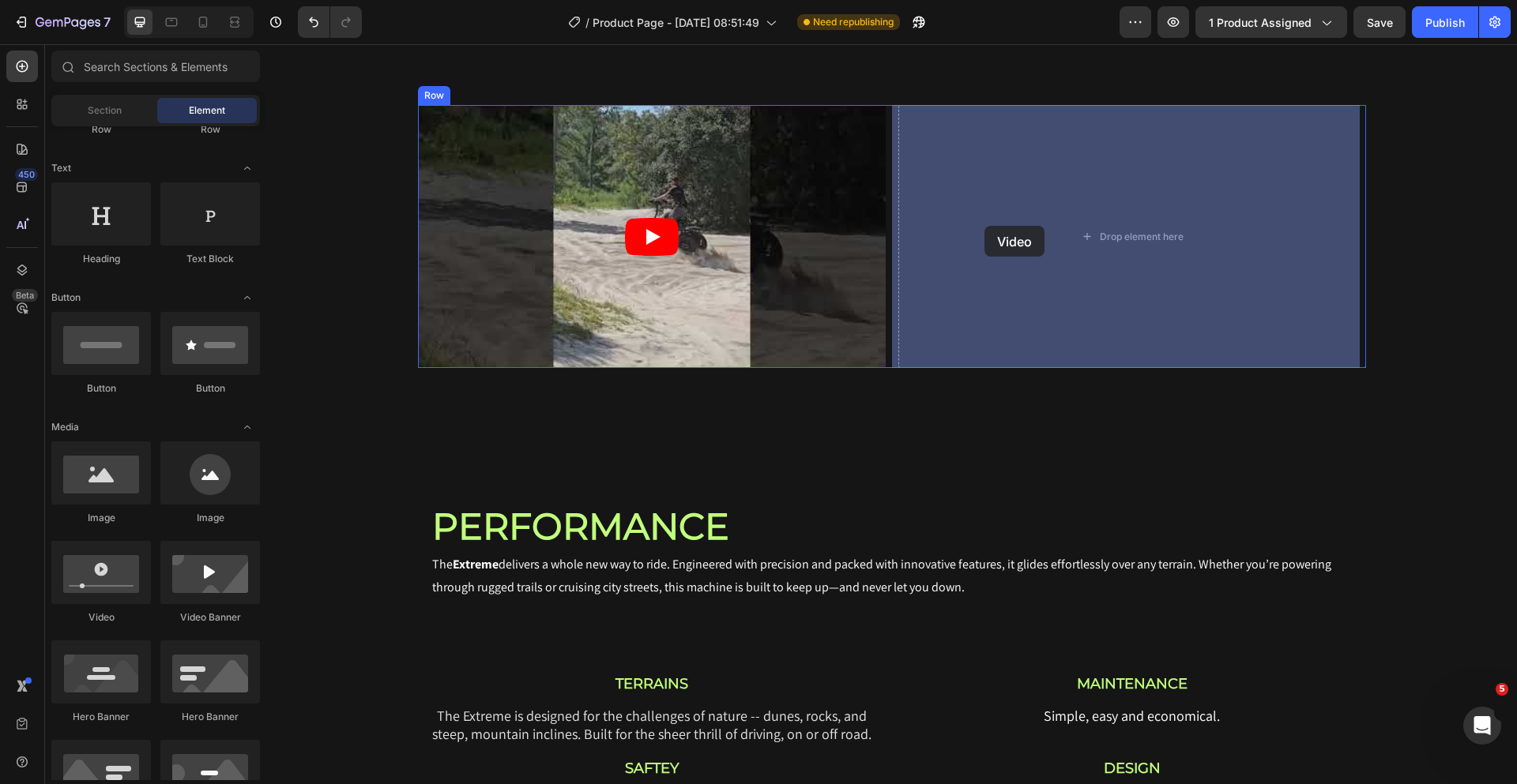
drag, startPoint x: 376, startPoint y: 616, endPoint x: 984, endPoint y: 226, distance: 722.3
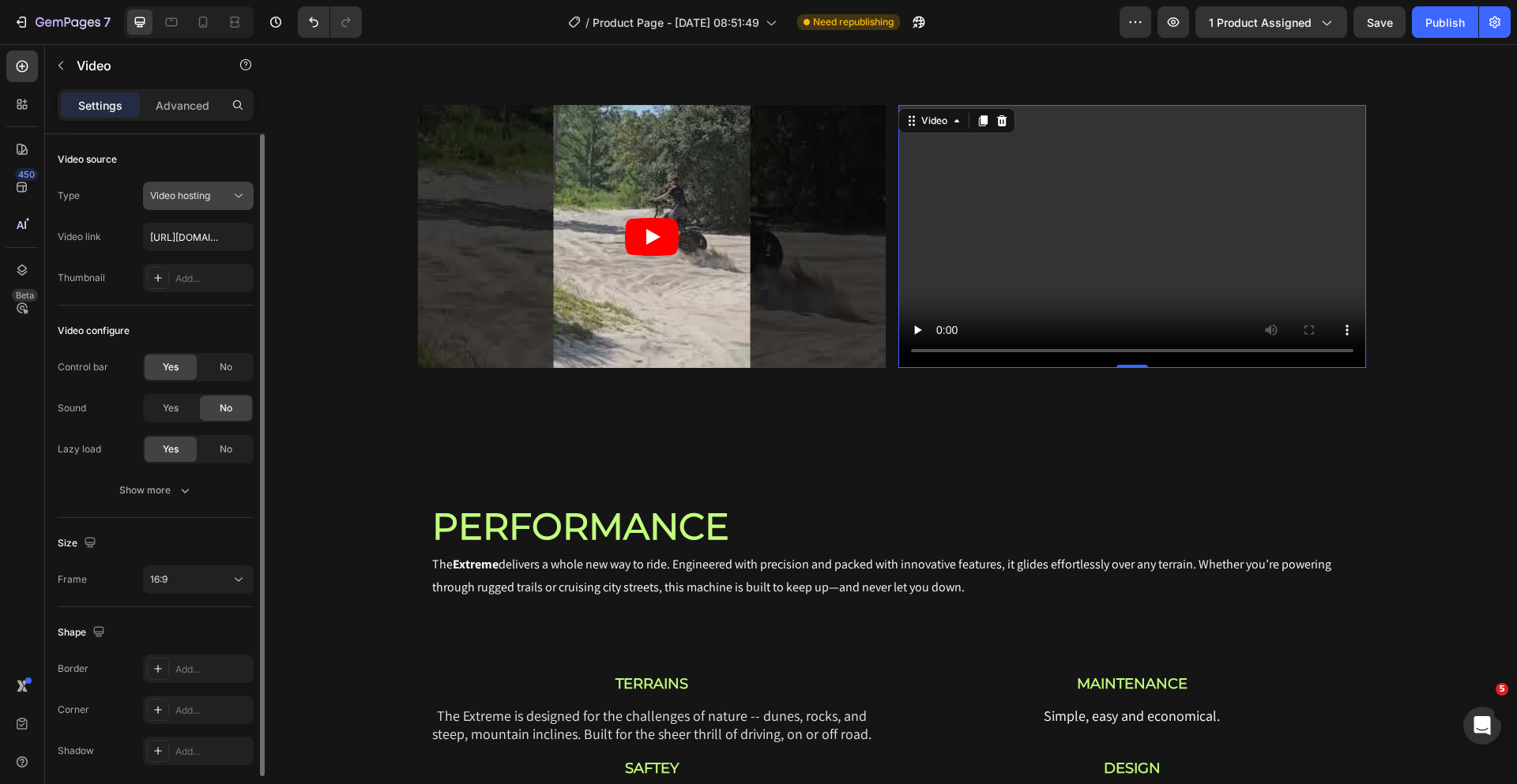
click at [197, 199] on span "Video hosting" at bounding box center [179, 195] width 60 height 12
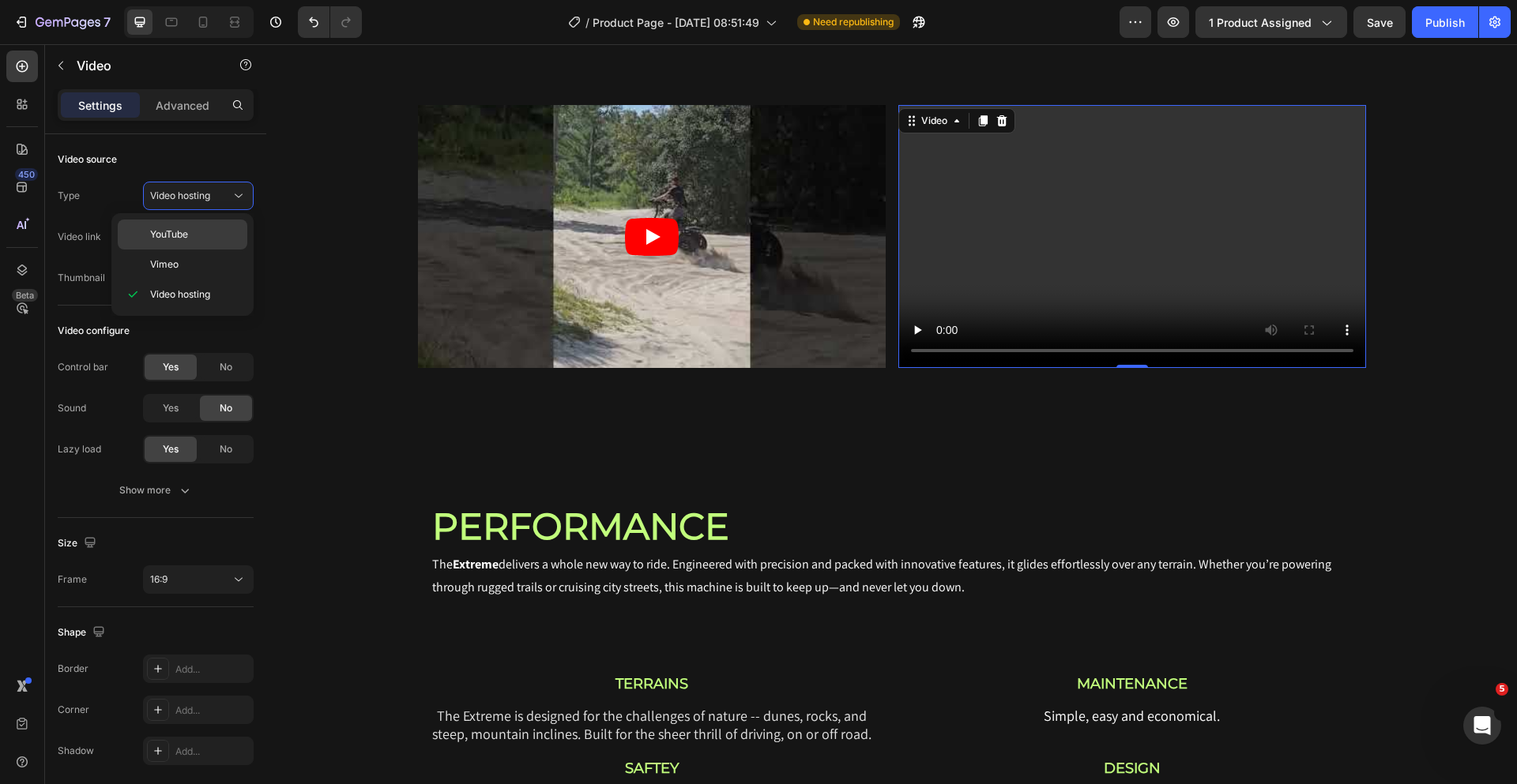
click at [190, 241] on p "YouTube" at bounding box center [194, 234] width 90 height 14
type input "[URL][DOMAIN_NAME]"
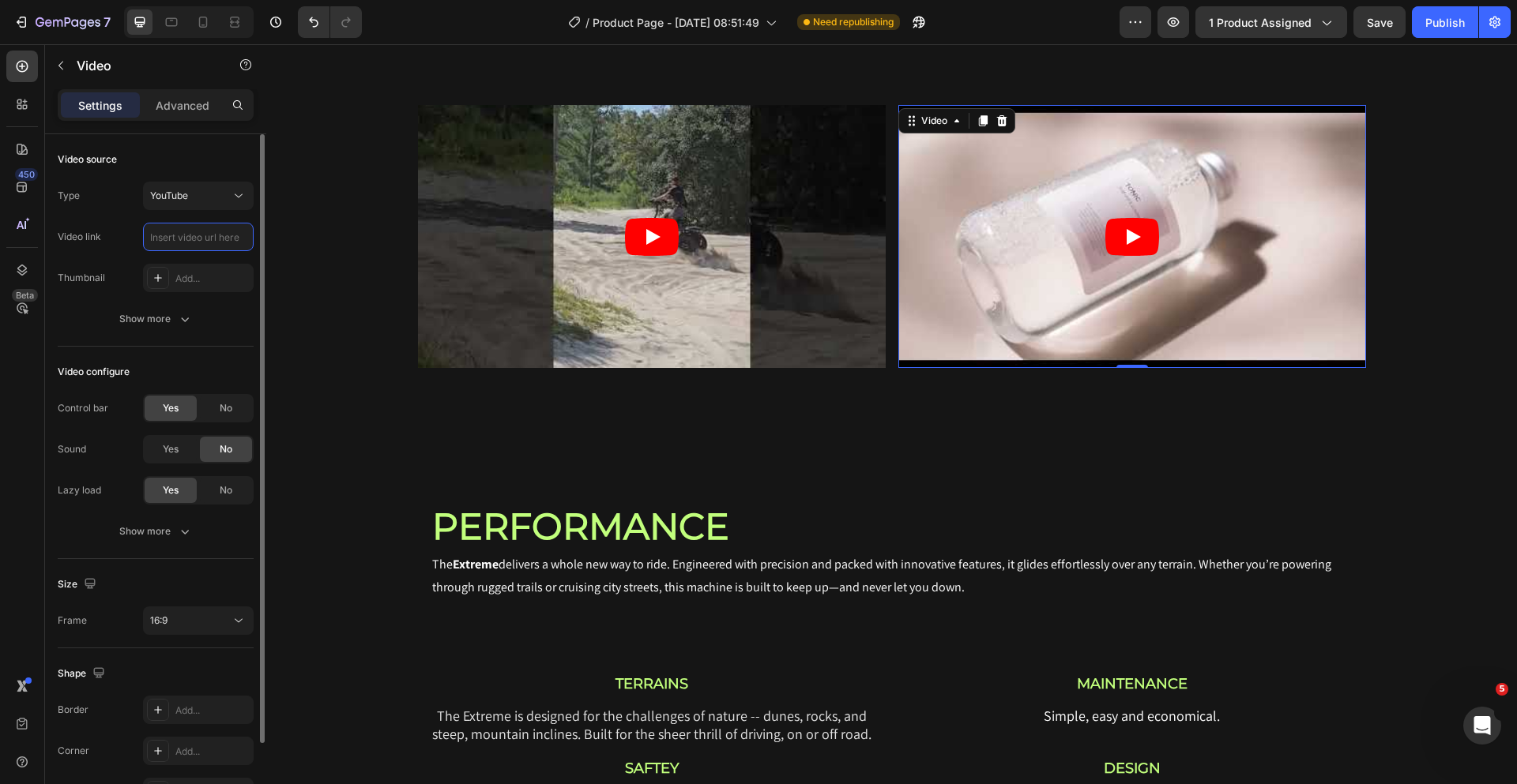
scroll to position [0, 0]
paste input "[URL][DOMAIN_NAME]"
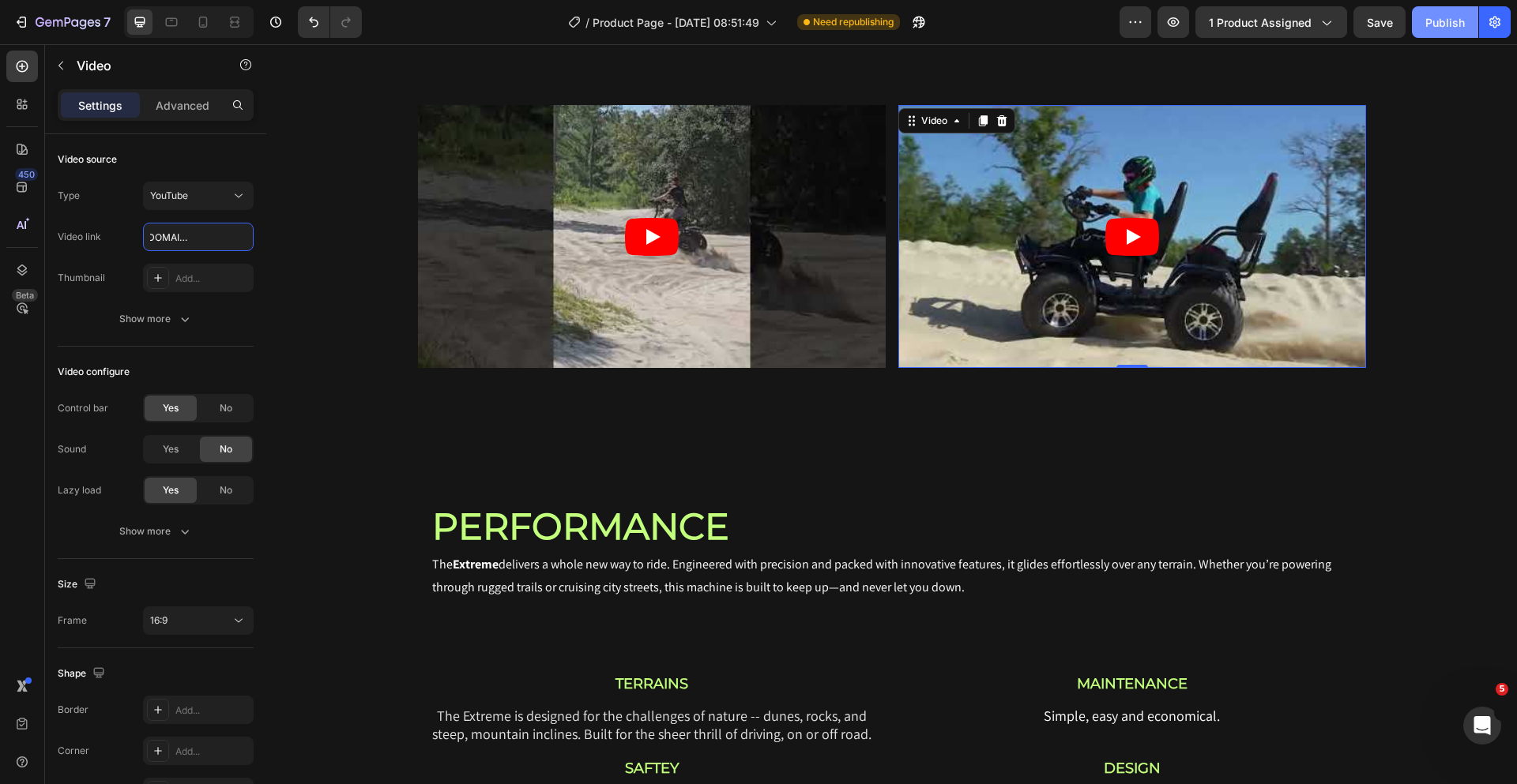
type input "[URL][DOMAIN_NAME]"
click at [1439, 25] on div "Publish" at bounding box center [1445, 22] width 39 height 17
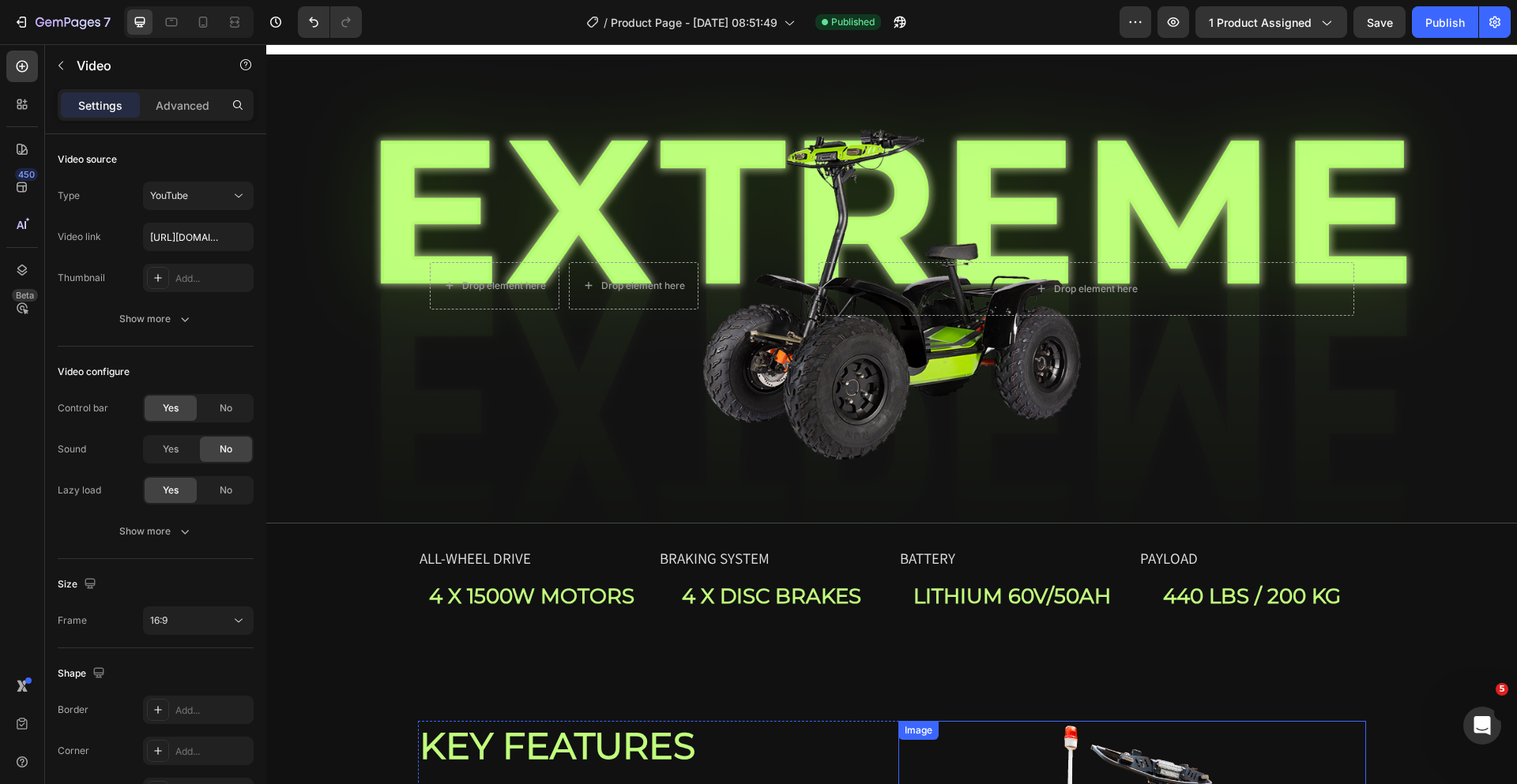
scroll to position [0, 0]
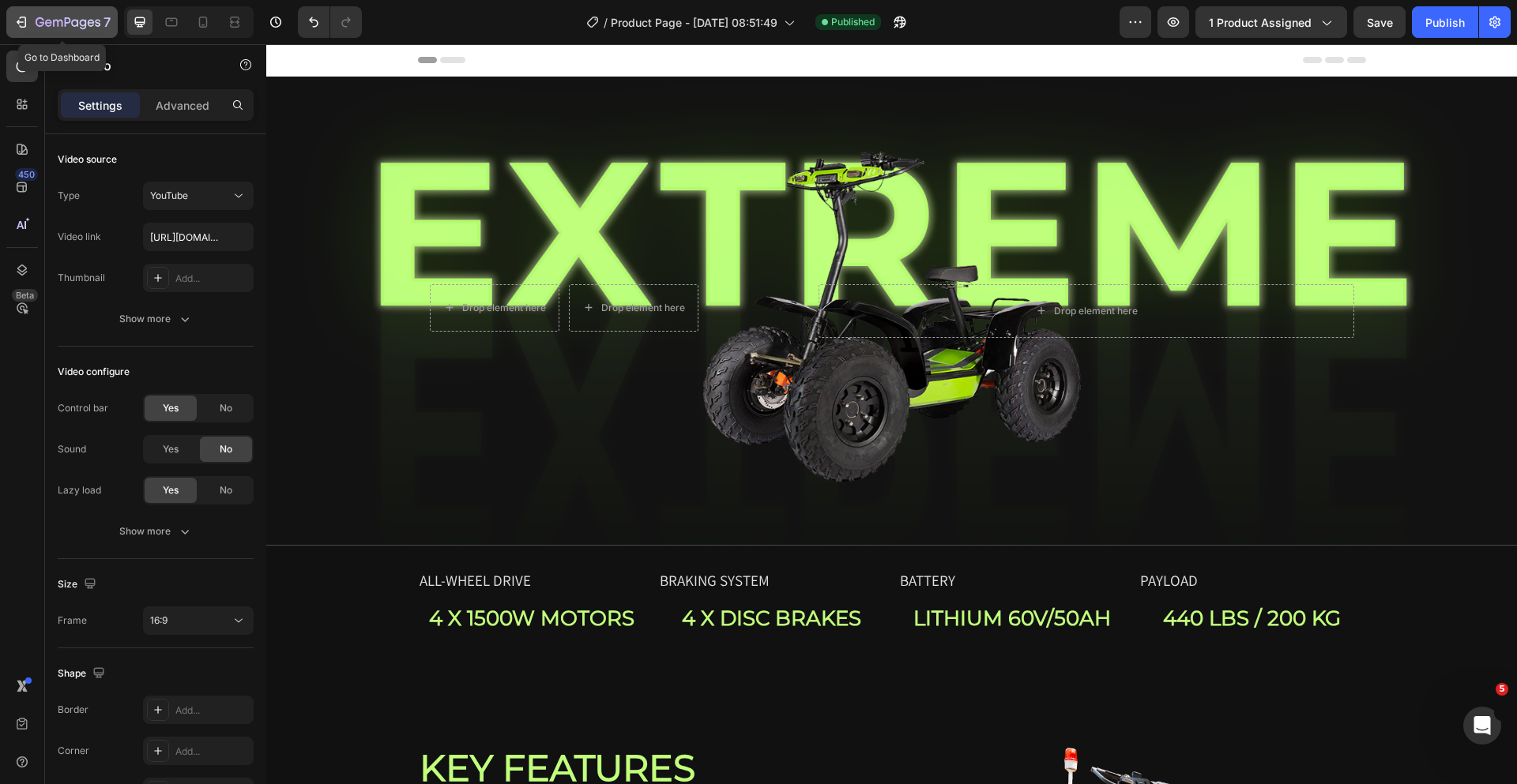
click at [28, 26] on icon "button" at bounding box center [22, 22] width 16 height 16
